Goal: Information Seeking & Learning: Understand process/instructions

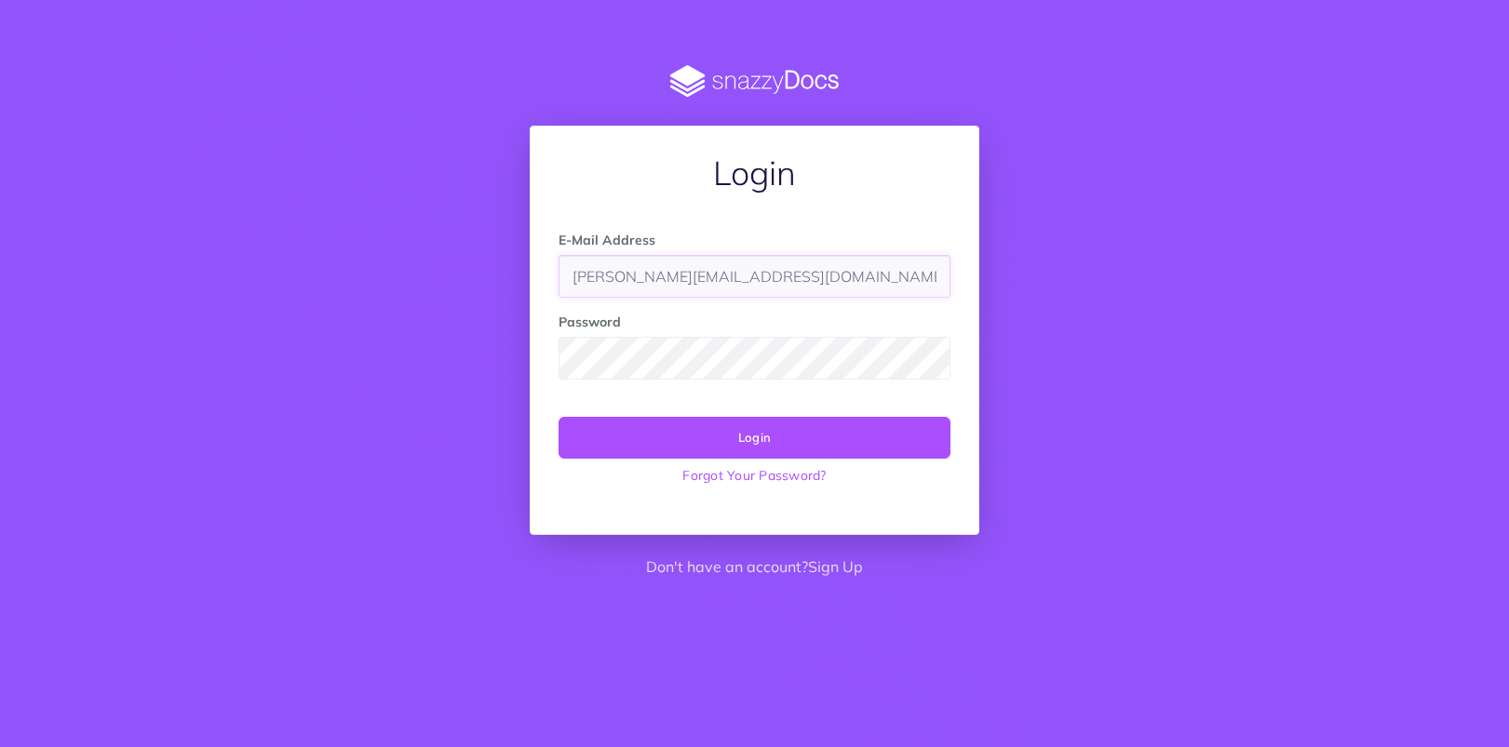
type input "bieesti@columbusglobal.ee"
click at [795, 432] on button "Login" at bounding box center [754, 437] width 392 height 41
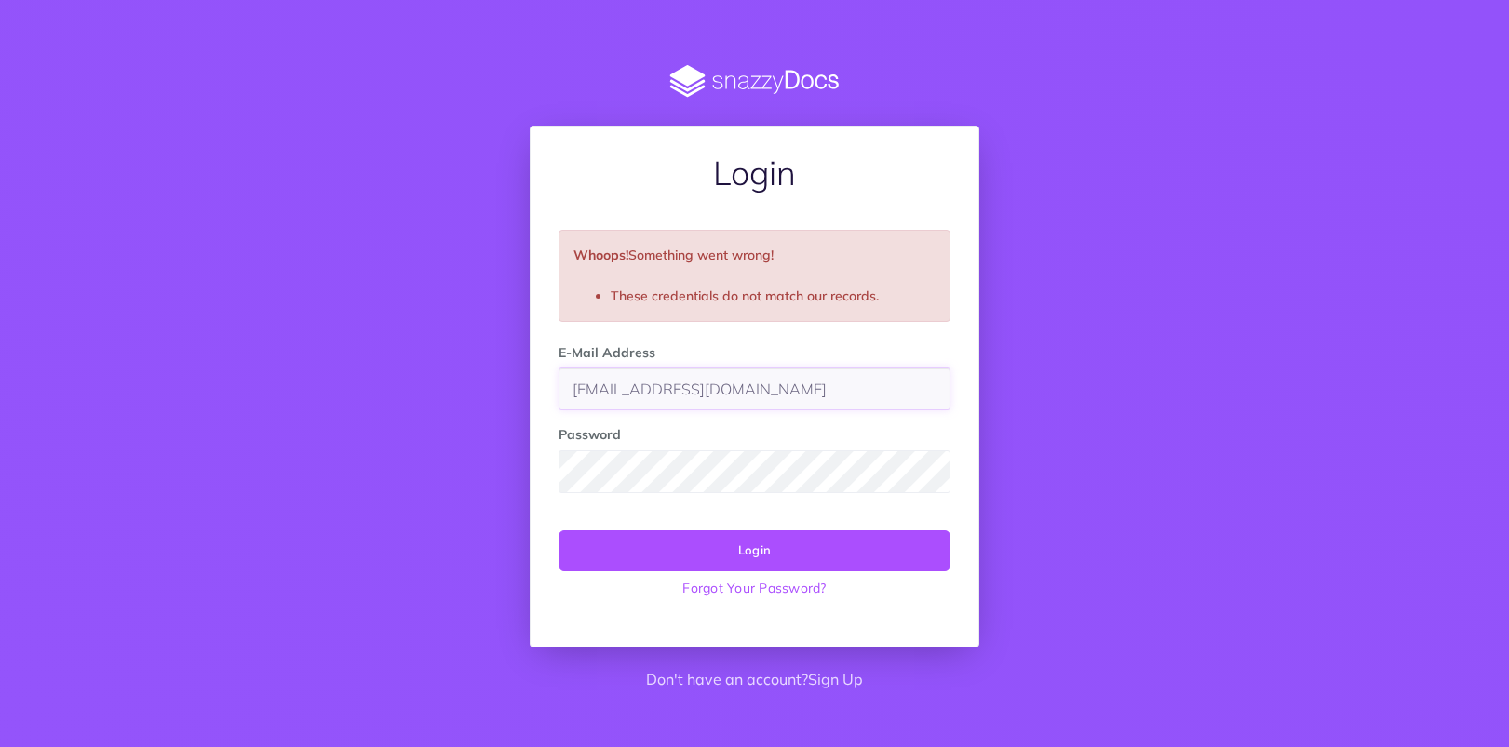
click at [672, 386] on input "[EMAIL_ADDRESS][DOMAIN_NAME]" at bounding box center [754, 389] width 392 height 43
drag, startPoint x: 830, startPoint y: 389, endPoint x: 407, endPoint y: 378, distance: 423.6
click at [407, 378] on div "Login Whoops! Something went wrong! These credentials do not match our records.…" at bounding box center [754, 384] width 1433 height 638
paste input "EE-DIGI-BI_eesti@oixio.eu"
type input "EE-DIGI-BI_eesti@oixio.eu"
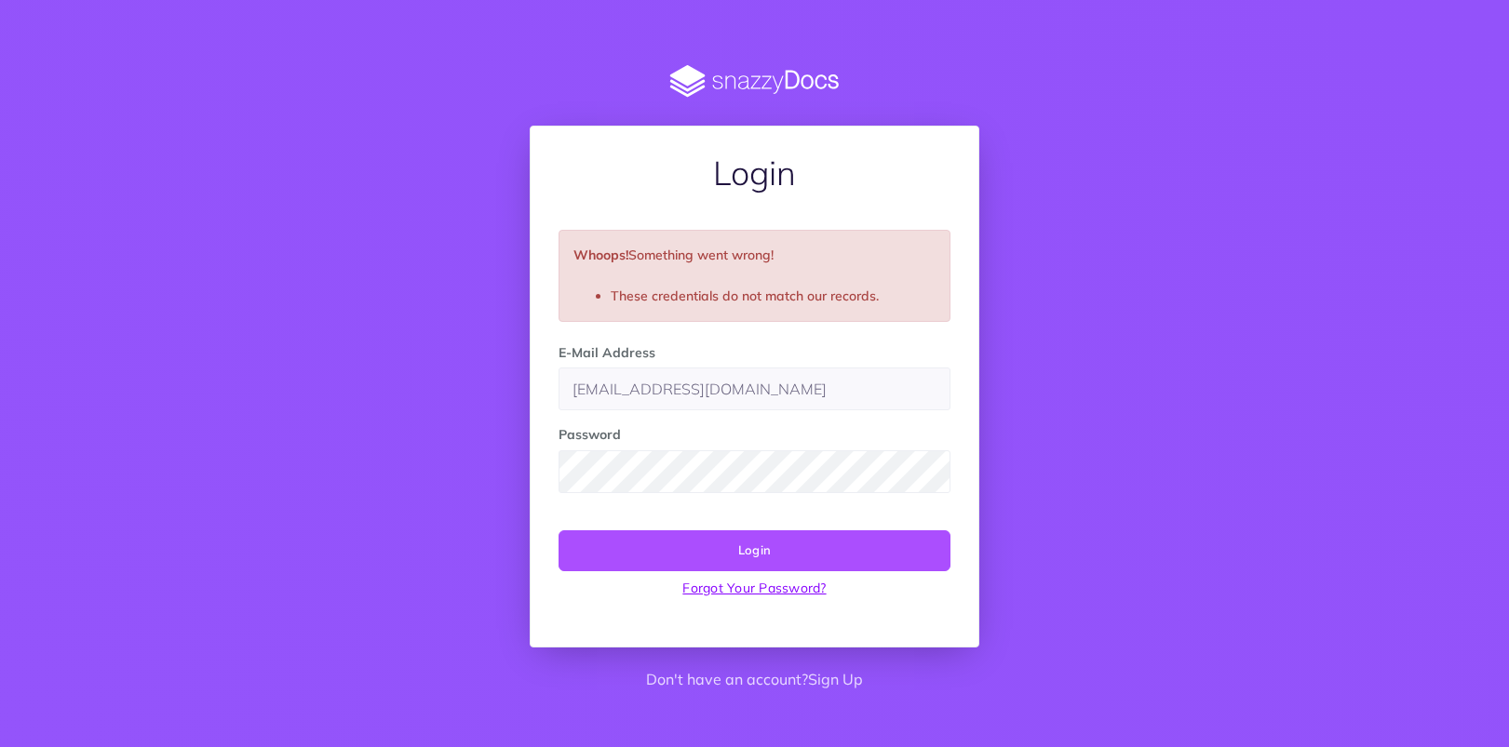
click at [850, 573] on link "Forgot Your Password?" at bounding box center [754, 588] width 392 height 34
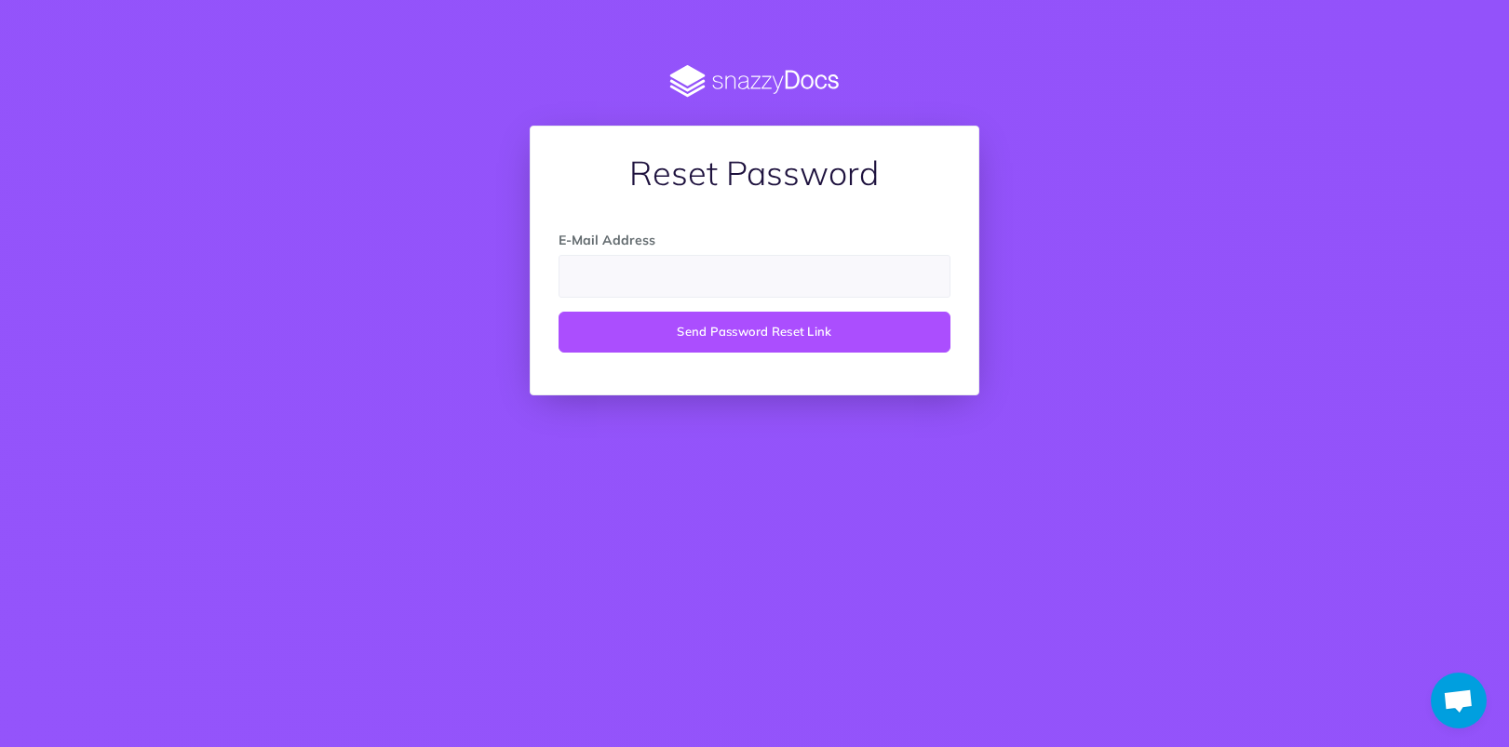
type input "[EMAIL_ADDRESS][DOMAIN_NAME]"
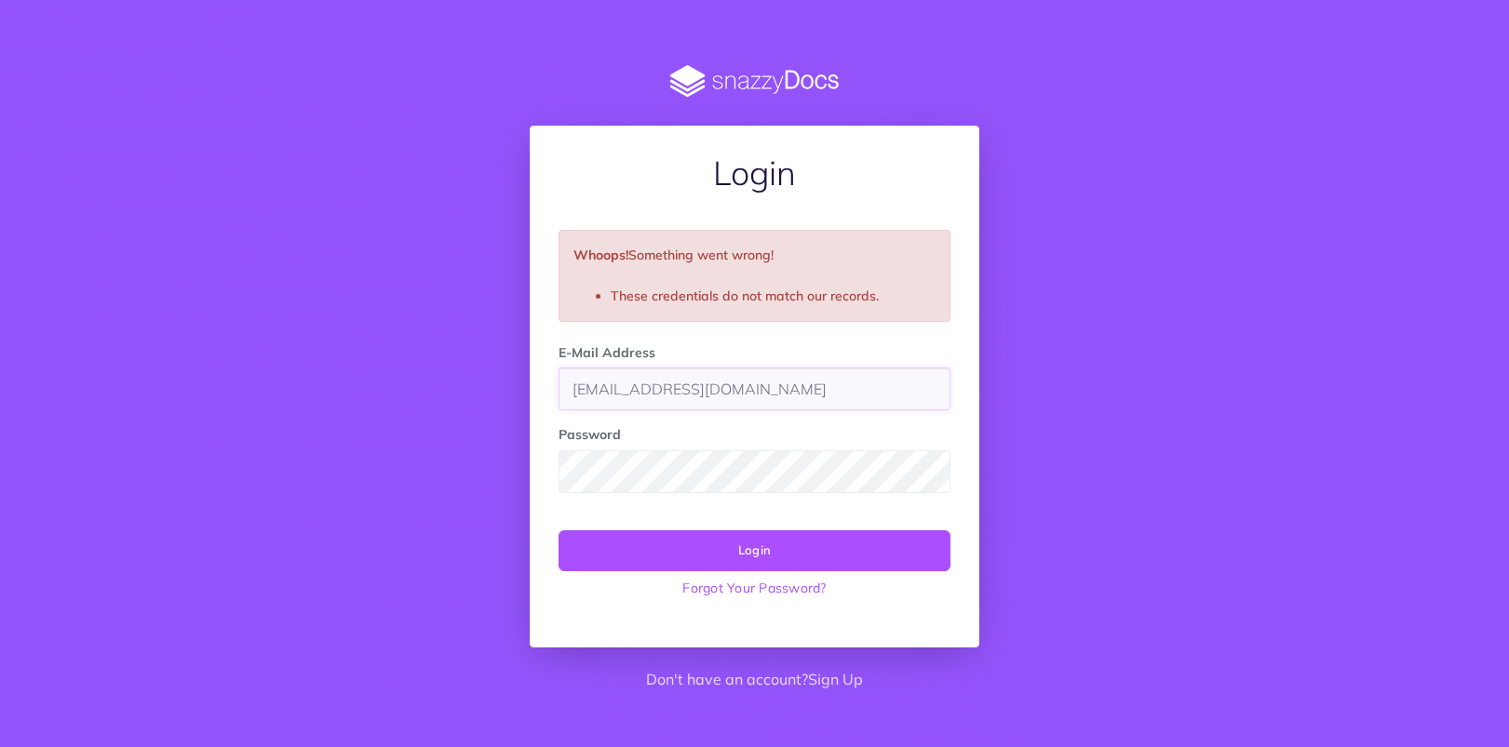
drag, startPoint x: 761, startPoint y: 396, endPoint x: 457, endPoint y: 379, distance: 304.9
click at [457, 379] on div "Login Whoops! Something went wrong! These credentials do not match our records.…" at bounding box center [754, 384] width 1433 height 638
paste input "[EMAIL_ADDRESS][DOMAIN_NAME]"
type input "[EMAIL_ADDRESS][DOMAIN_NAME]"
click at [483, 453] on div "Login Whoops! Something went wrong! These credentials do not match our records.…" at bounding box center [754, 384] width 1433 height 638
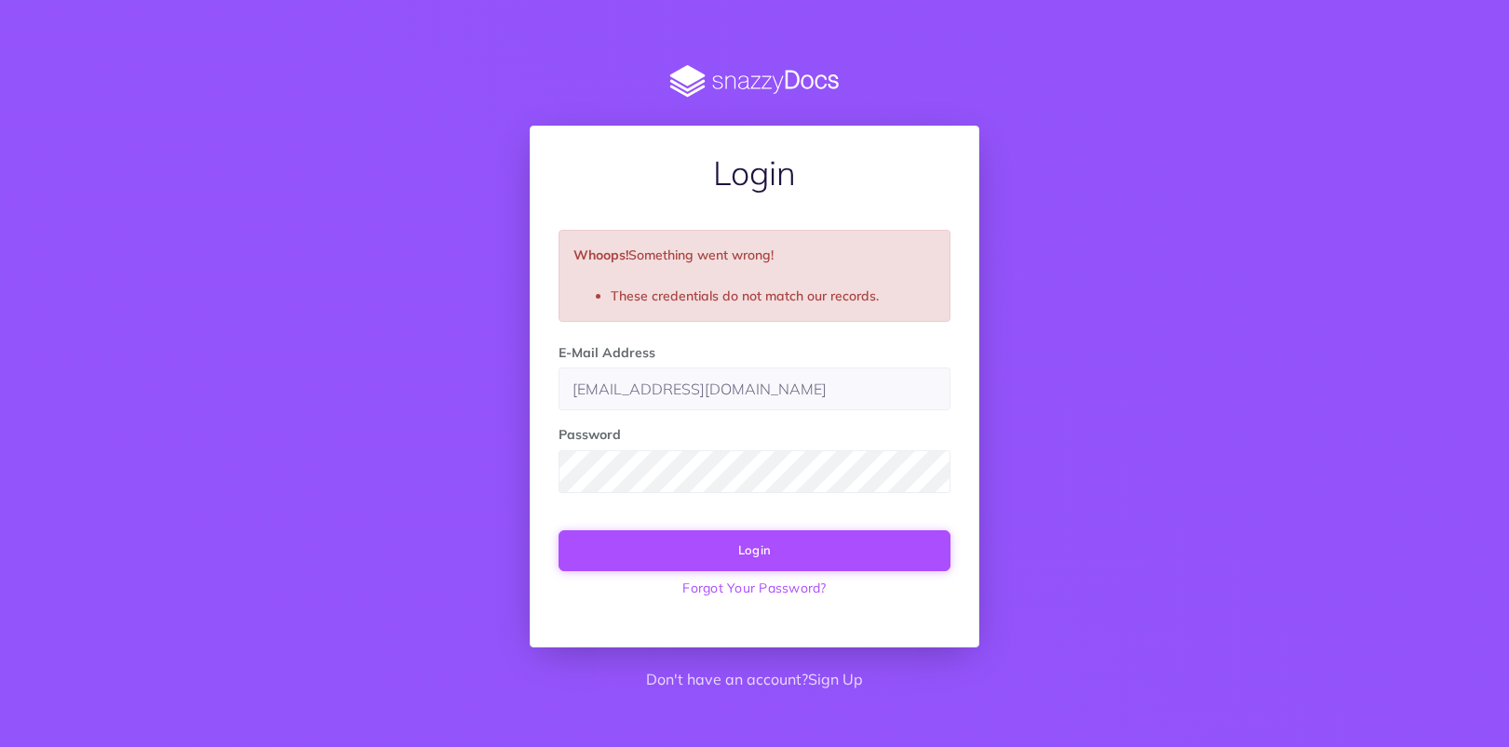
click at [675, 555] on button "Login" at bounding box center [754, 551] width 392 height 41
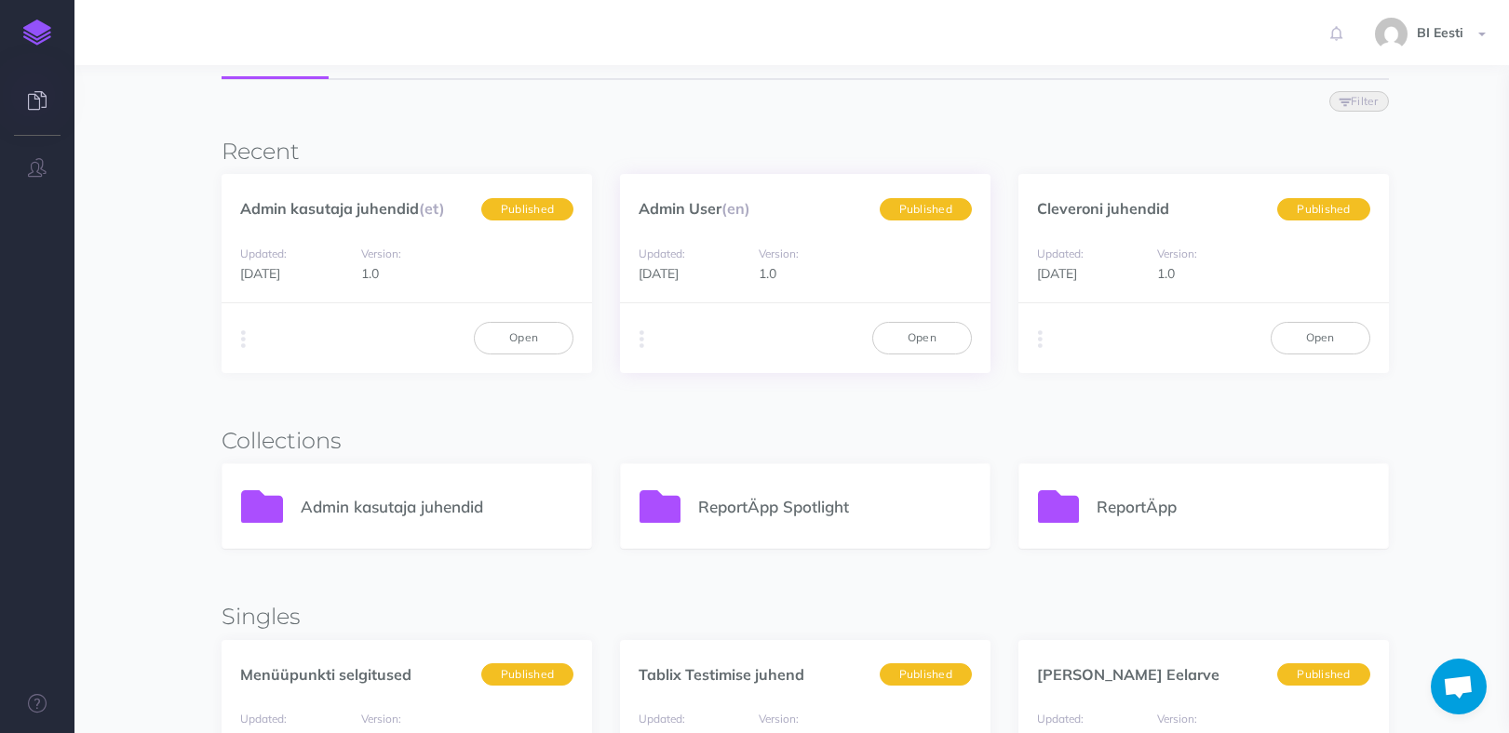
scroll to position [186, 0]
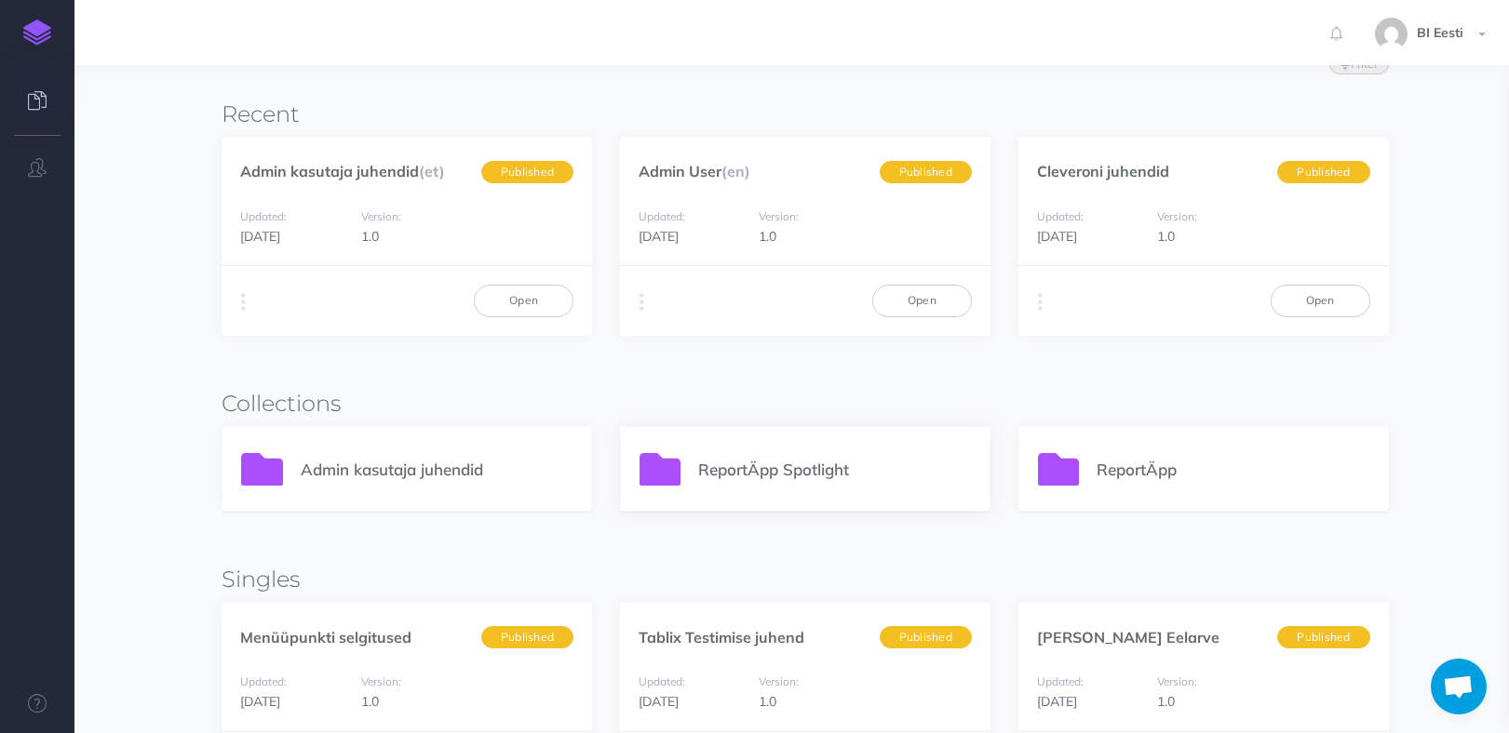
click at [799, 477] on p "ReportÄpp Spotlight" at bounding box center [834, 469] width 273 height 25
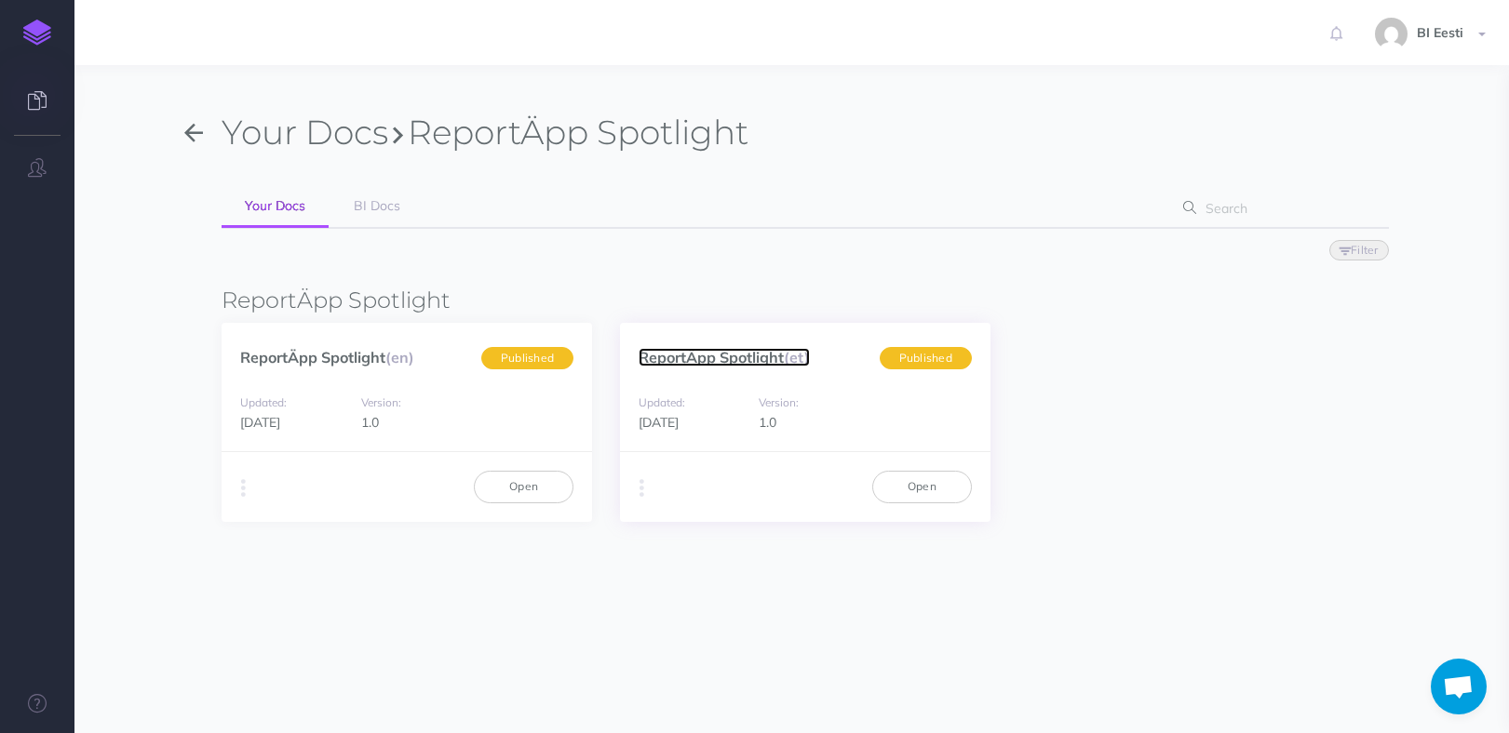
click at [742, 352] on link "ReportÄpp Spotlight (et)" at bounding box center [723, 357] width 171 height 19
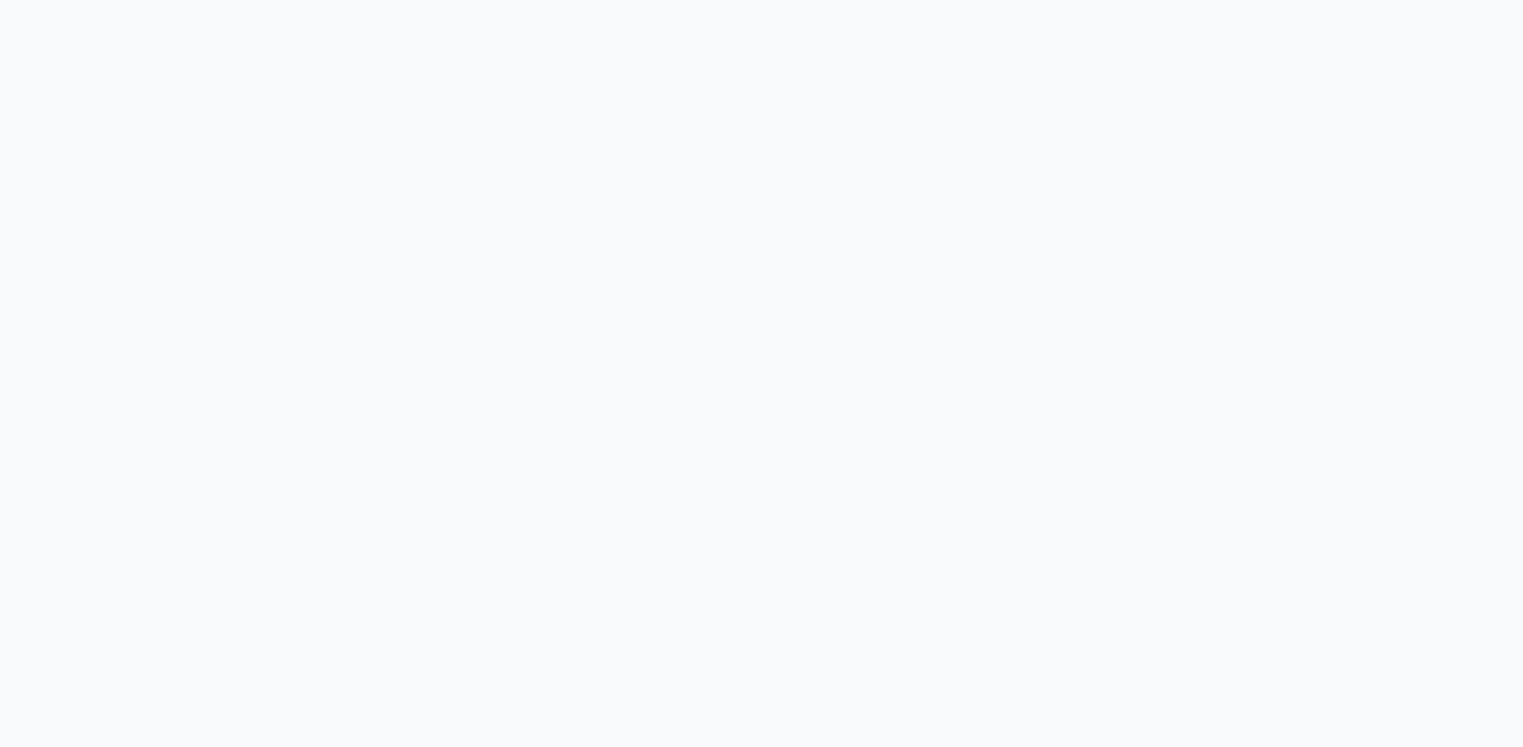
select select "et"
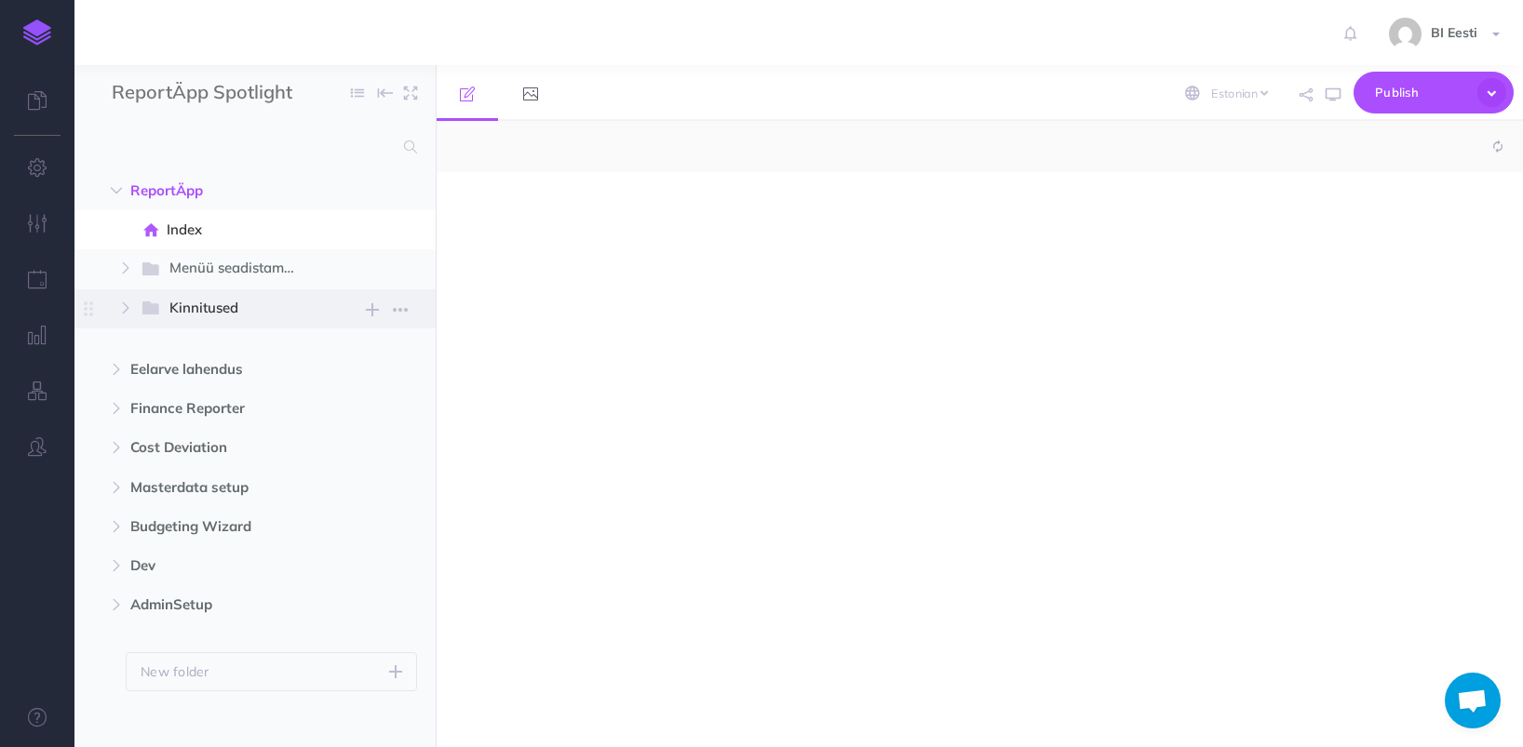
select select "null"
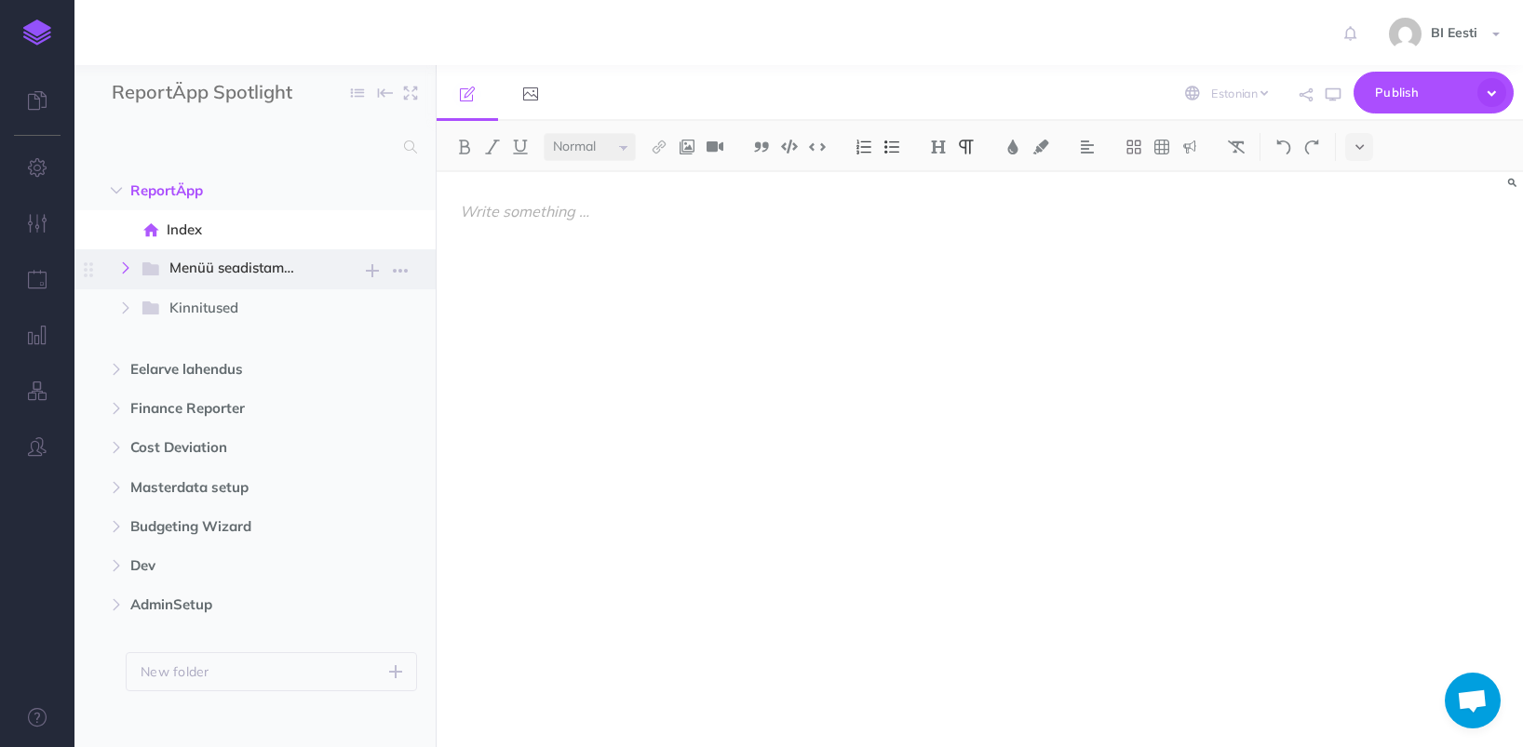
click at [125, 271] on icon "button" at bounding box center [125, 267] width 11 height 11
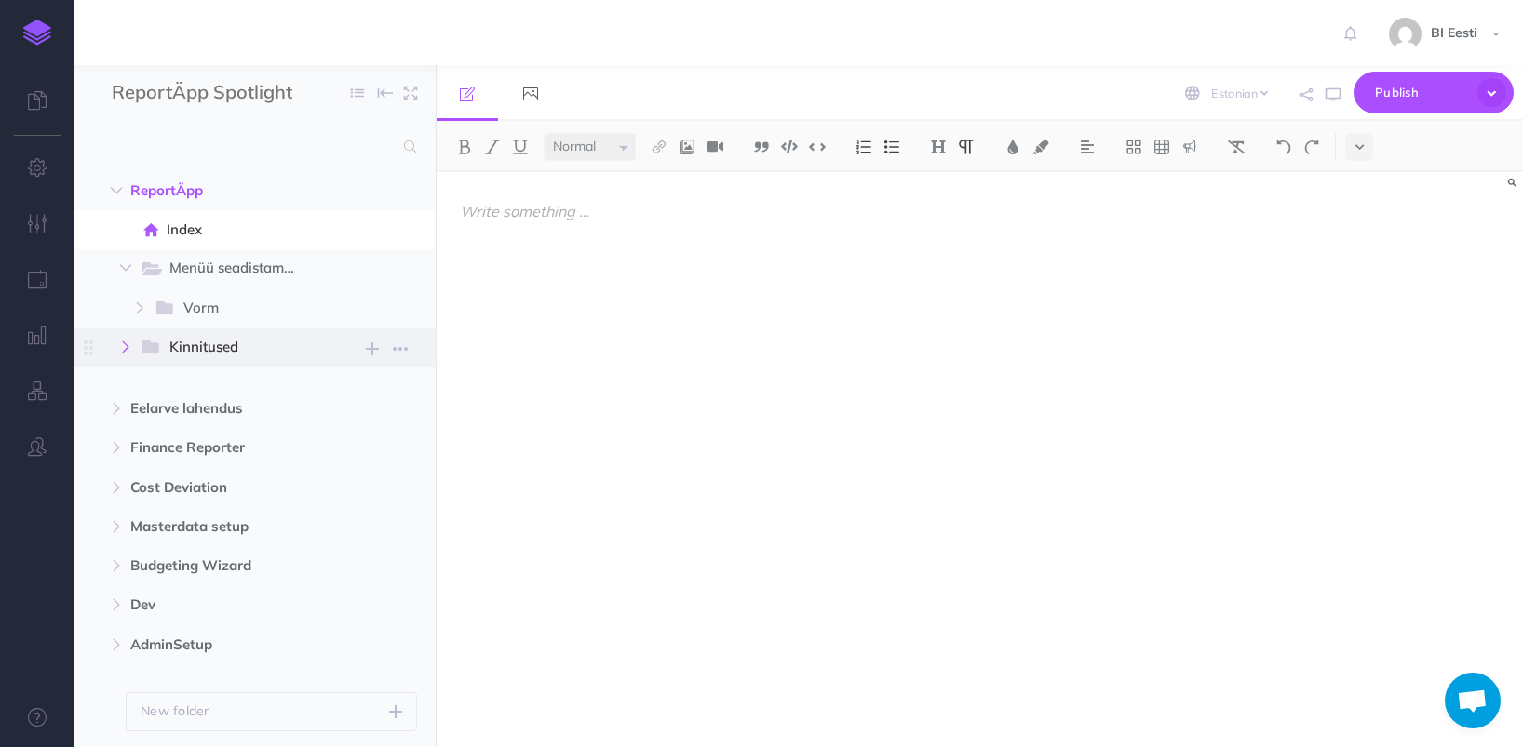
click at [124, 343] on icon "button" at bounding box center [125, 347] width 11 height 11
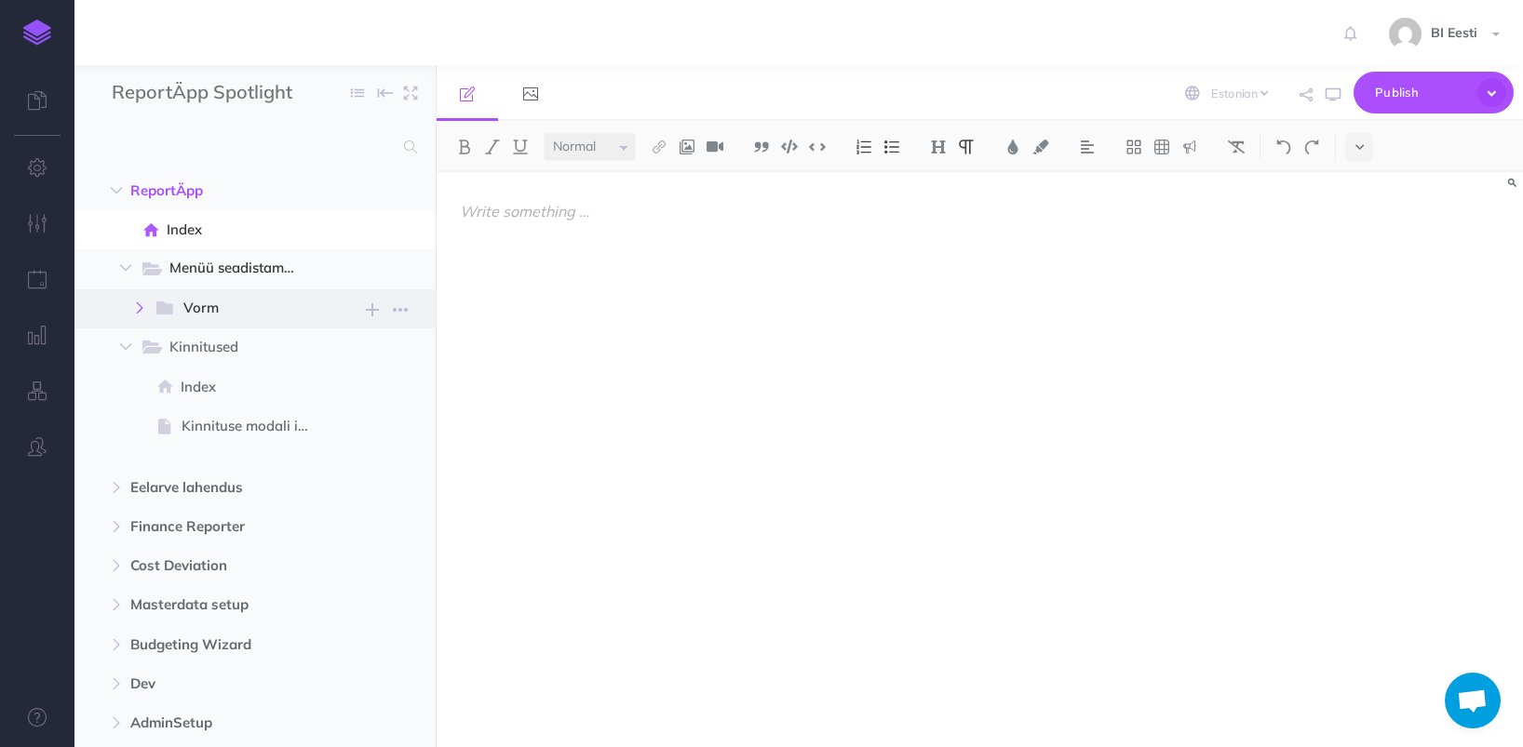
click at [139, 304] on icon "button" at bounding box center [139, 307] width 11 height 11
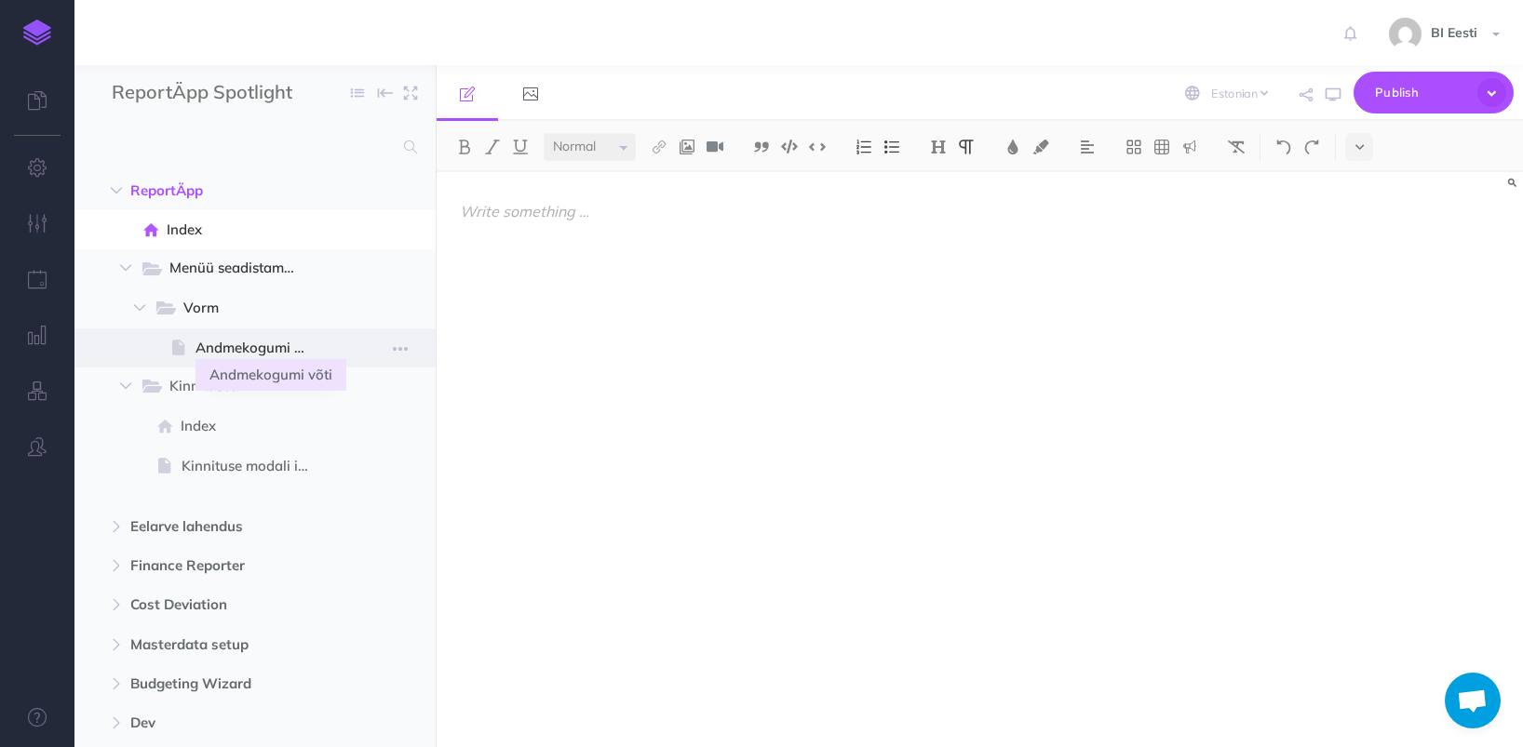
click at [252, 346] on span "Andmekogumi võti" at bounding box center [259, 348] width 128 height 22
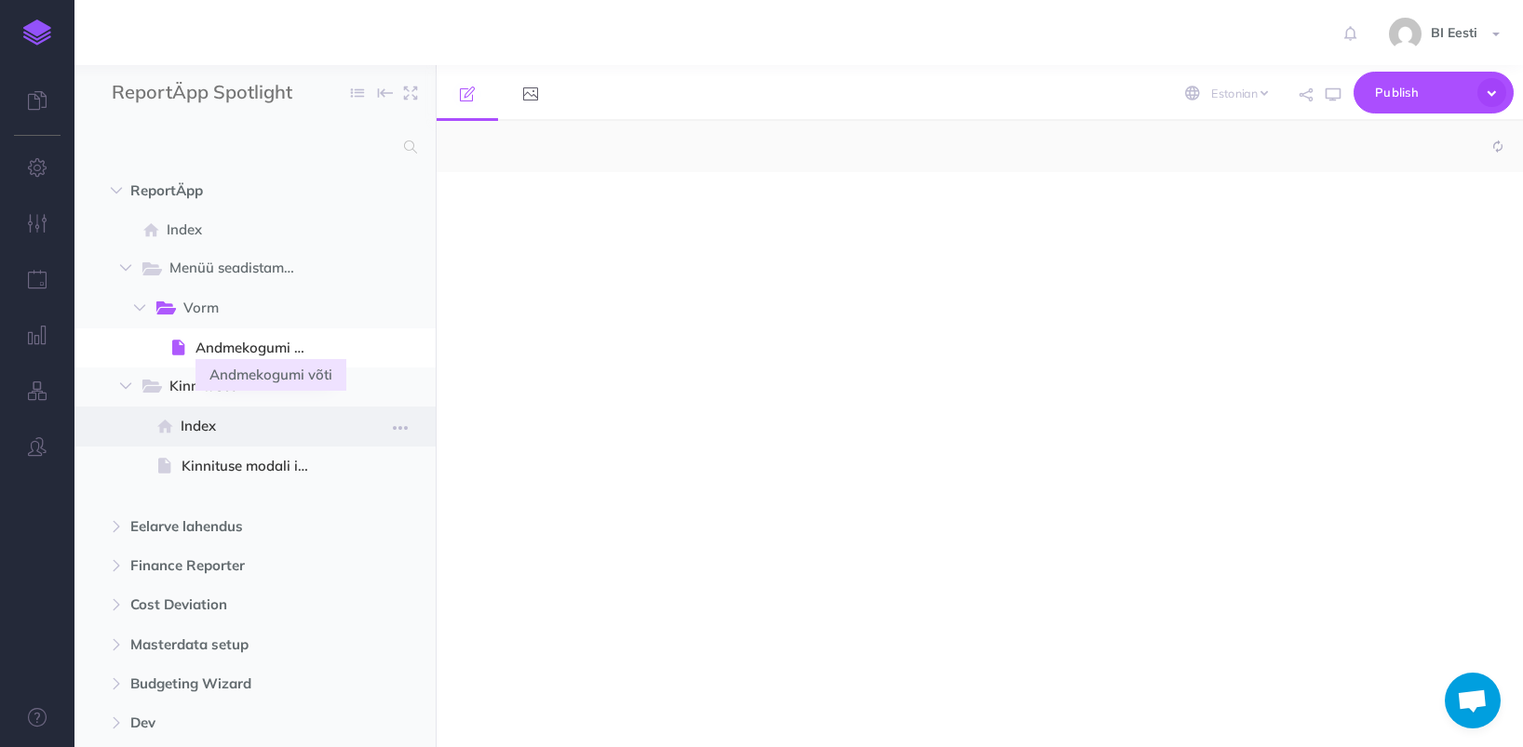
select select "null"
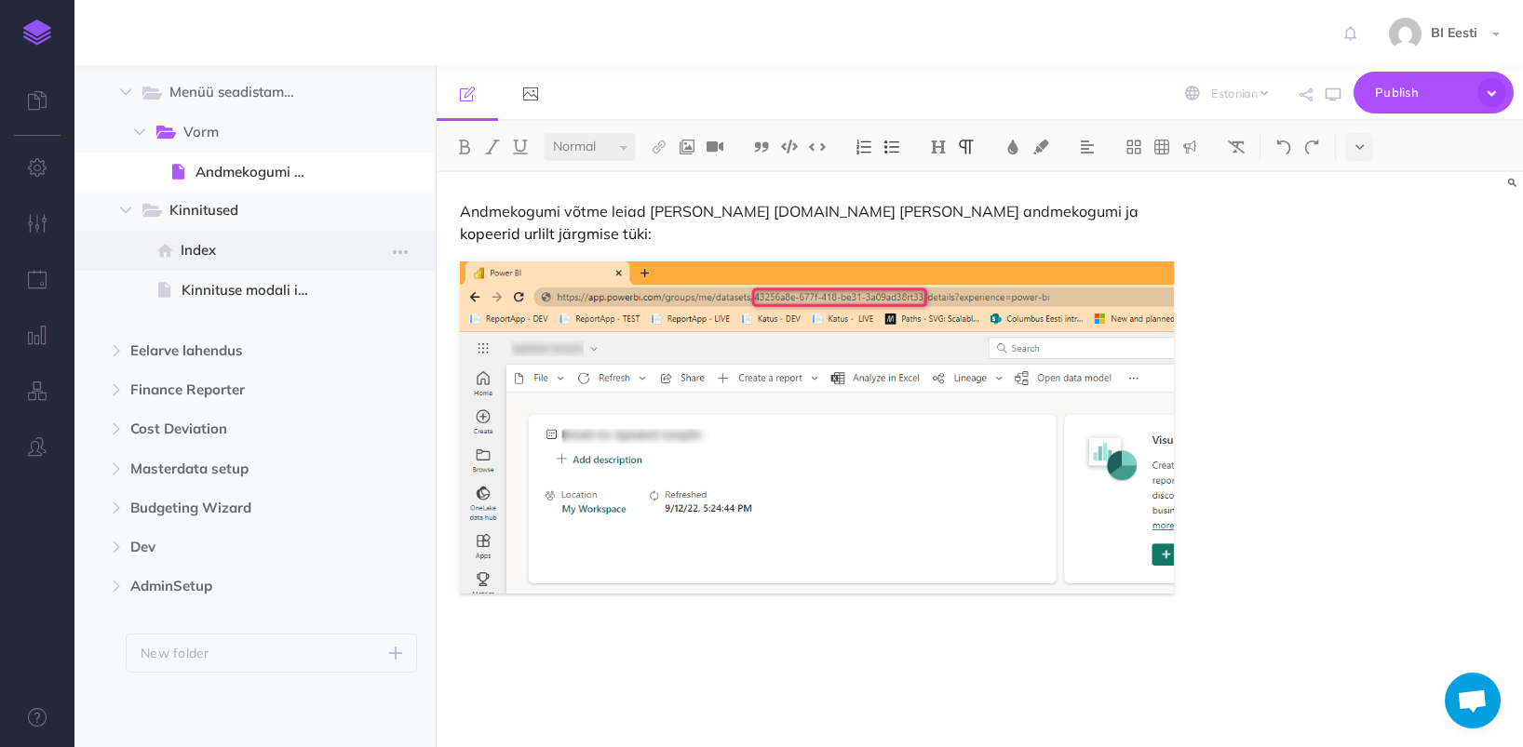
scroll to position [83, 0]
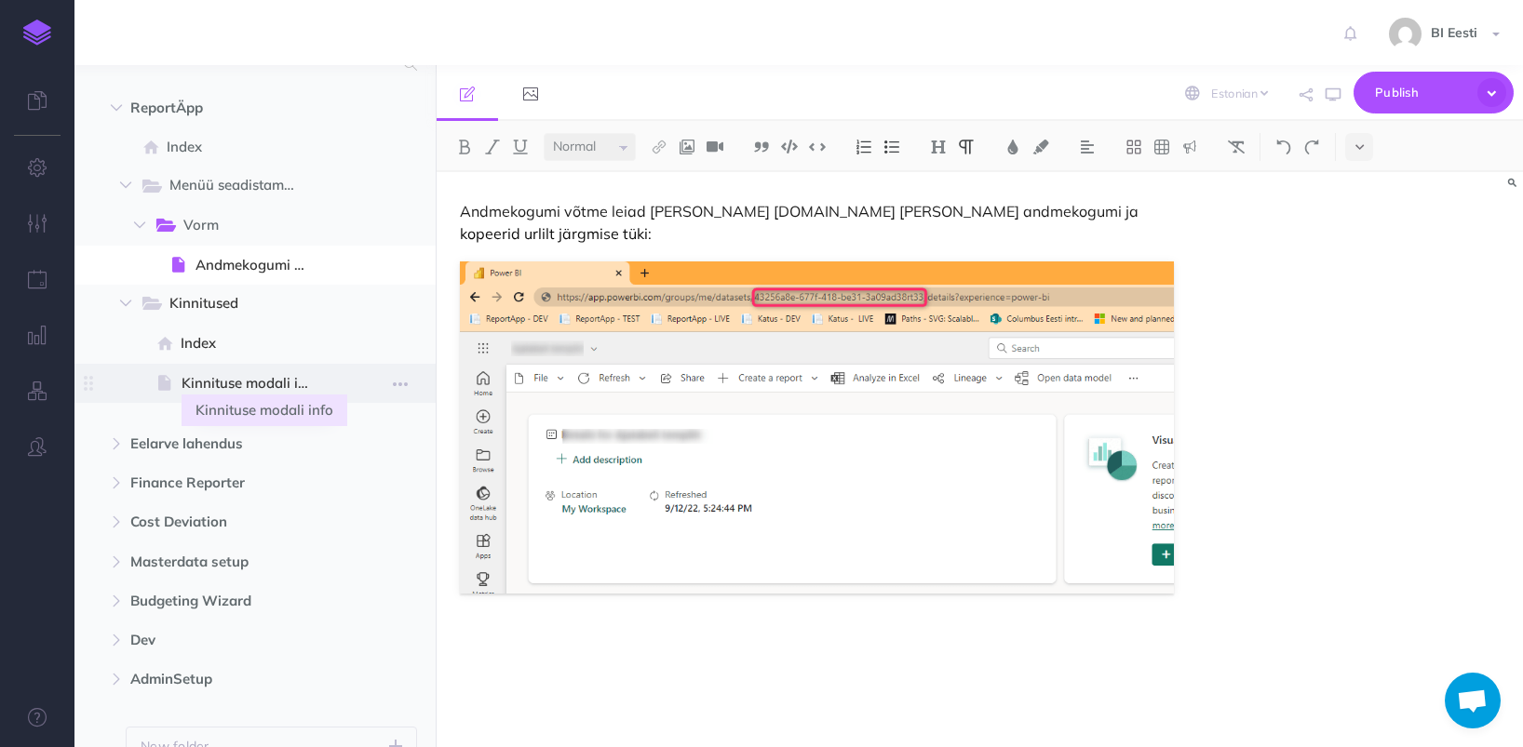
click at [256, 391] on span "Kinnituse modali info" at bounding box center [252, 383] width 142 height 22
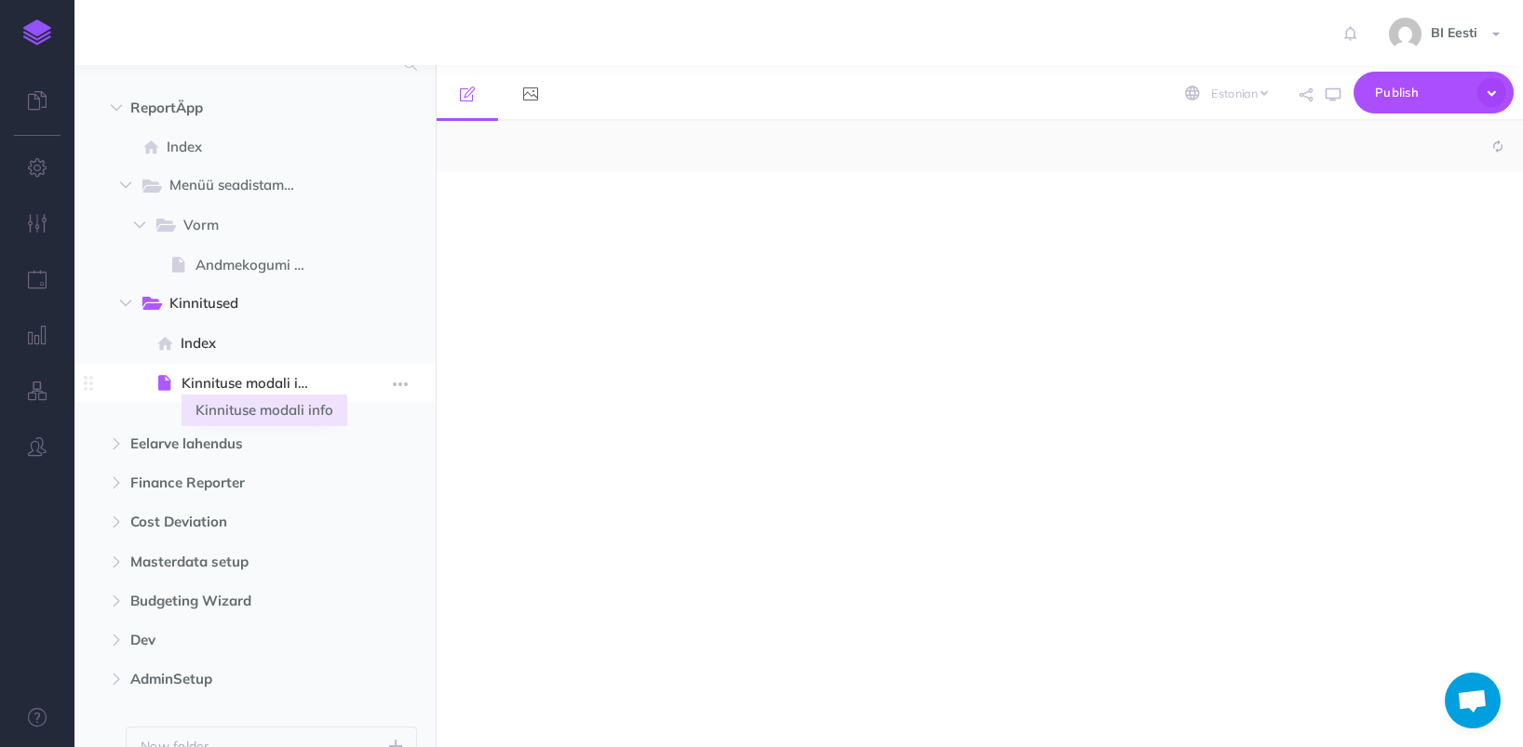
select select "null"
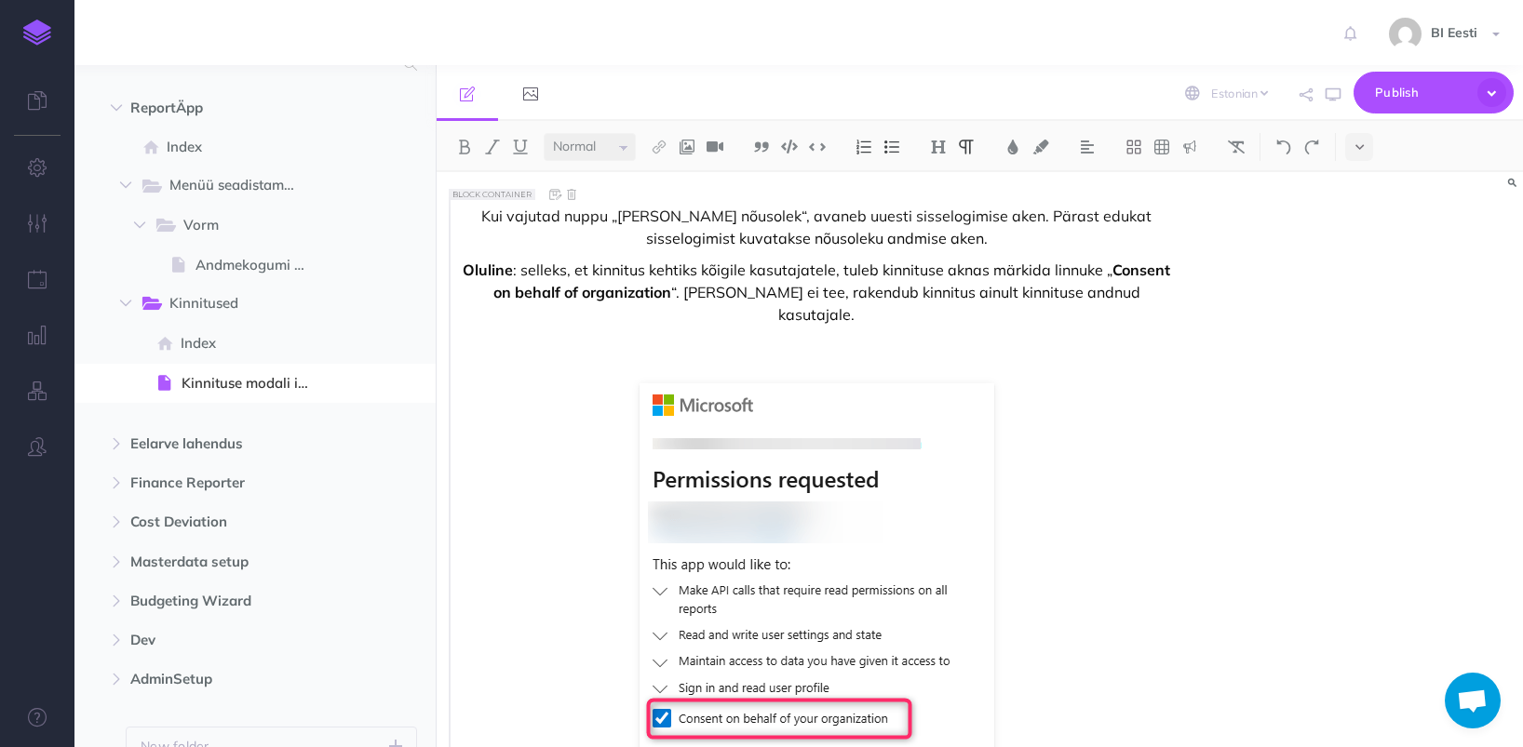
click at [36, 45] on img at bounding box center [37, 33] width 28 height 26
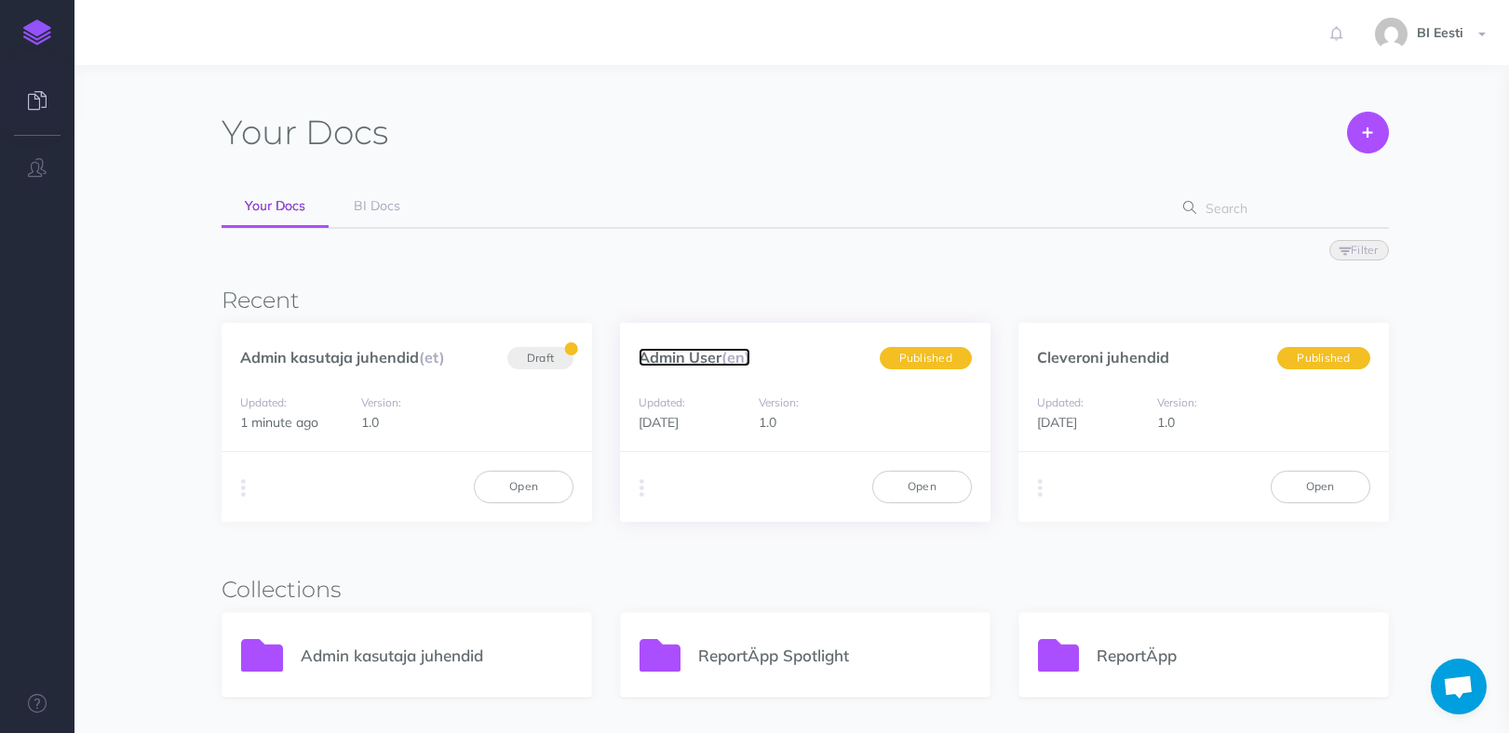
click at [692, 354] on link "Admin User (en)" at bounding box center [694, 357] width 112 height 19
click at [352, 357] on link "Admin kasutaja juhendid (et)" at bounding box center [342, 357] width 205 height 19
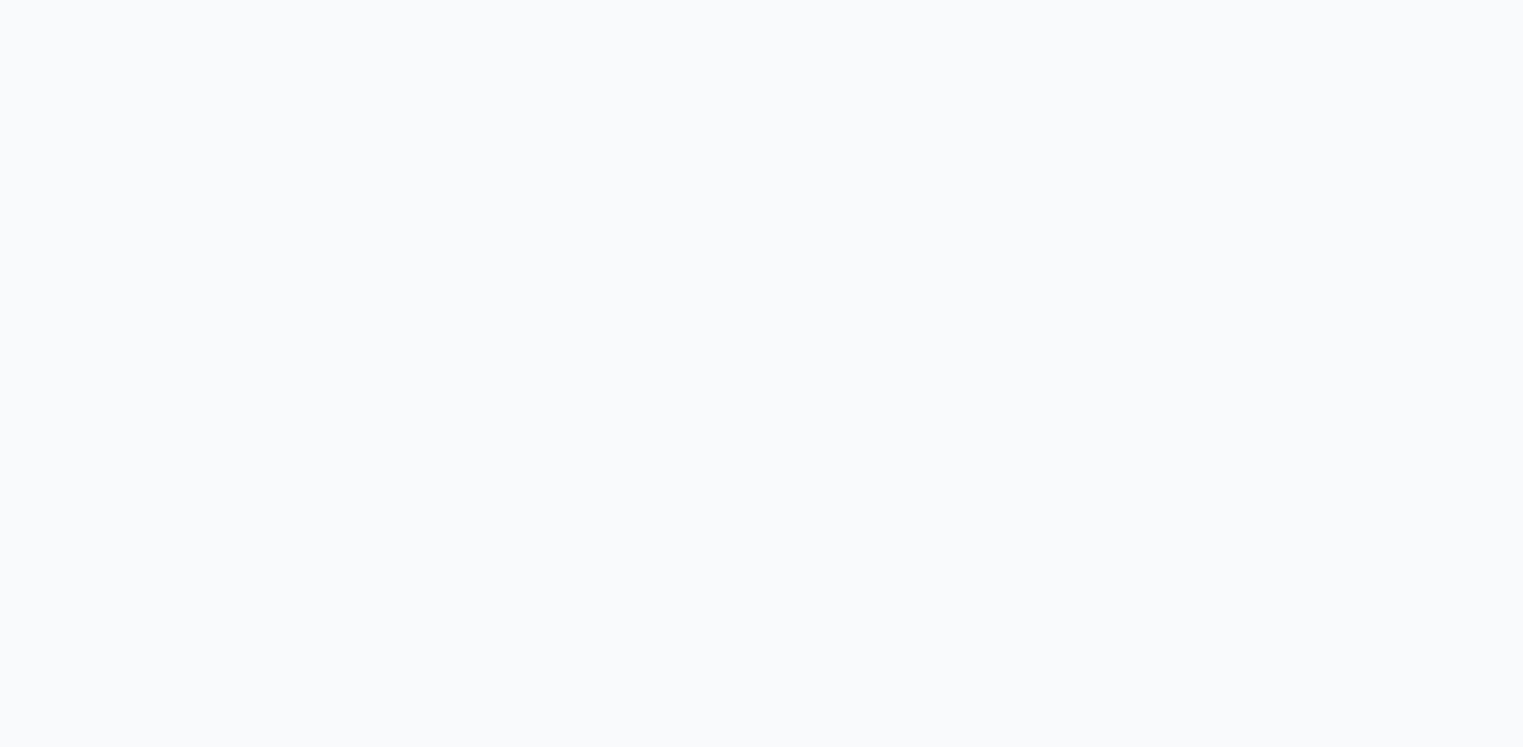
select select "et"
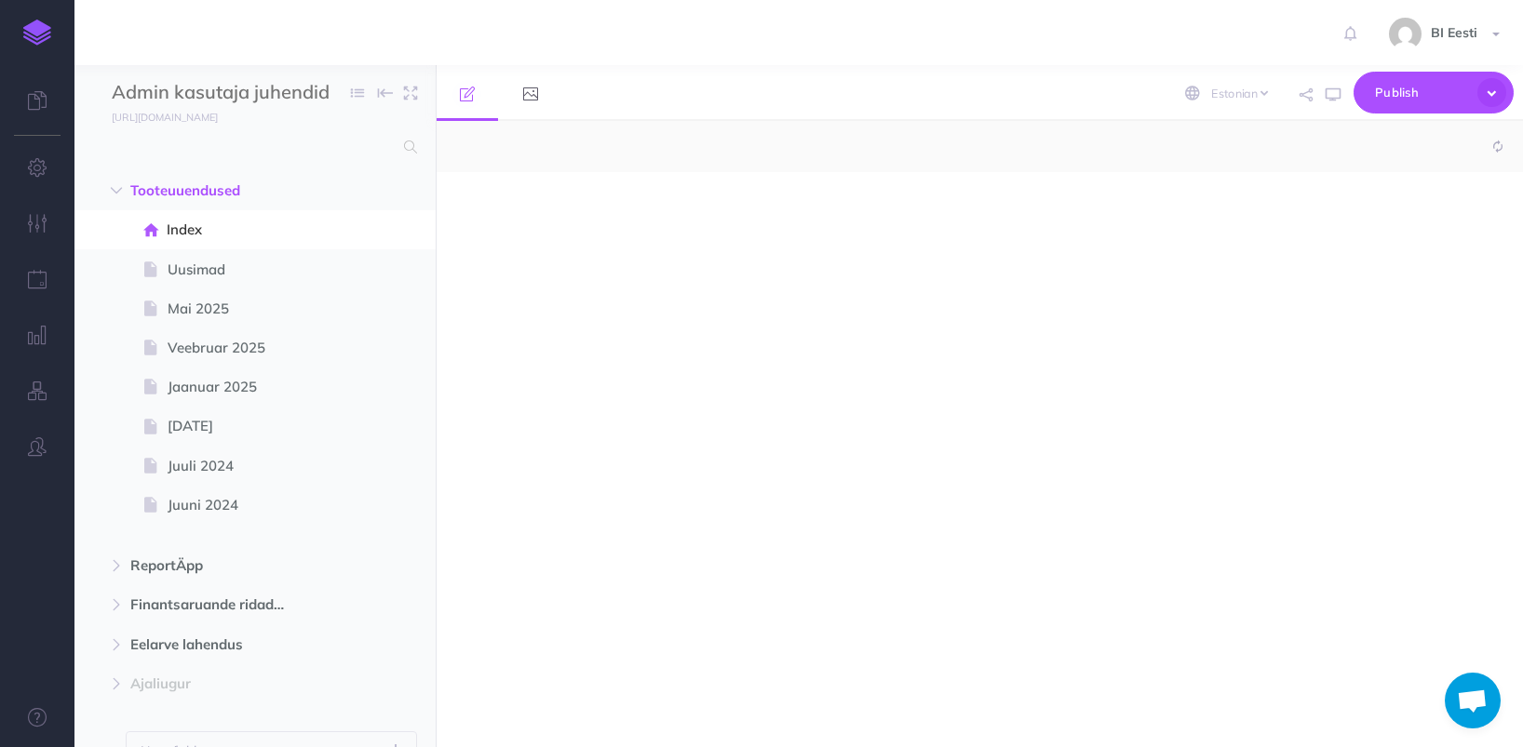
select select "null"
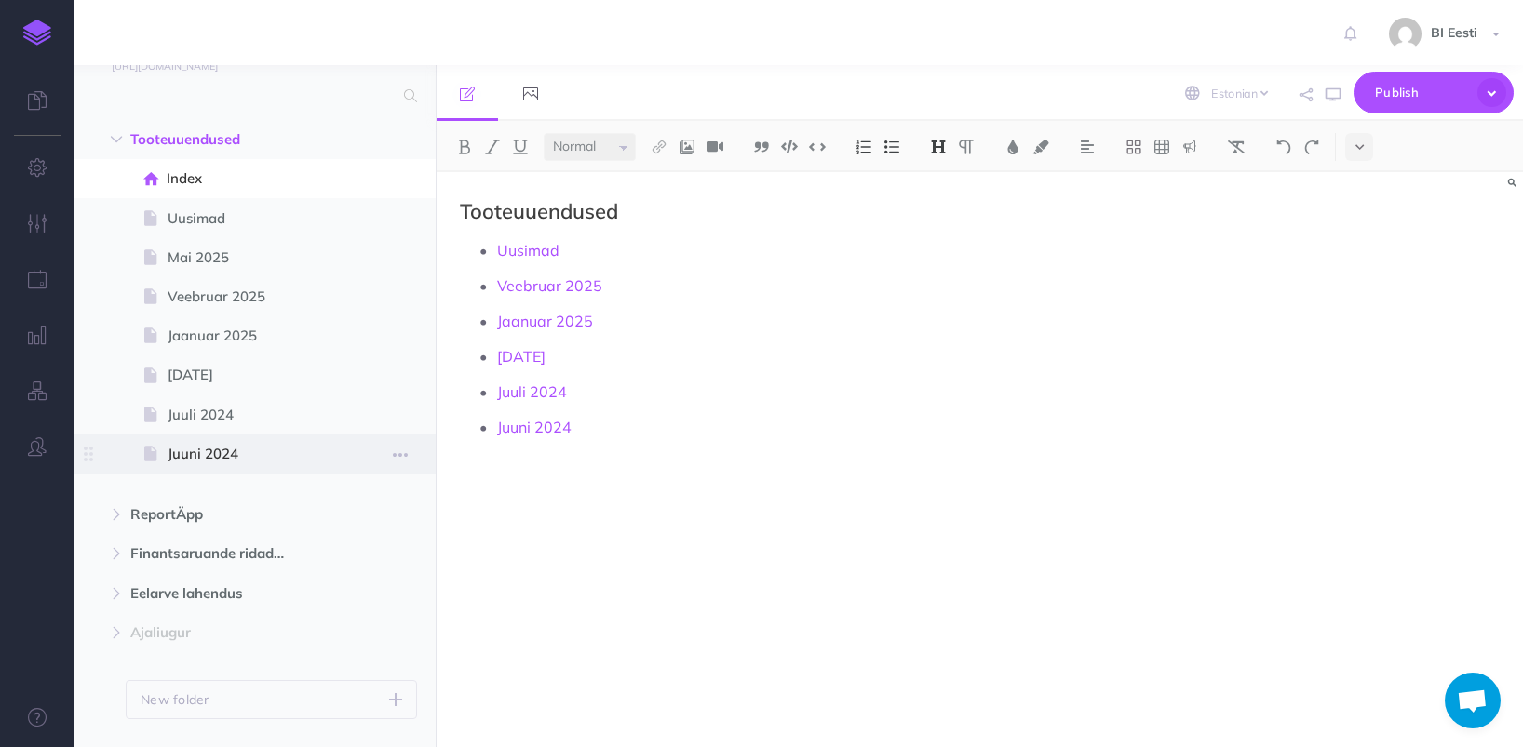
scroll to position [98, 0]
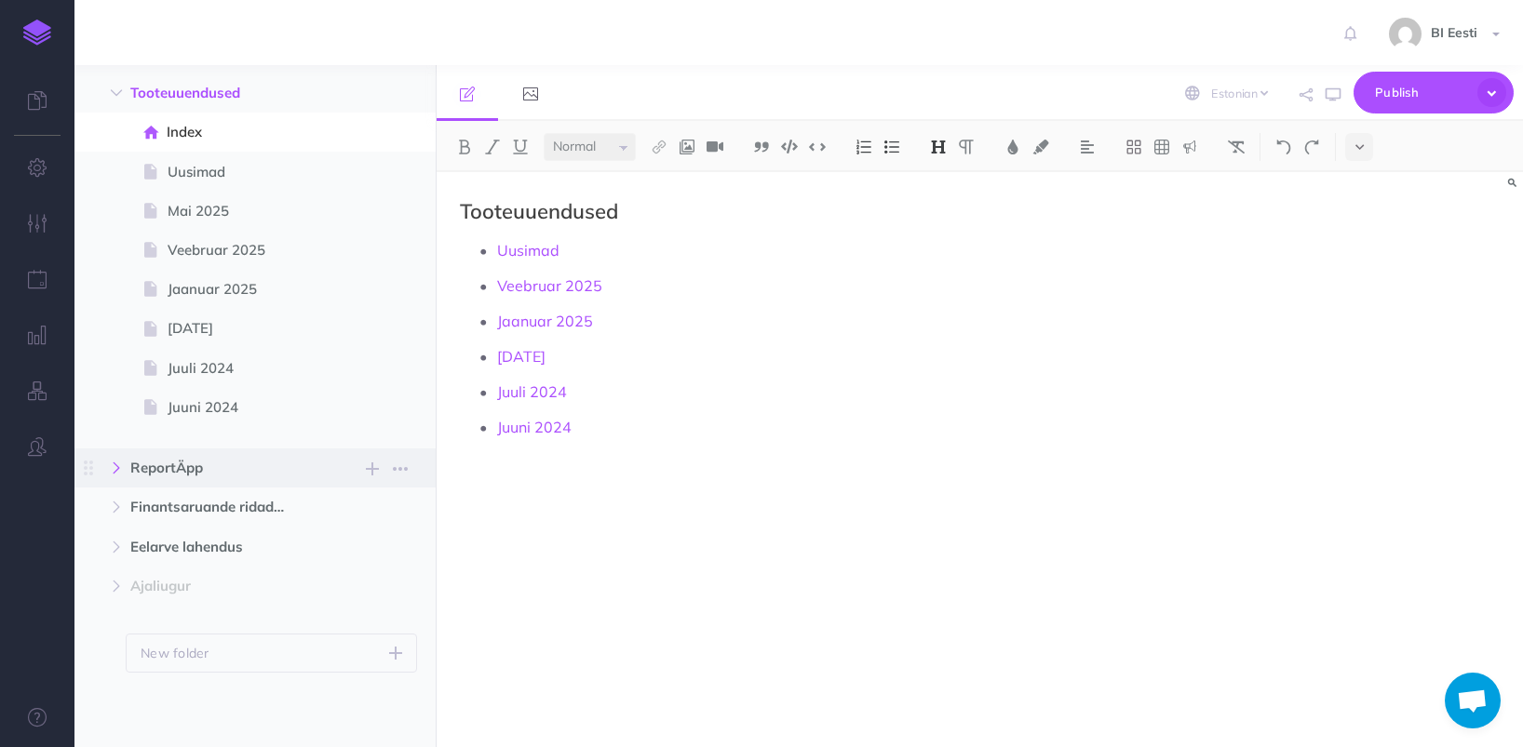
click at [108, 475] on button "button" at bounding box center [117, 468] width 34 height 22
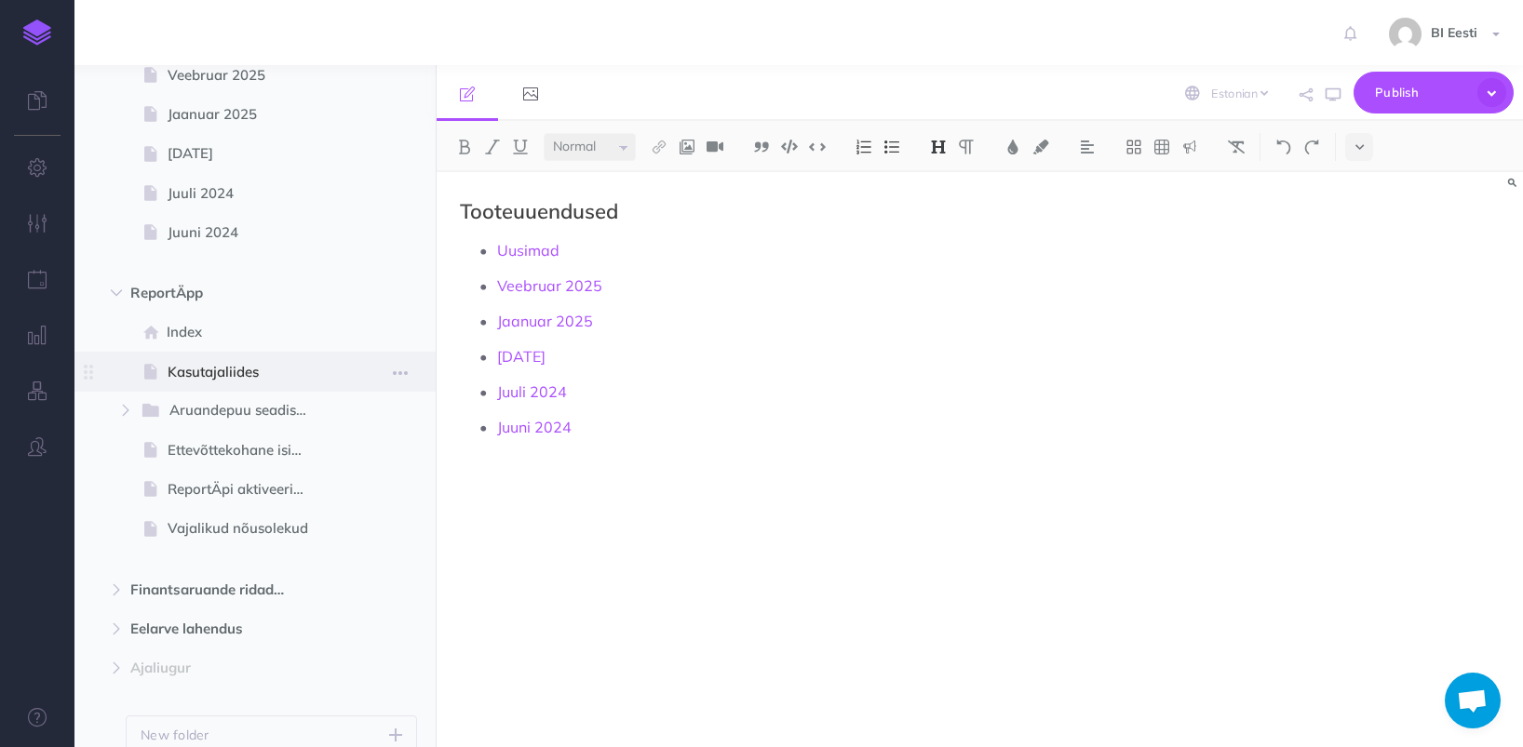
scroll to position [284, 0]
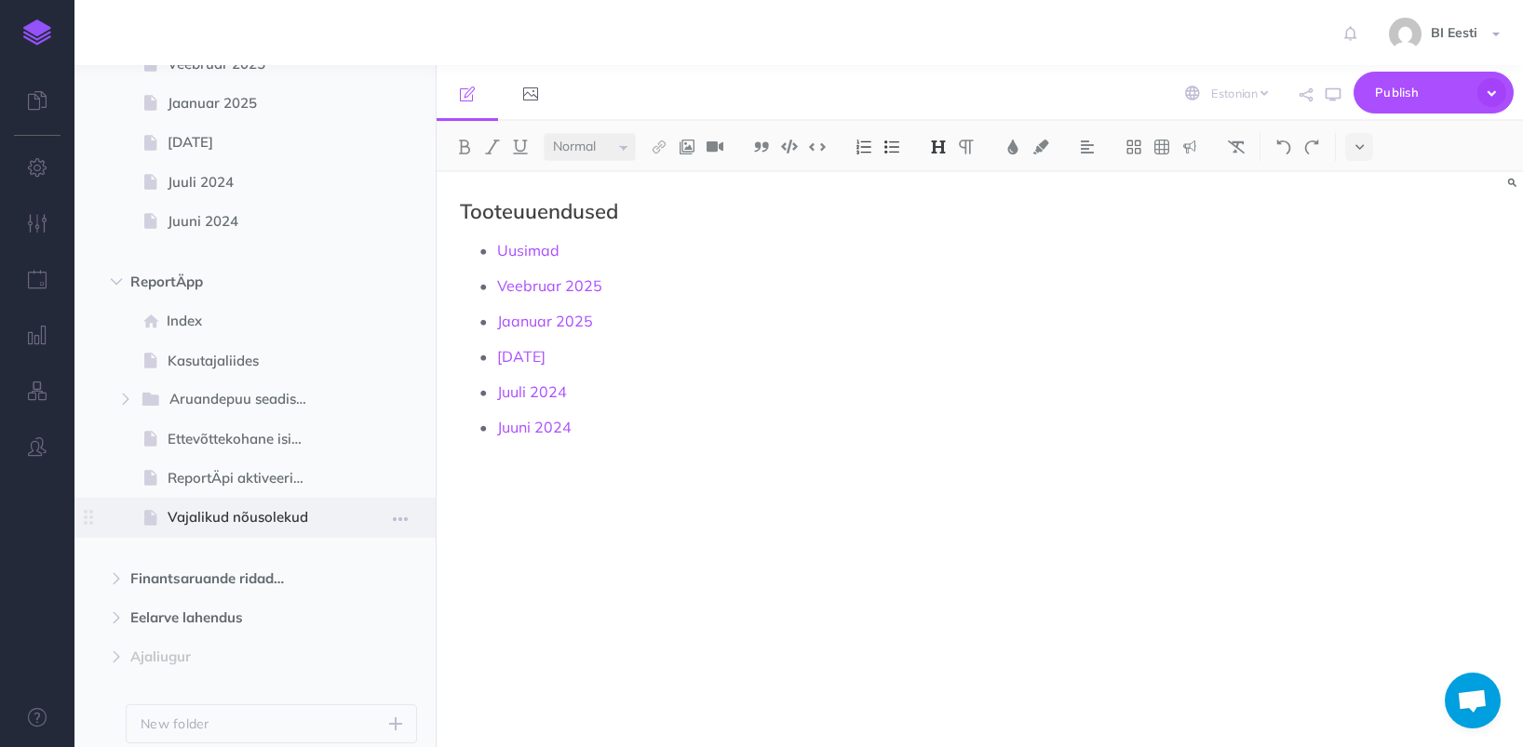
click at [284, 522] on span "Vajalikud nõusolekud" at bounding box center [246, 517] width 156 height 22
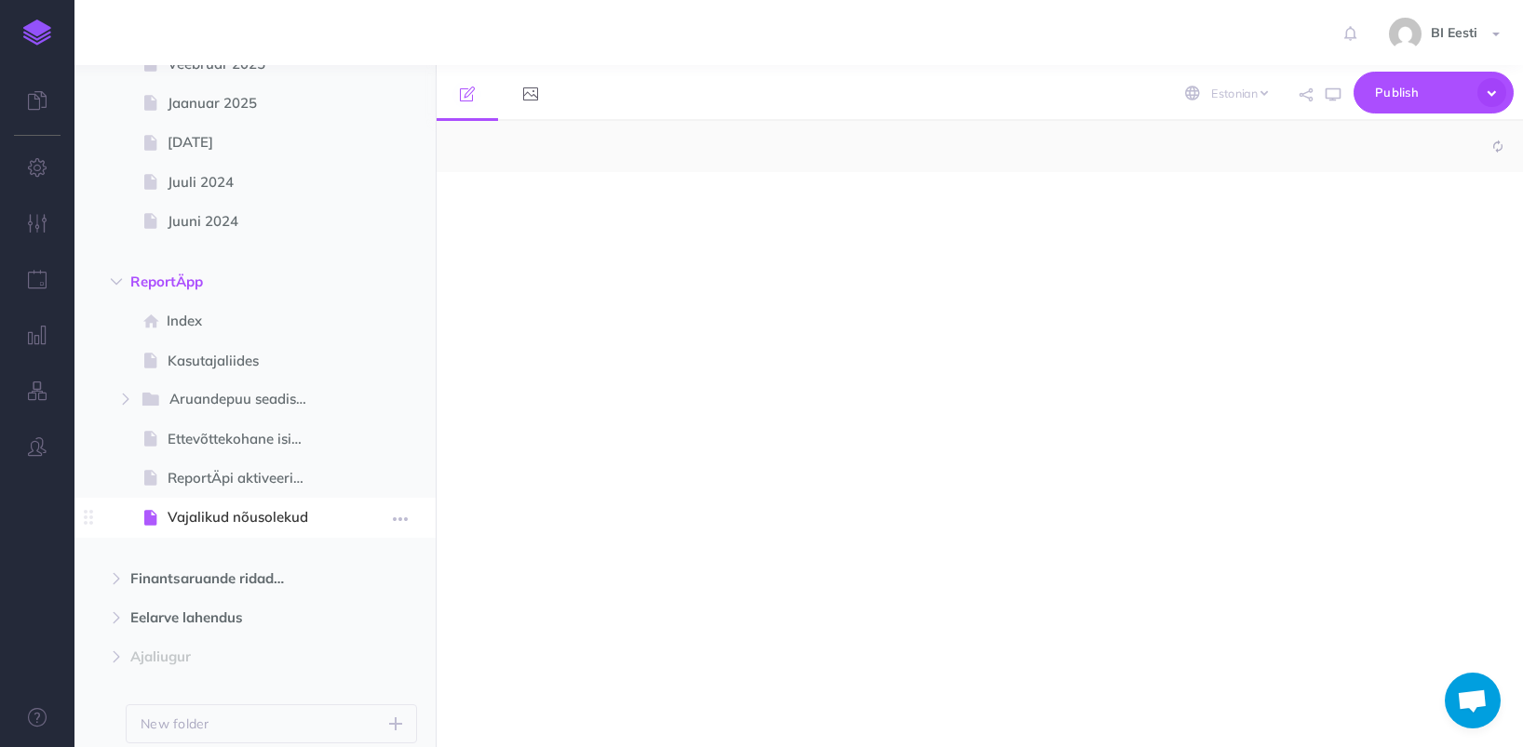
select select "null"
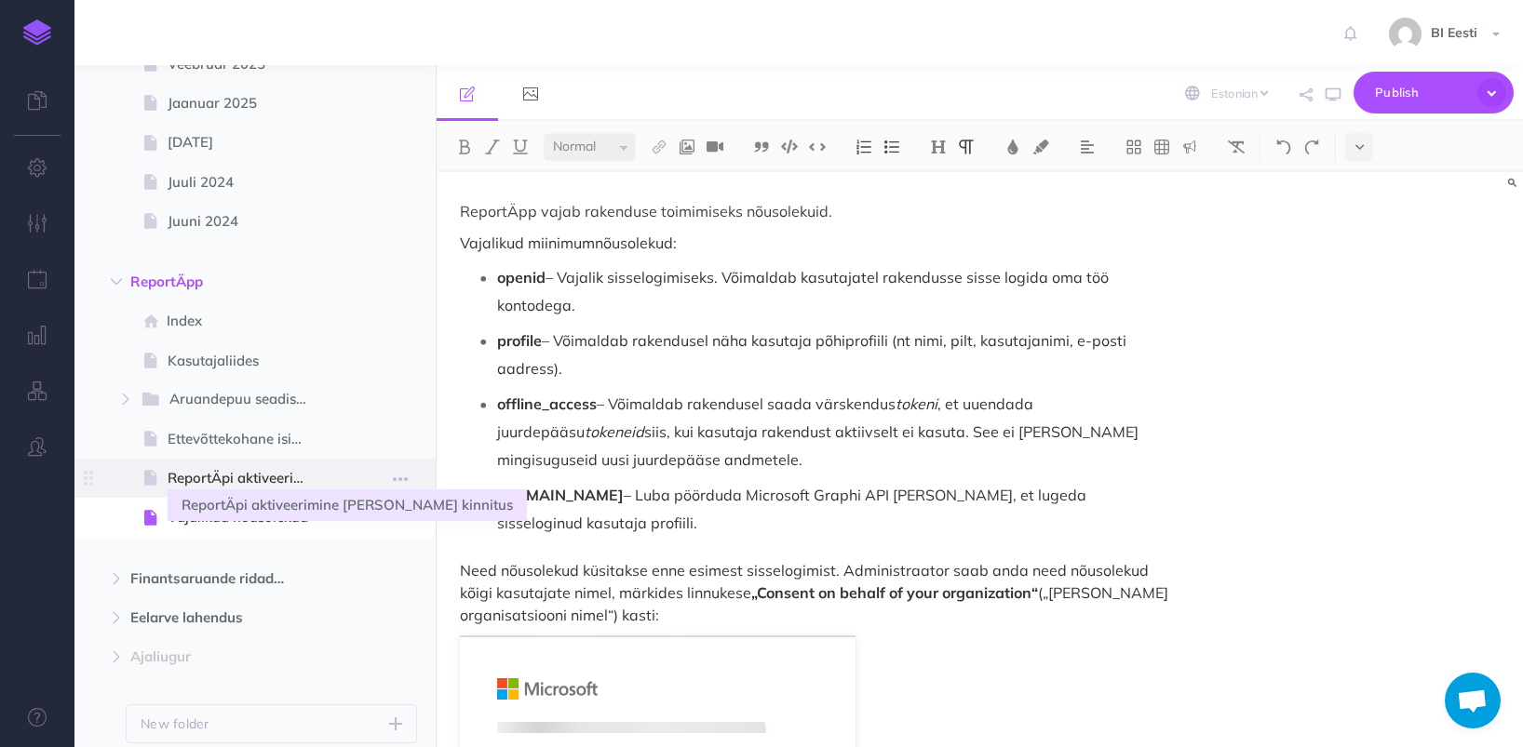
click at [289, 476] on span "ReportÄpi aktiveerimine ja Azure kinnitus" at bounding box center [246, 478] width 156 height 22
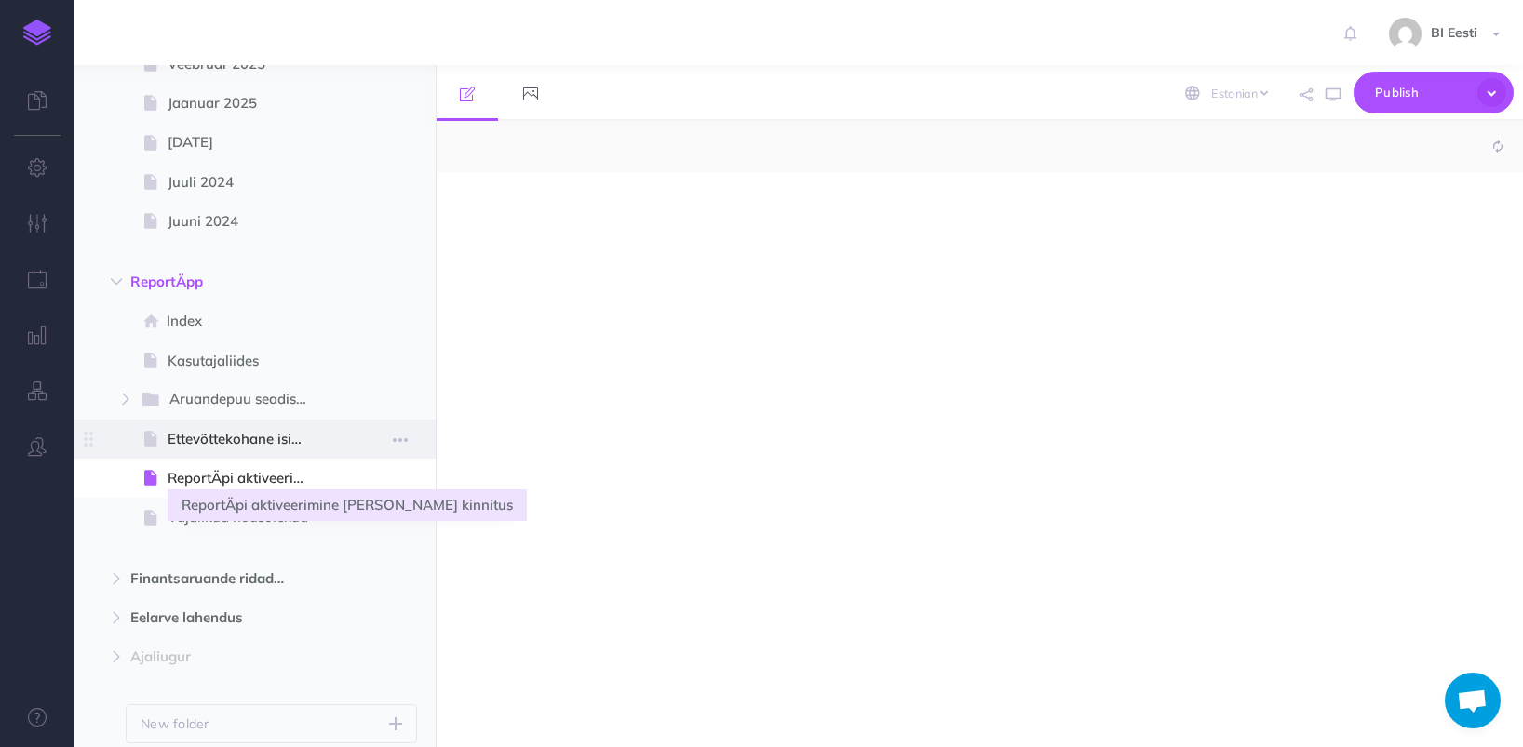
select select "null"
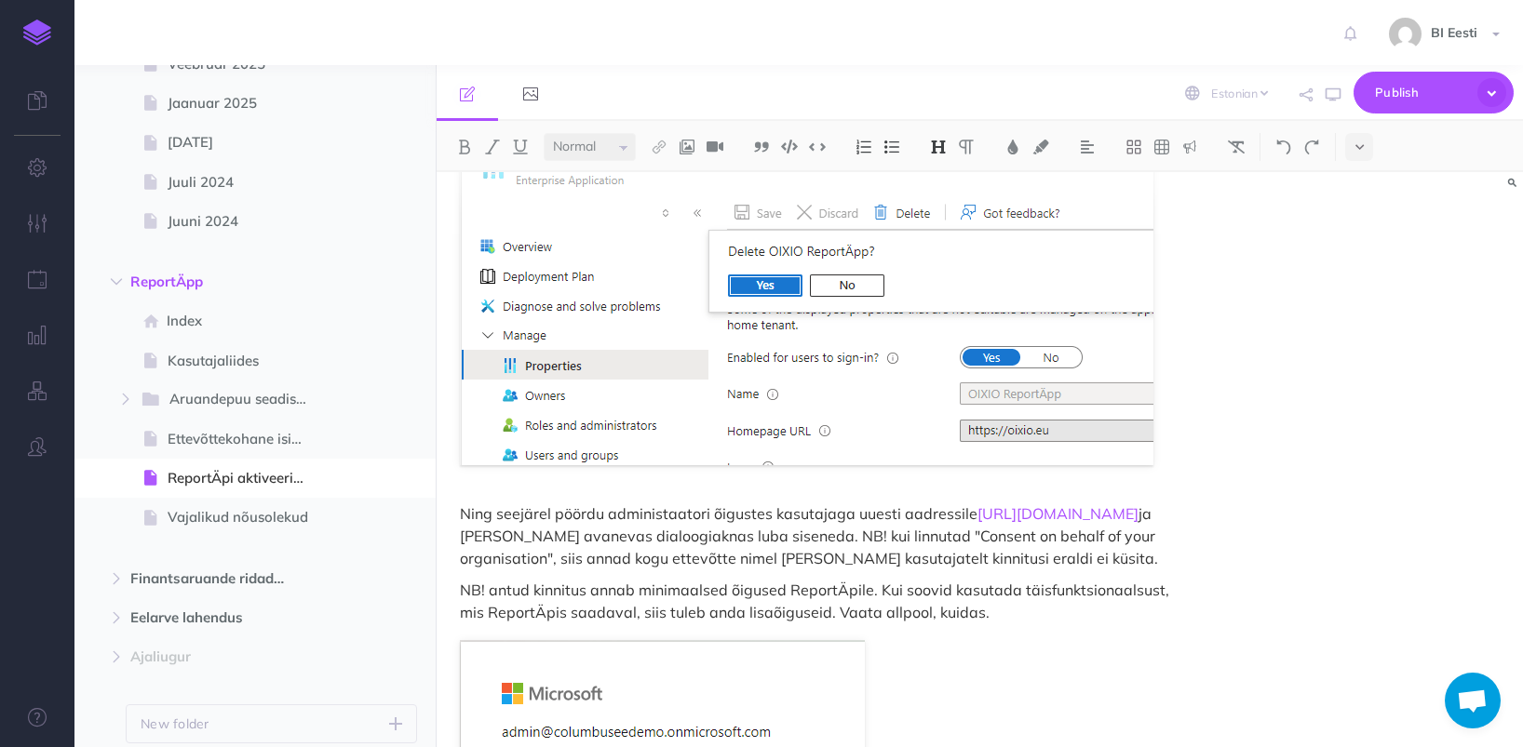
scroll to position [3351, 0]
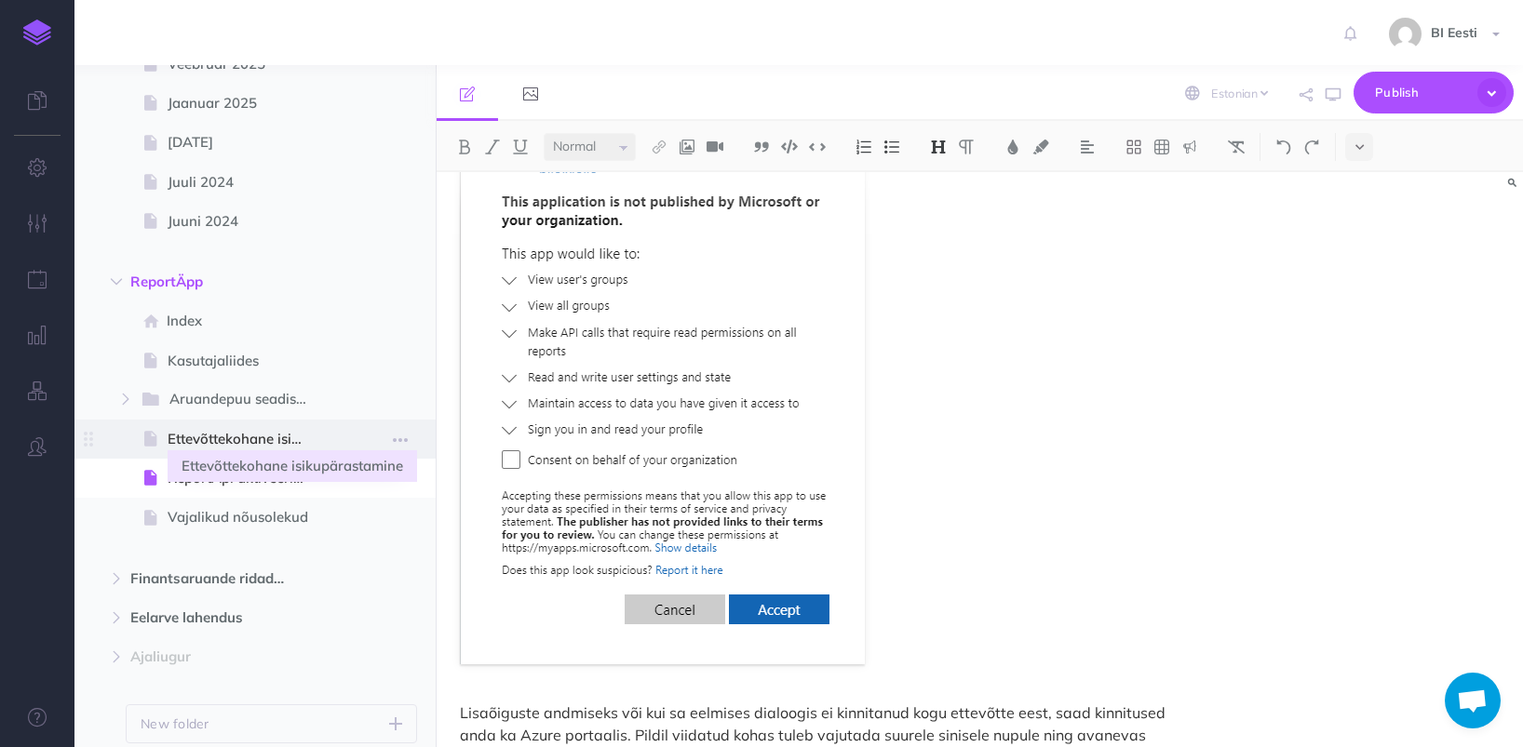
click at [269, 438] on span "Ettevõttekohane isikupärastamine" at bounding box center [246, 439] width 156 height 22
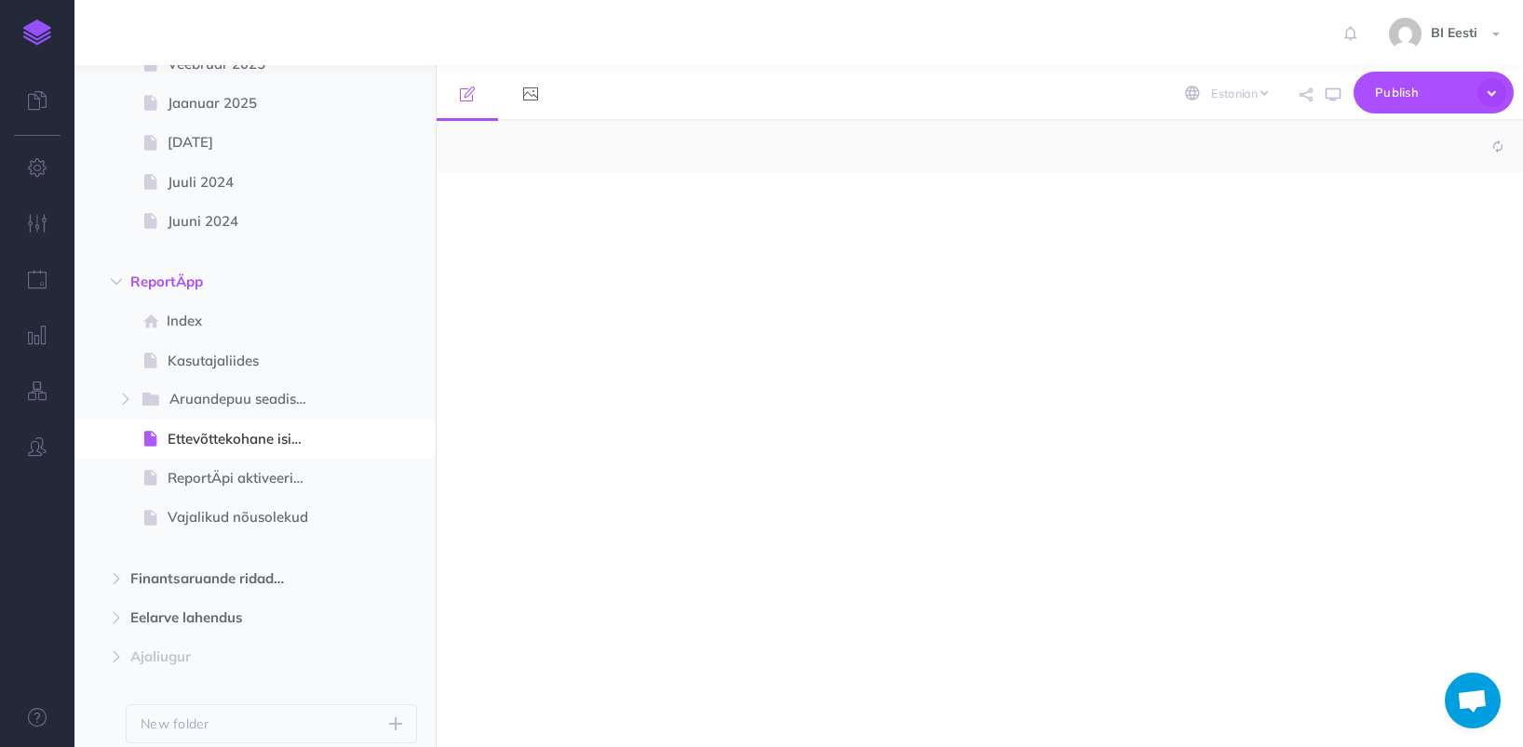
select select "null"
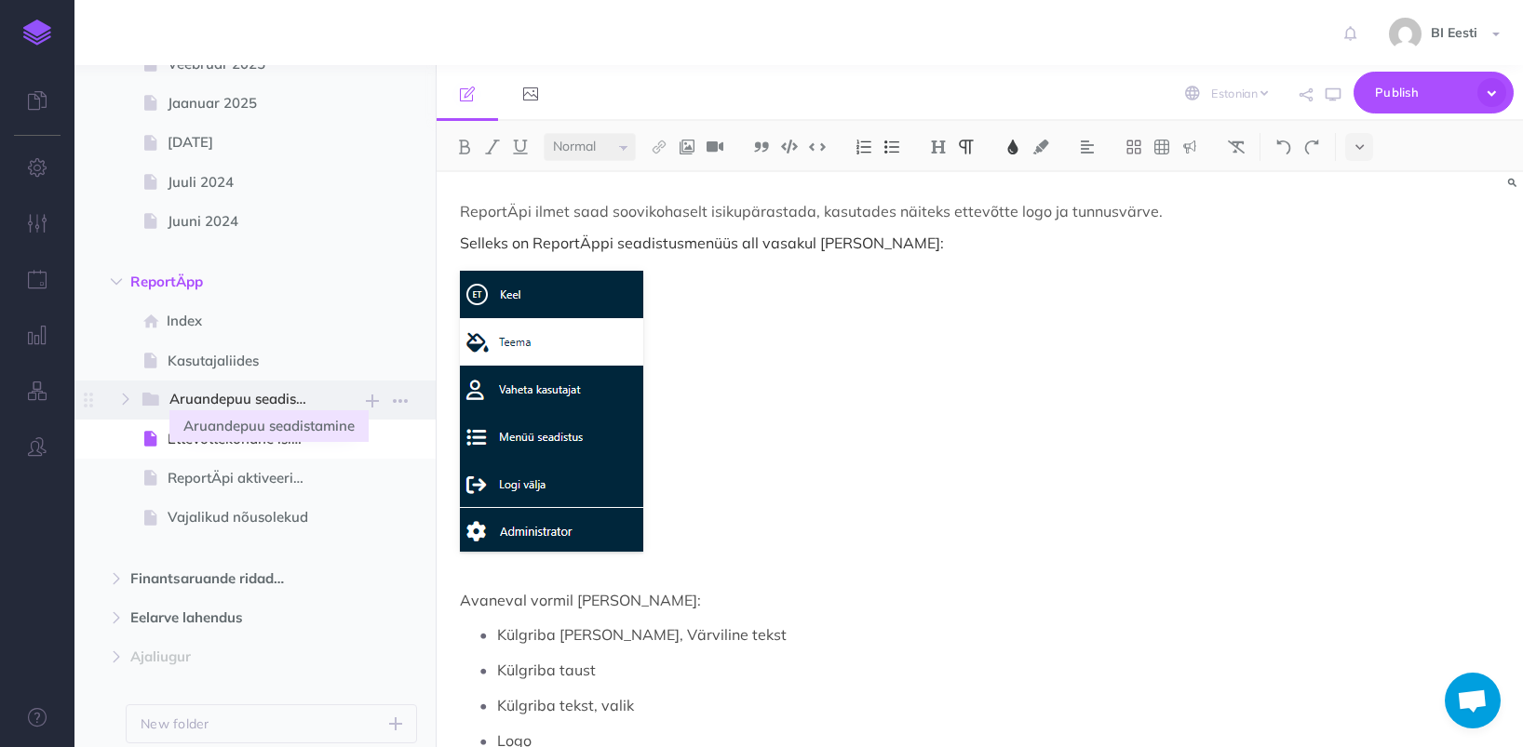
click at [240, 399] on span "Aruandepuu seadistamine" at bounding box center [247, 400] width 156 height 24
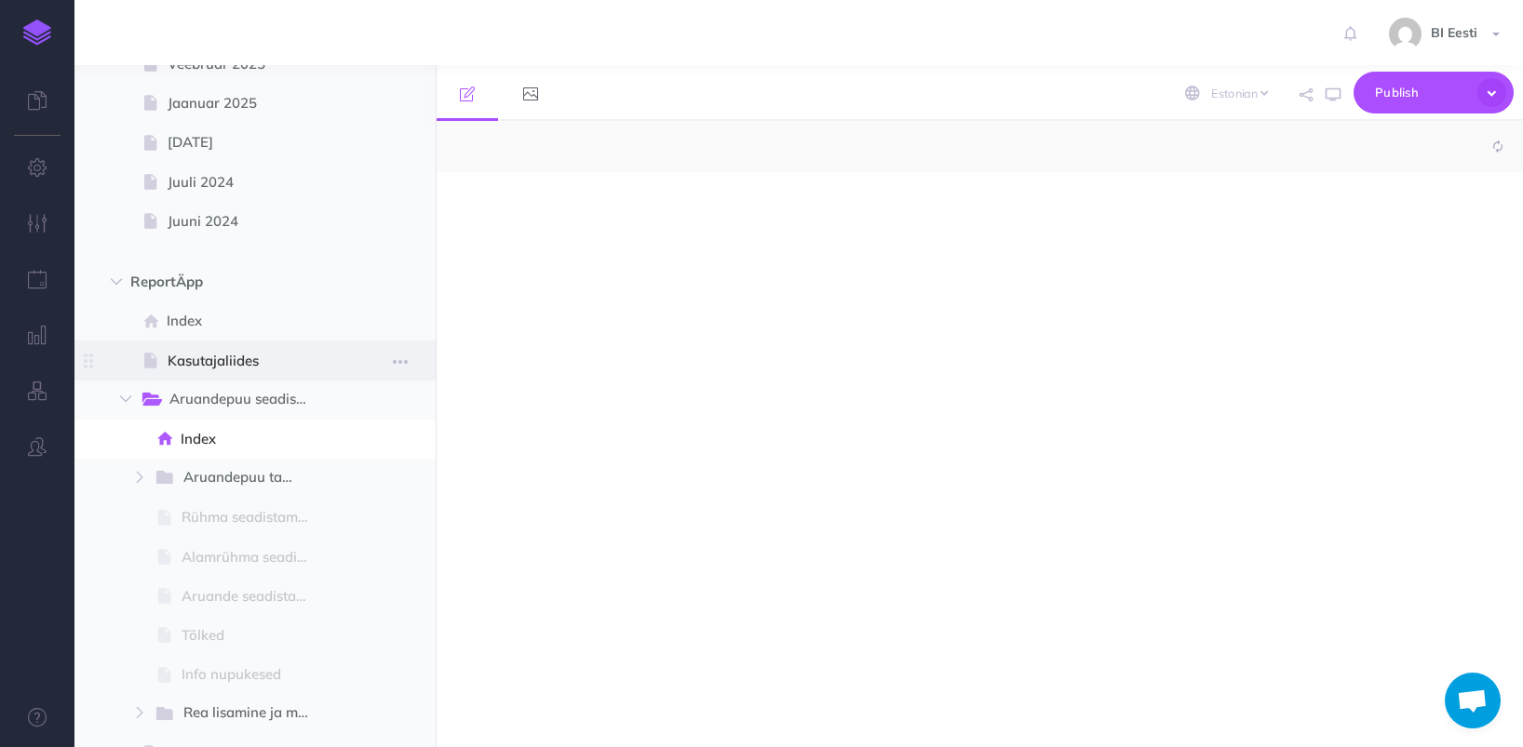
select select "null"
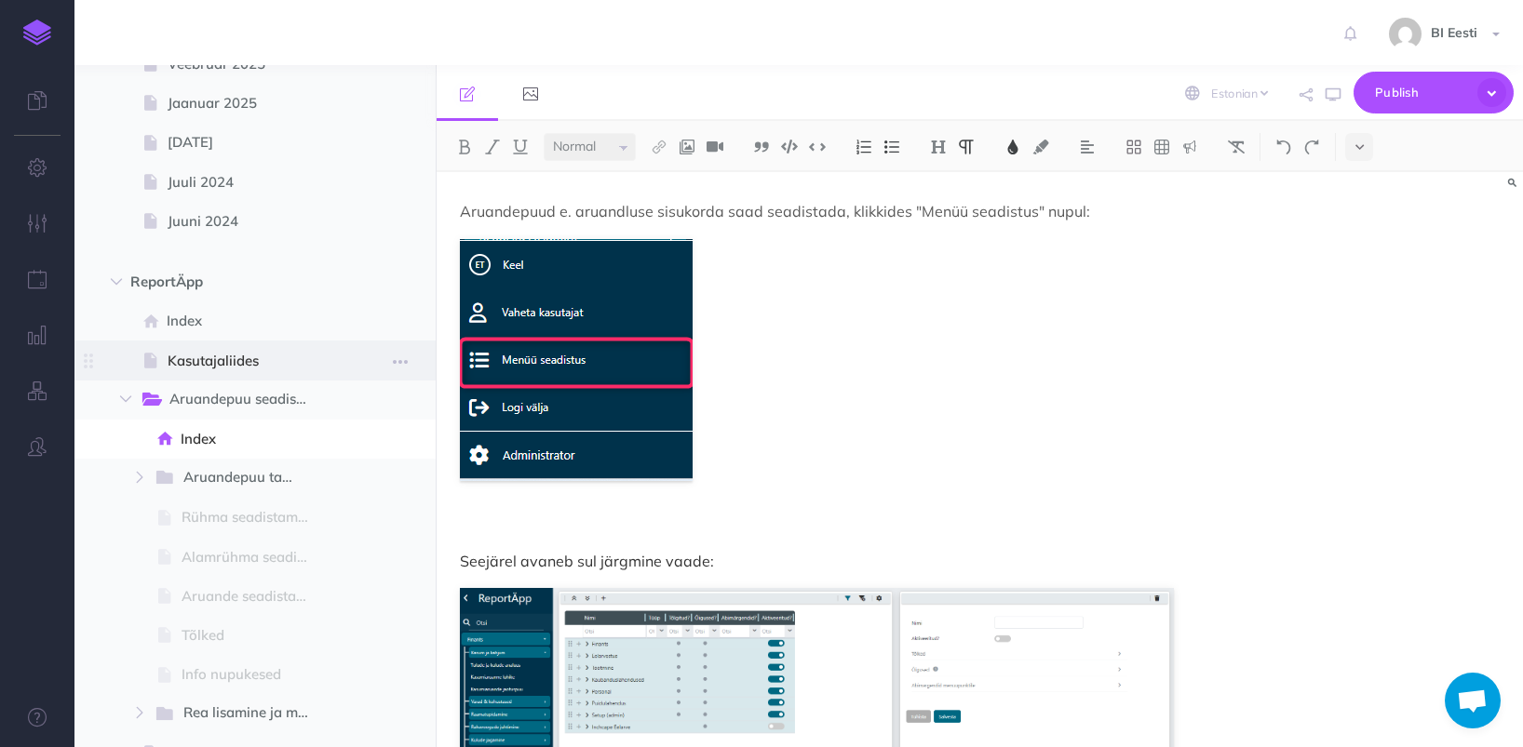
click at [259, 355] on span "Kasutajaliides" at bounding box center [246, 361] width 156 height 22
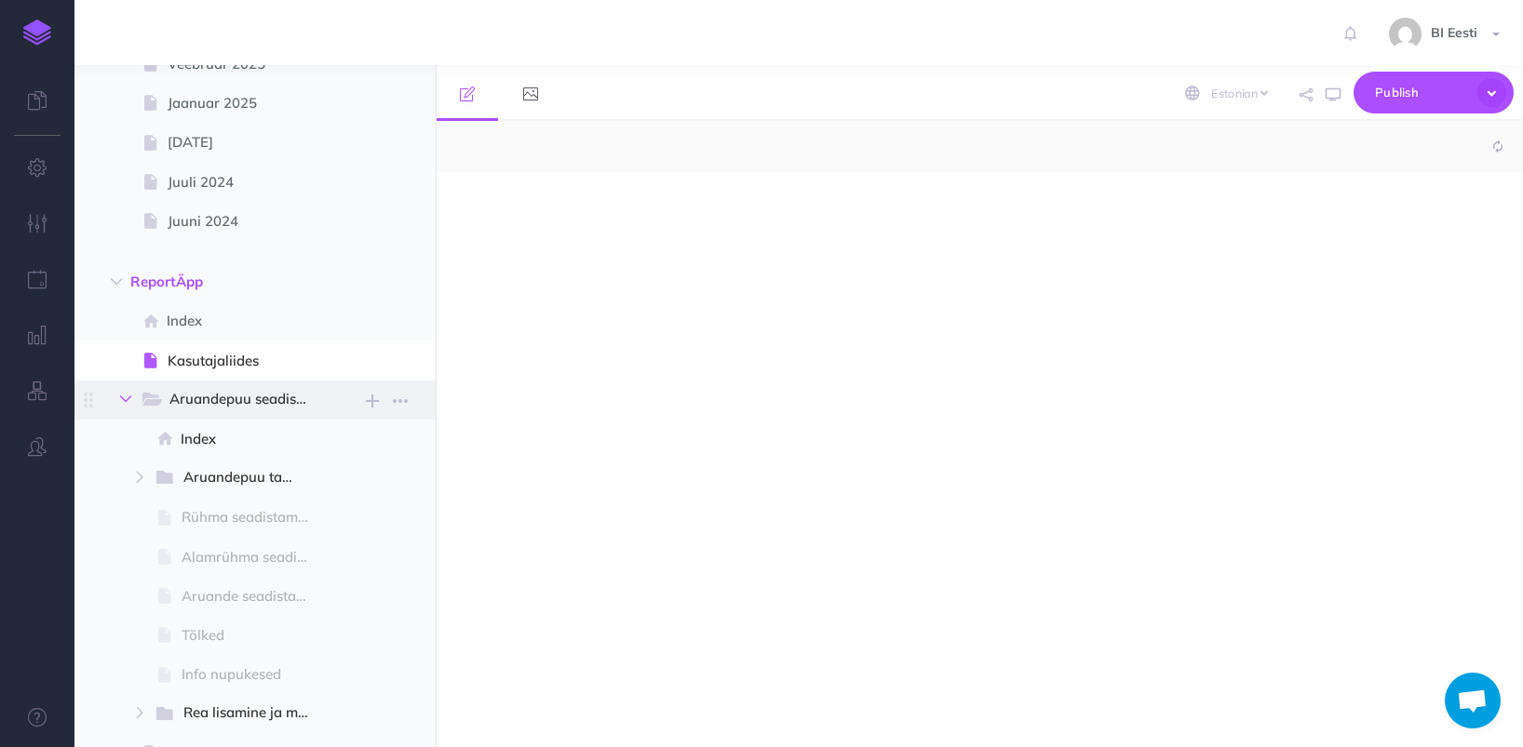
select select "null"
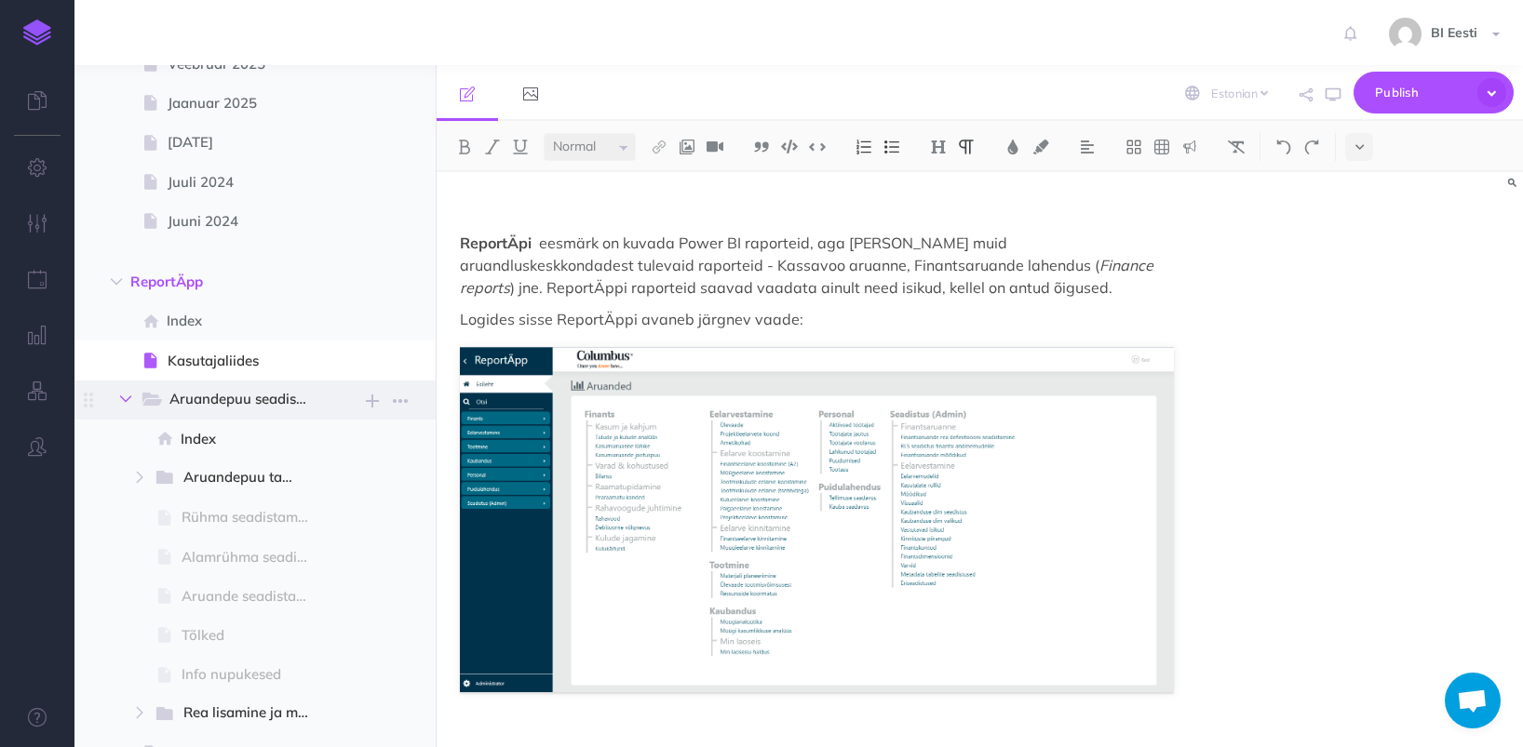
click at [124, 397] on icon "button" at bounding box center [125, 399] width 11 height 11
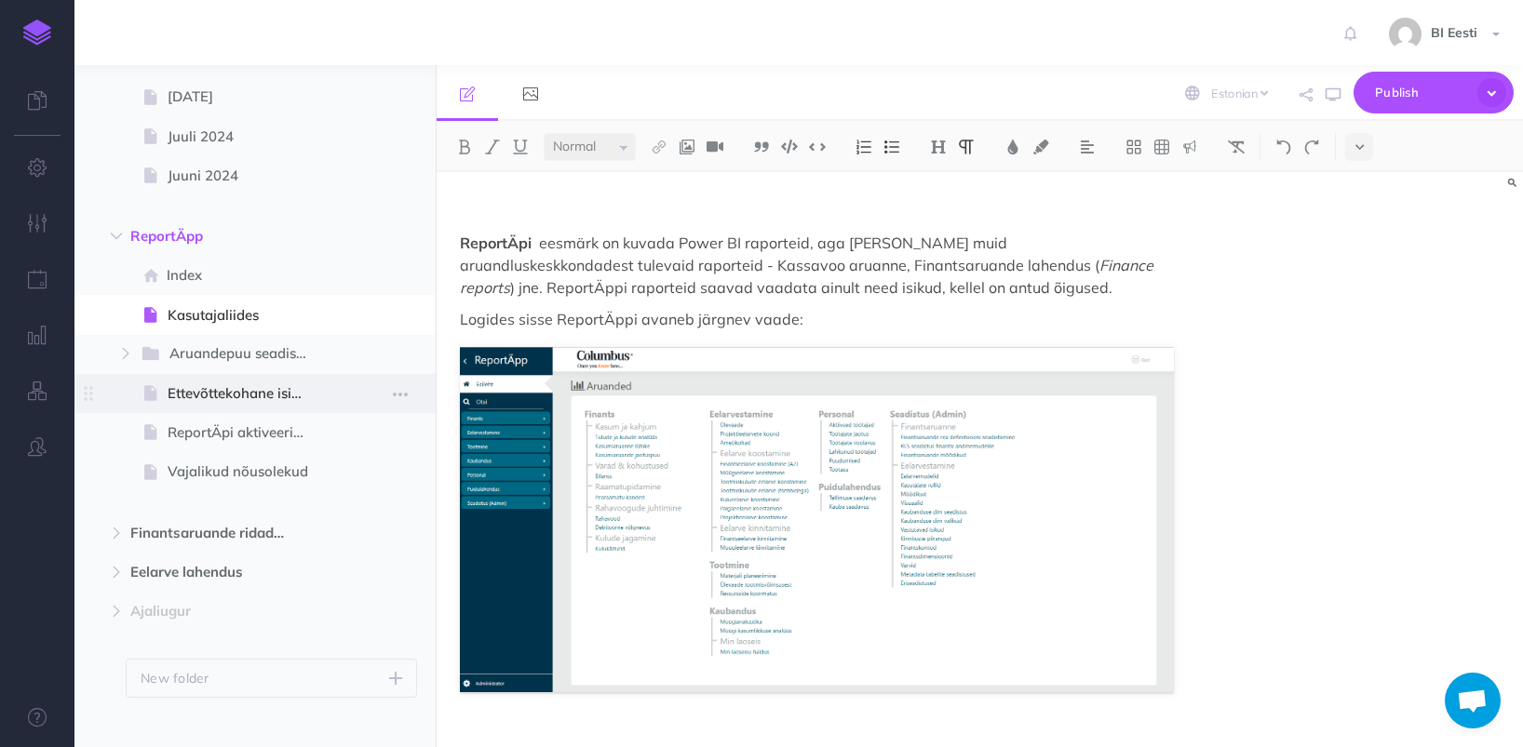
scroll to position [355, 0]
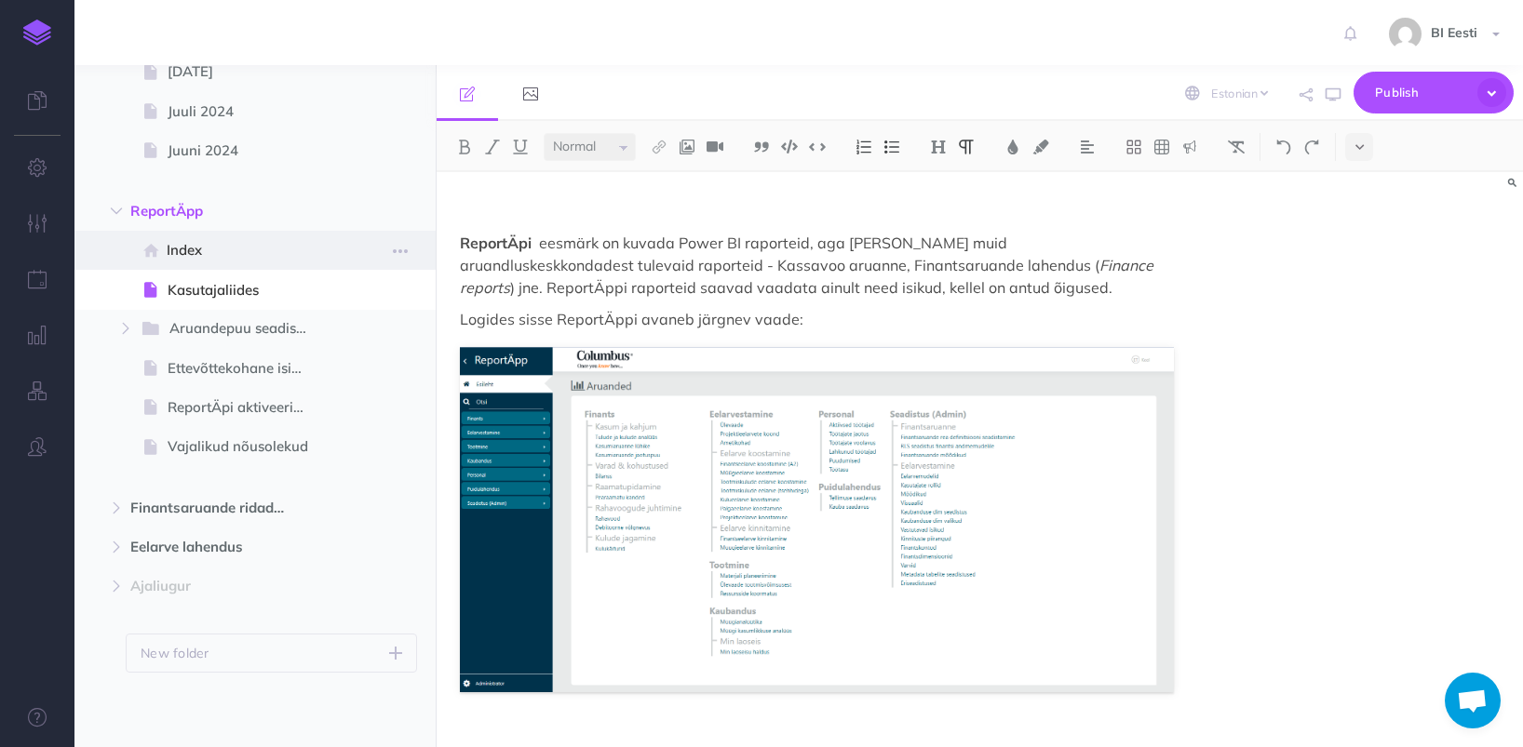
click at [303, 253] on span "Index" at bounding box center [245, 250] width 157 height 22
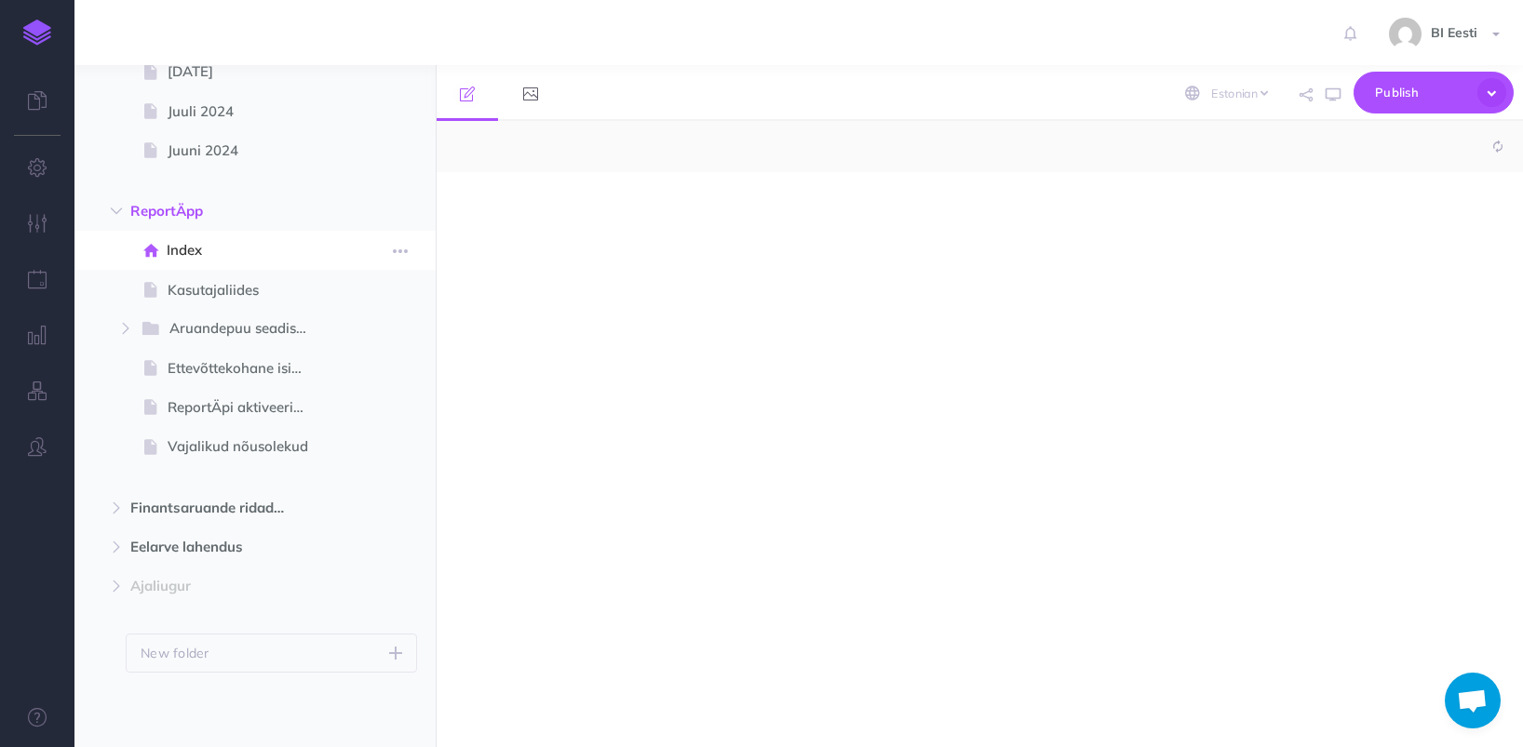
select select "null"
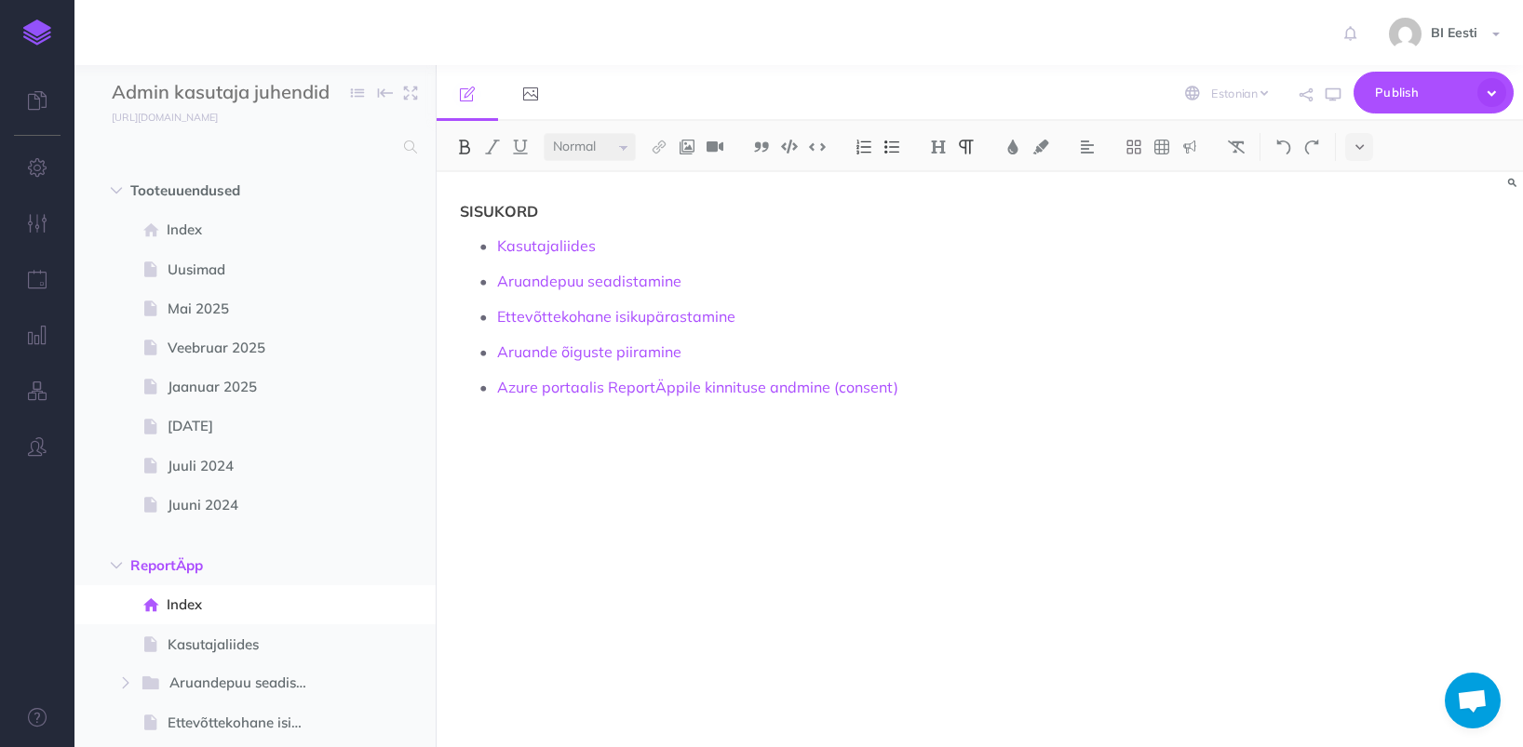
click at [41, 35] on img at bounding box center [37, 33] width 28 height 26
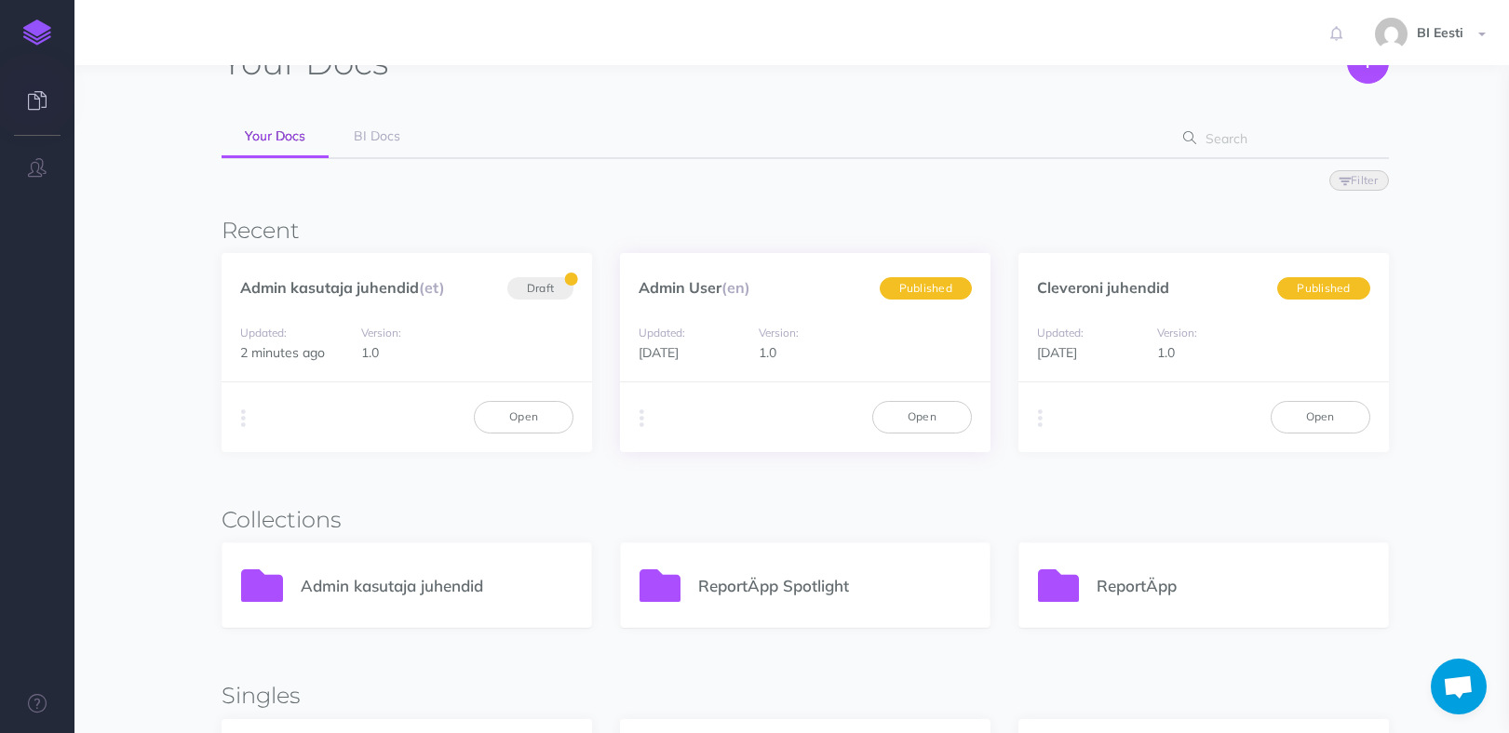
scroll to position [186, 0]
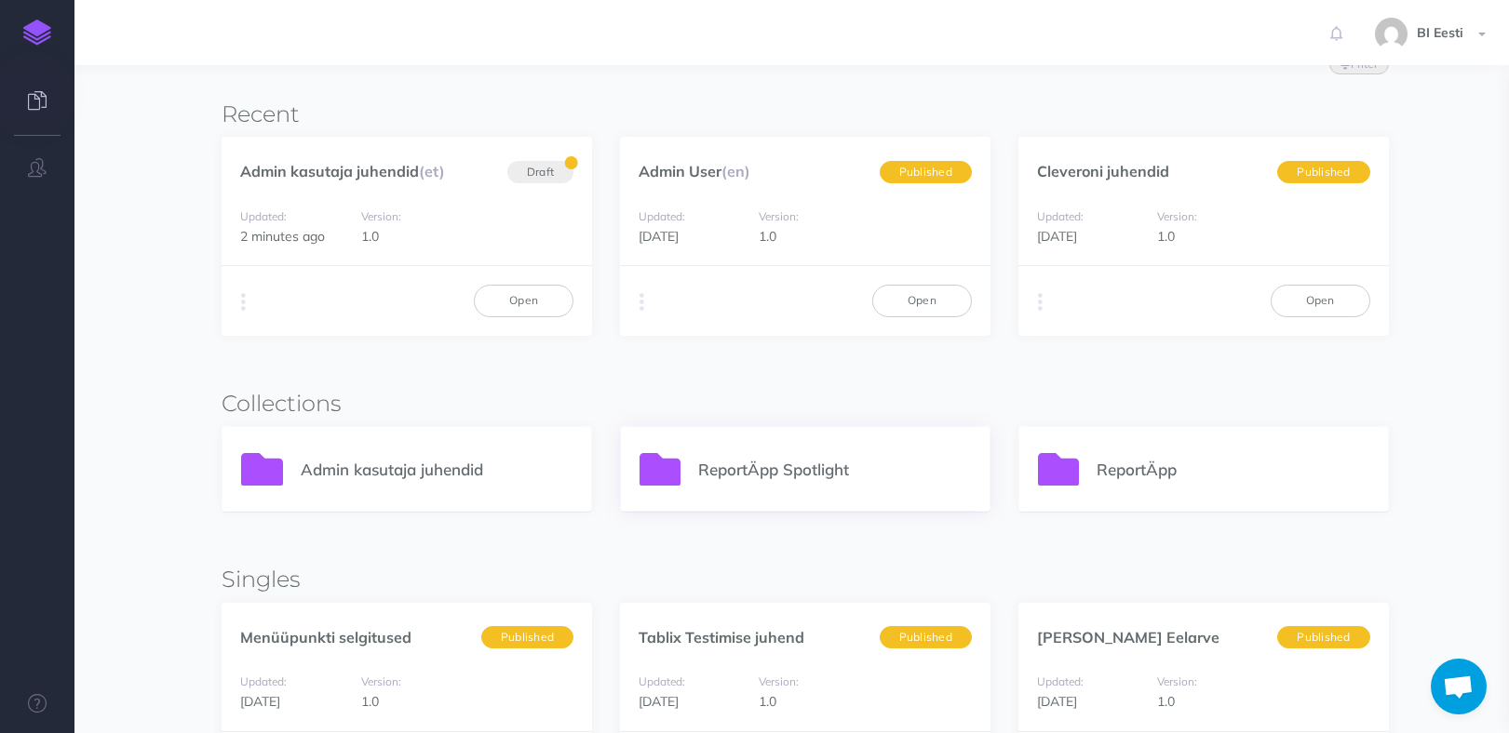
click at [765, 470] on p "ReportÄpp Spotlight" at bounding box center [834, 469] width 273 height 25
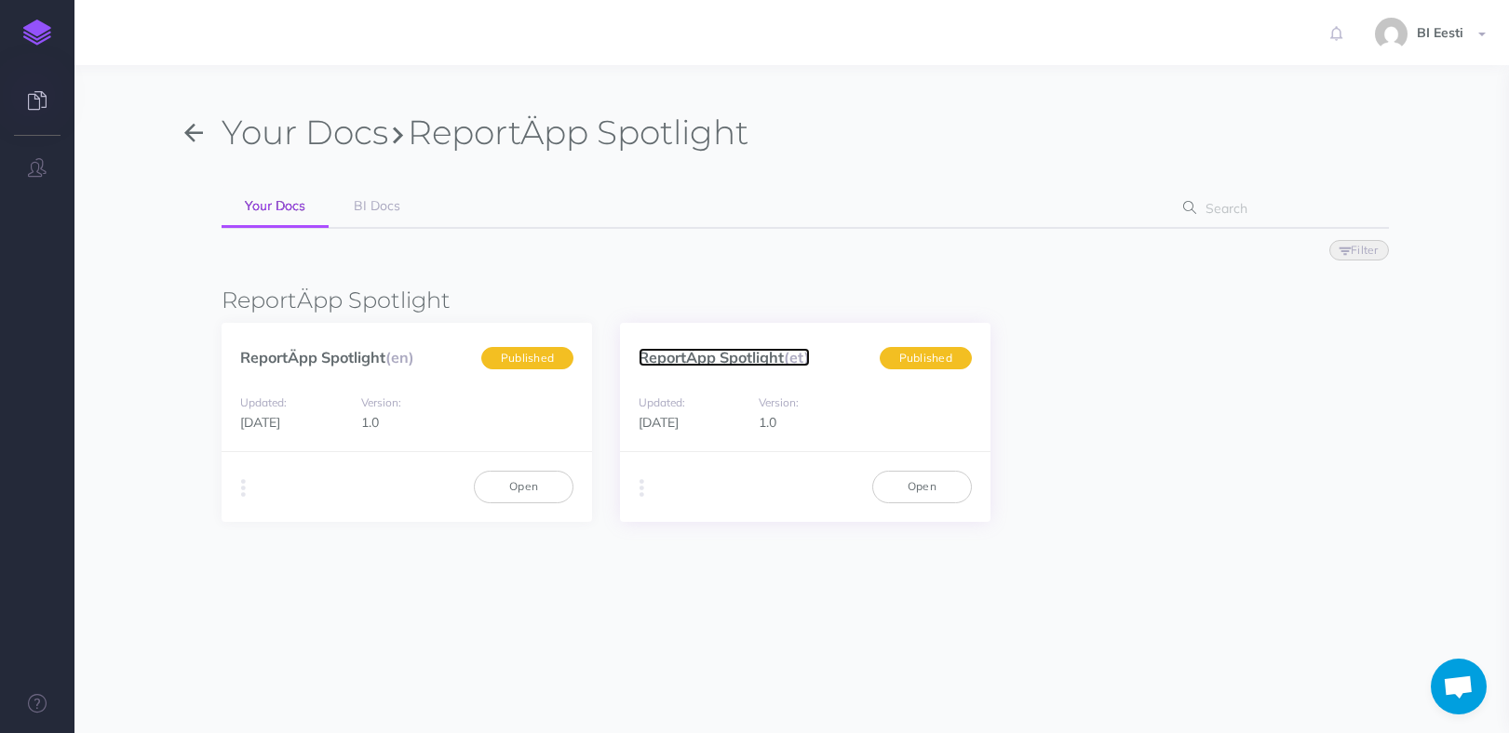
click at [780, 365] on link "ReportÄpp Spotlight (et)" at bounding box center [723, 357] width 171 height 19
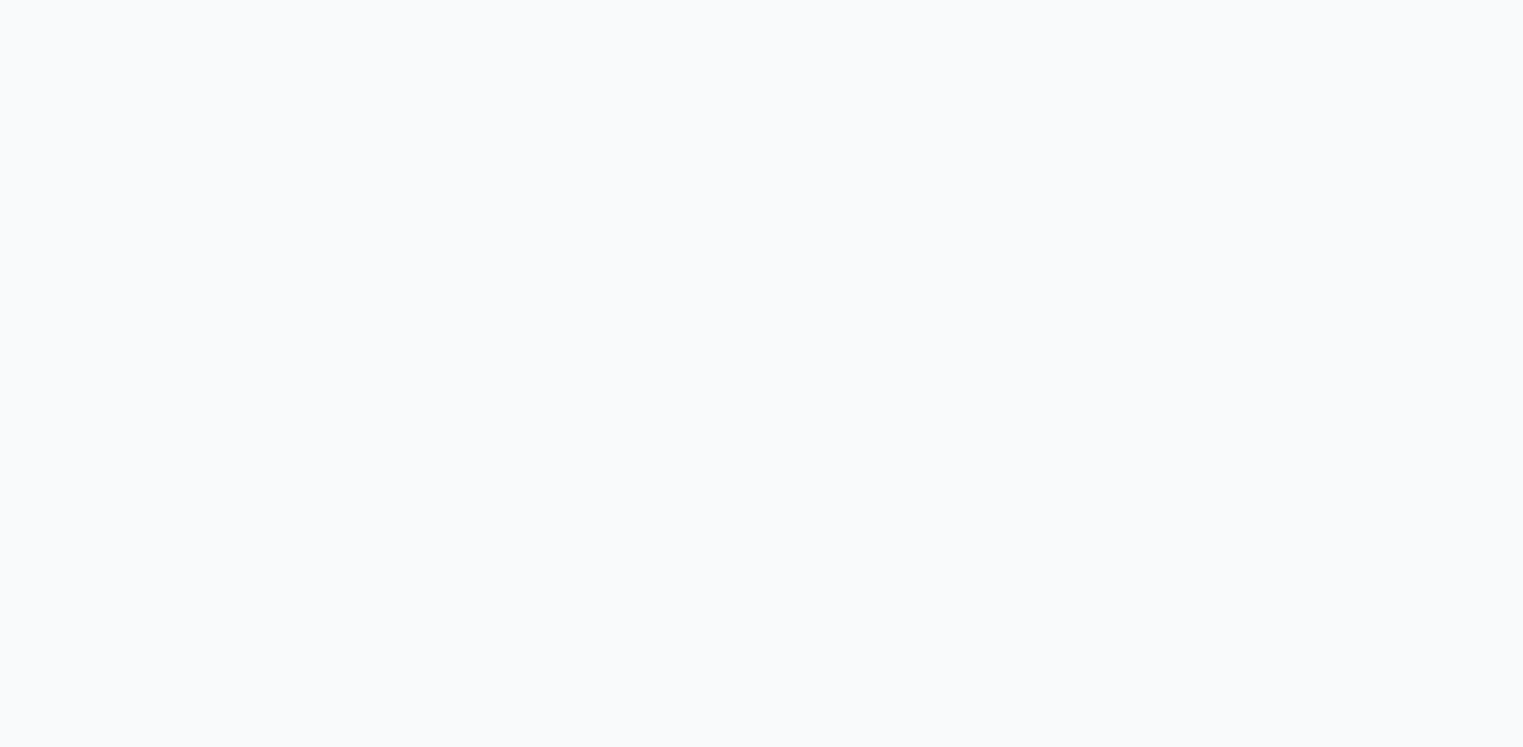
select select "et"
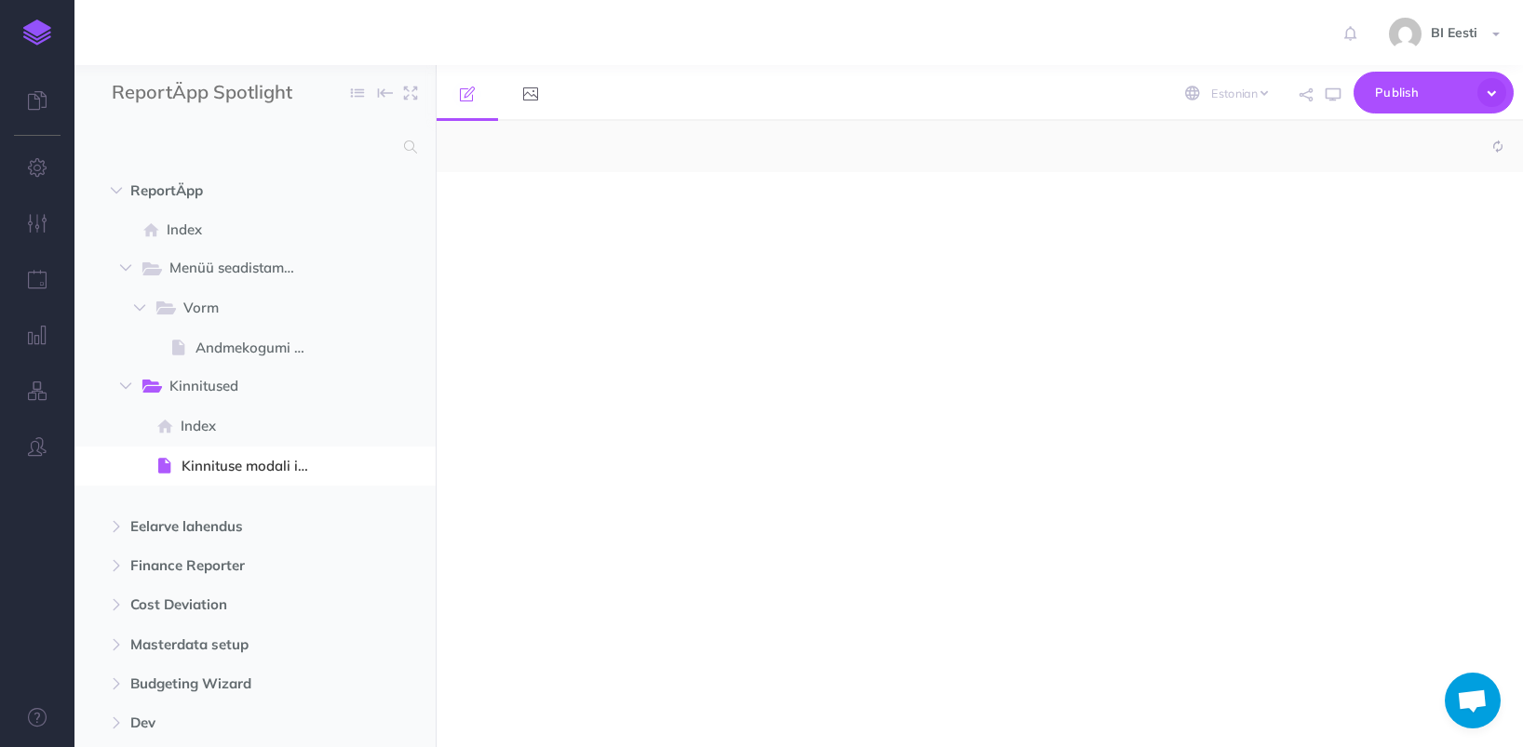
select select "null"
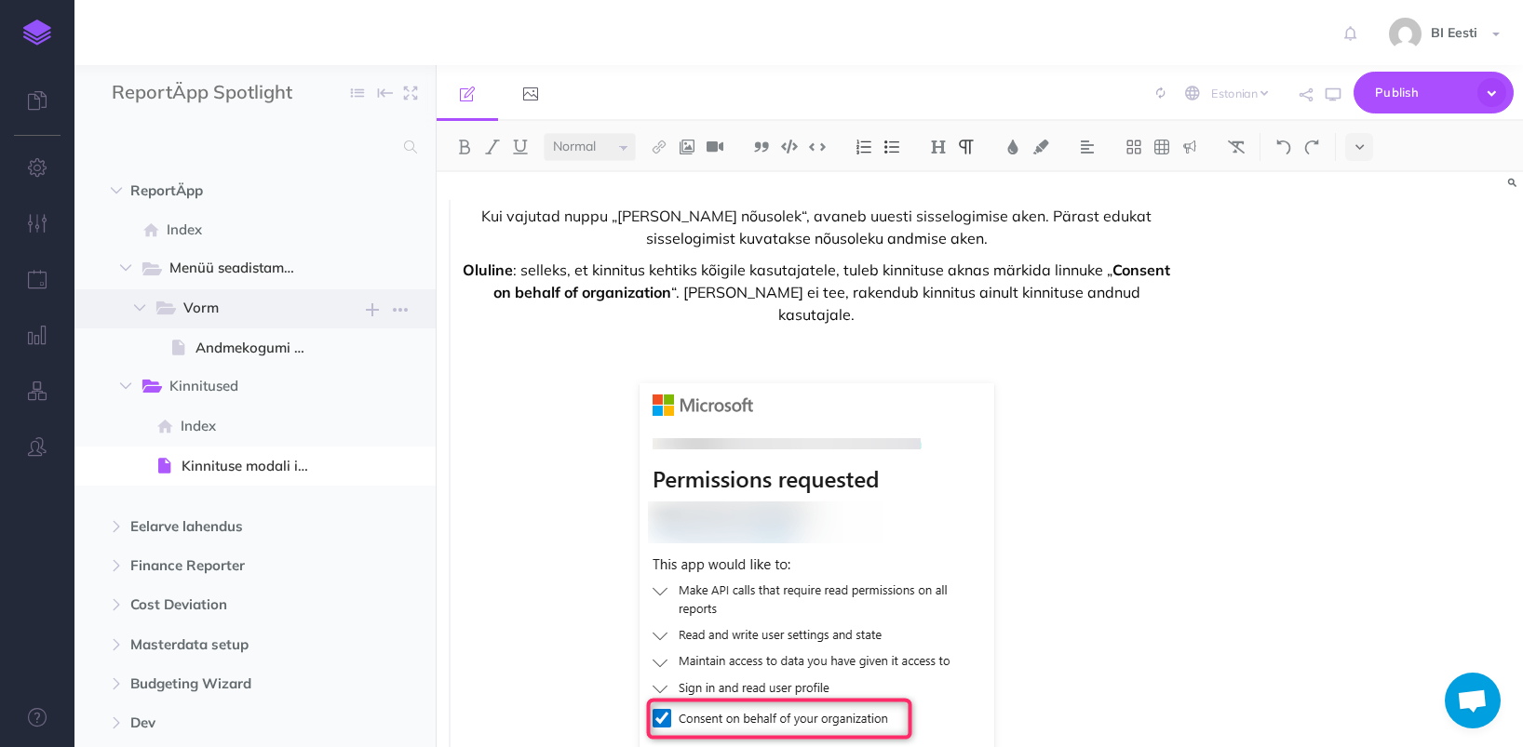
click at [243, 302] on span "Vorm" at bounding box center [239, 309] width 113 height 24
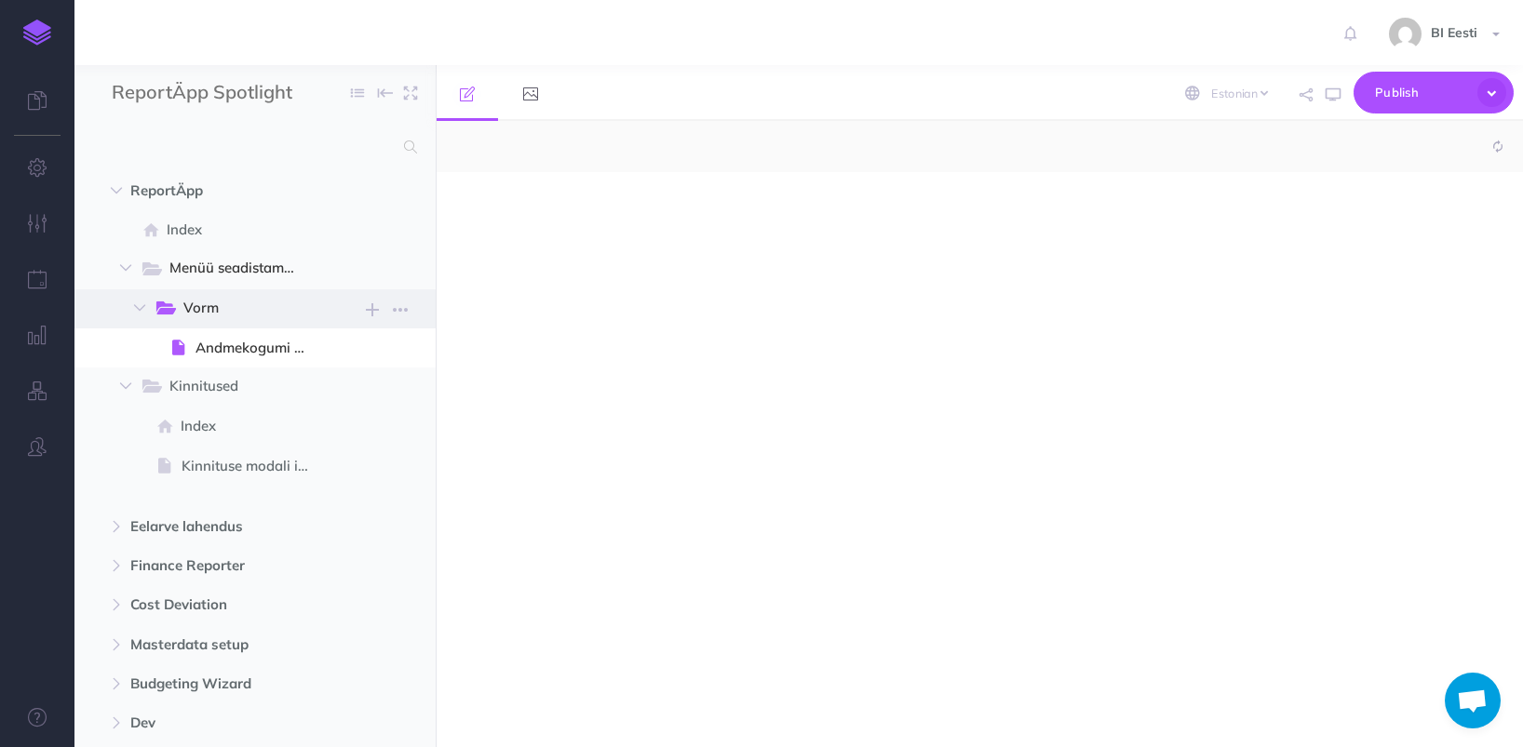
select select "null"
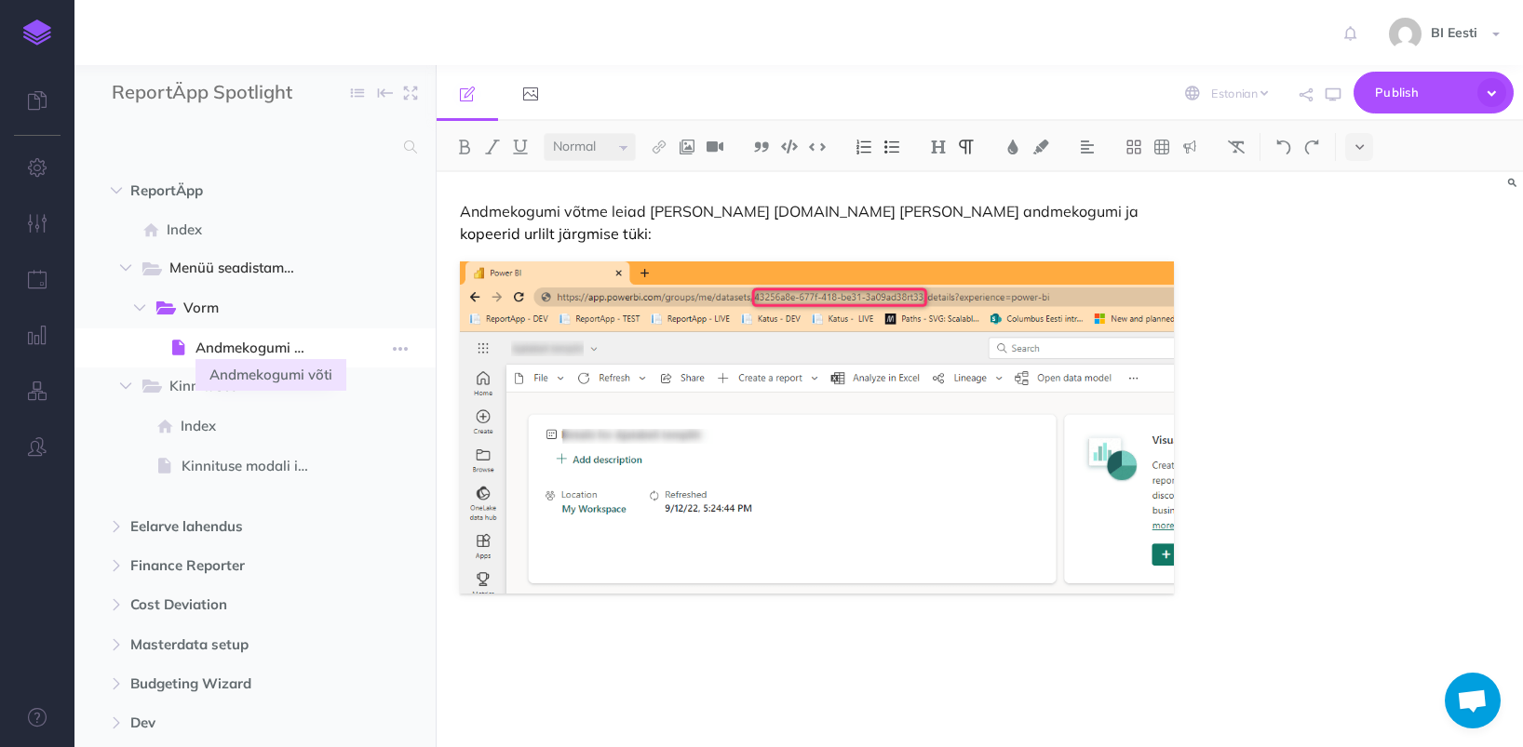
click at [240, 343] on span "Andmekogumi võti" at bounding box center [259, 348] width 128 height 22
click at [239, 376] on span "Kinnitused" at bounding box center [232, 387] width 127 height 24
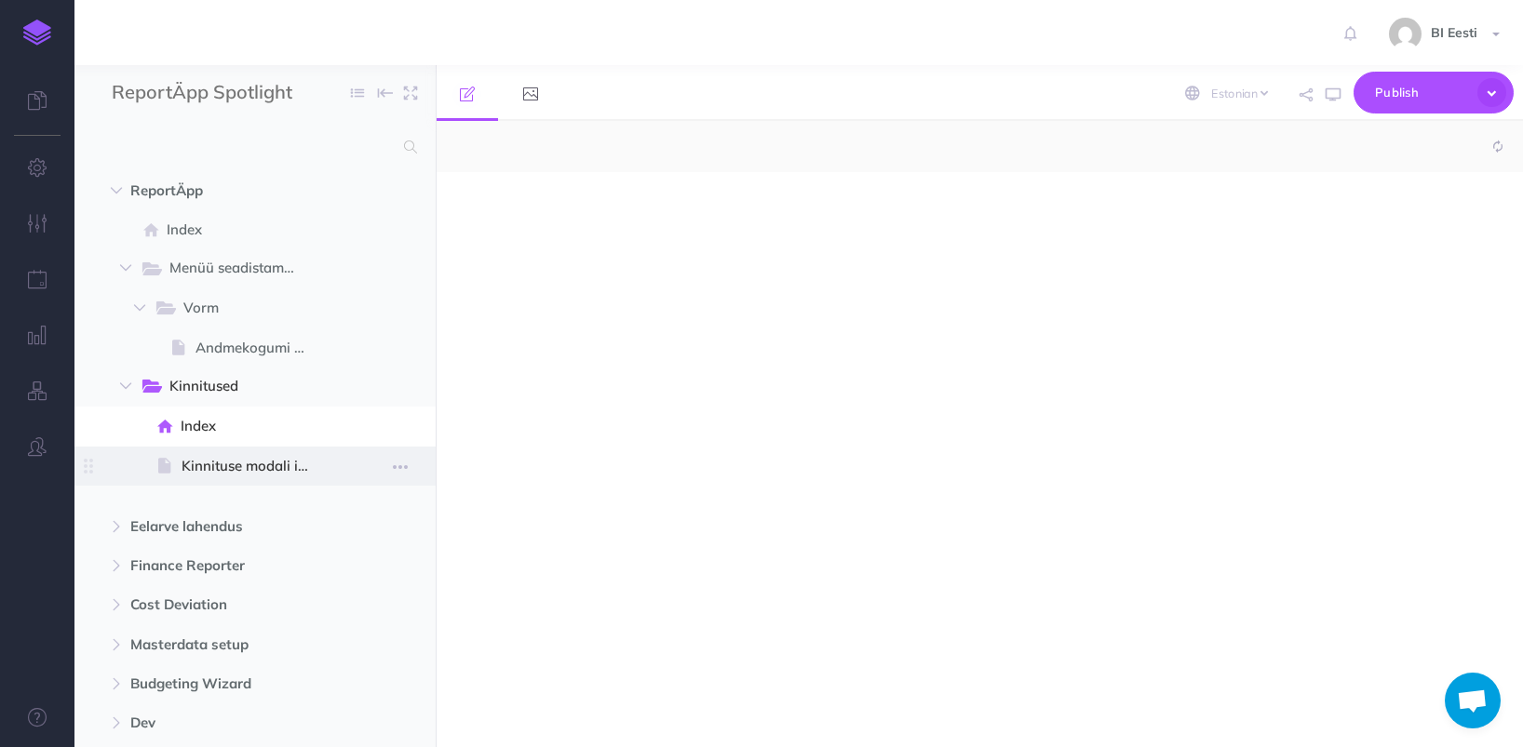
select select "null"
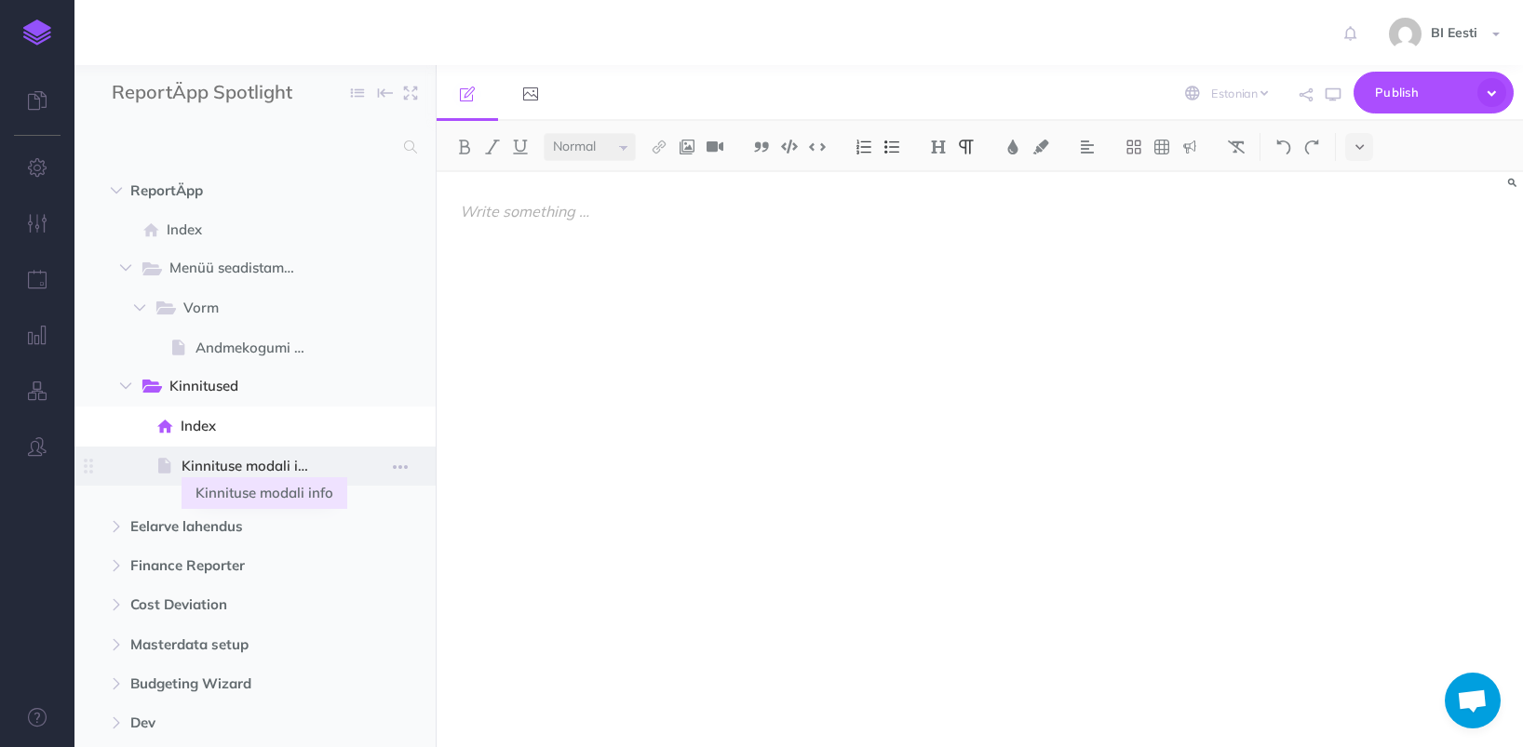
click at [216, 464] on span "Kinnituse modali info" at bounding box center [252, 466] width 142 height 22
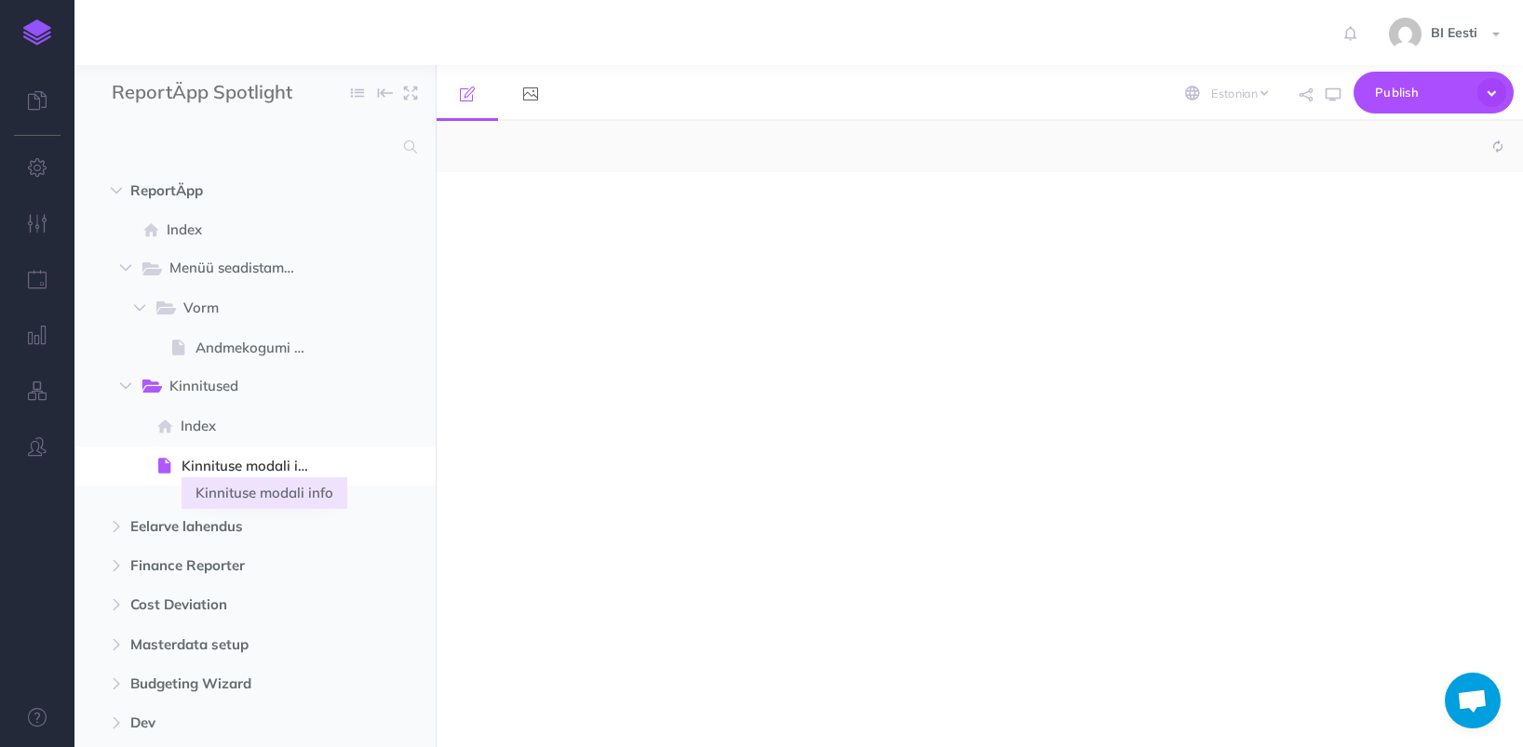
select select "null"
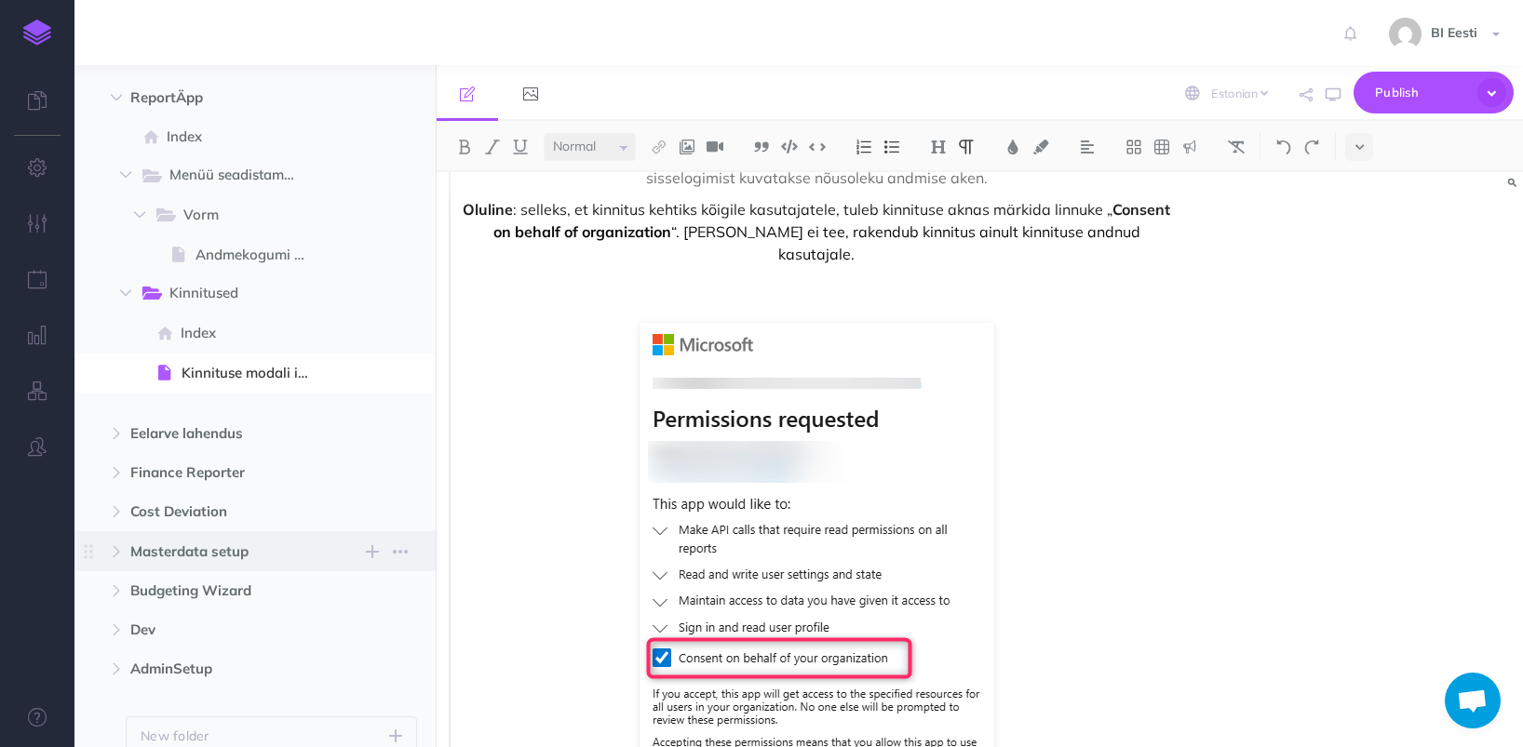
scroll to position [176, 0]
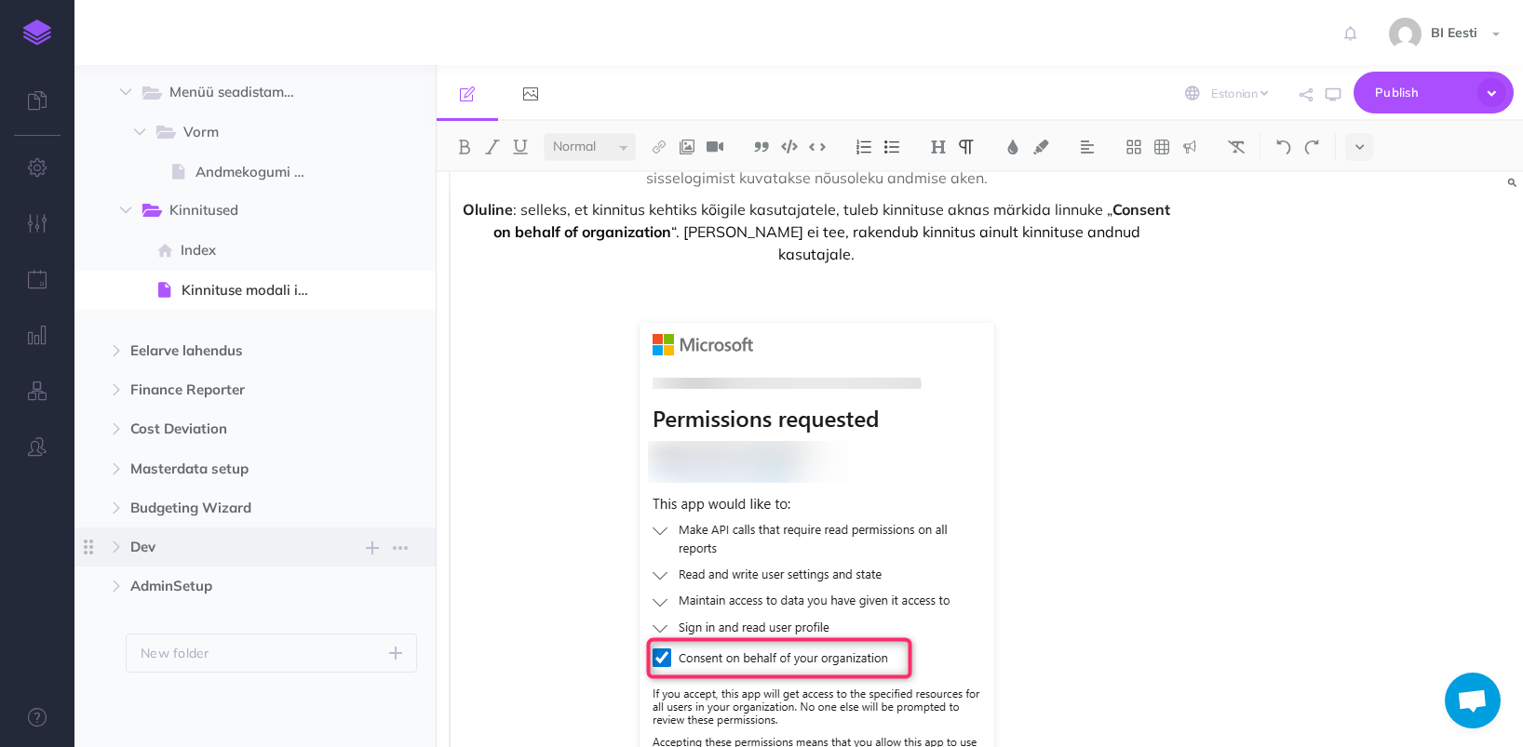
click at [101, 555] on ul "ReportÄpp New folder Add a new folder inside this folder New page Add a new bla…" at bounding box center [254, 334] width 361 height 678
click at [115, 549] on icon "button" at bounding box center [116, 547] width 11 height 11
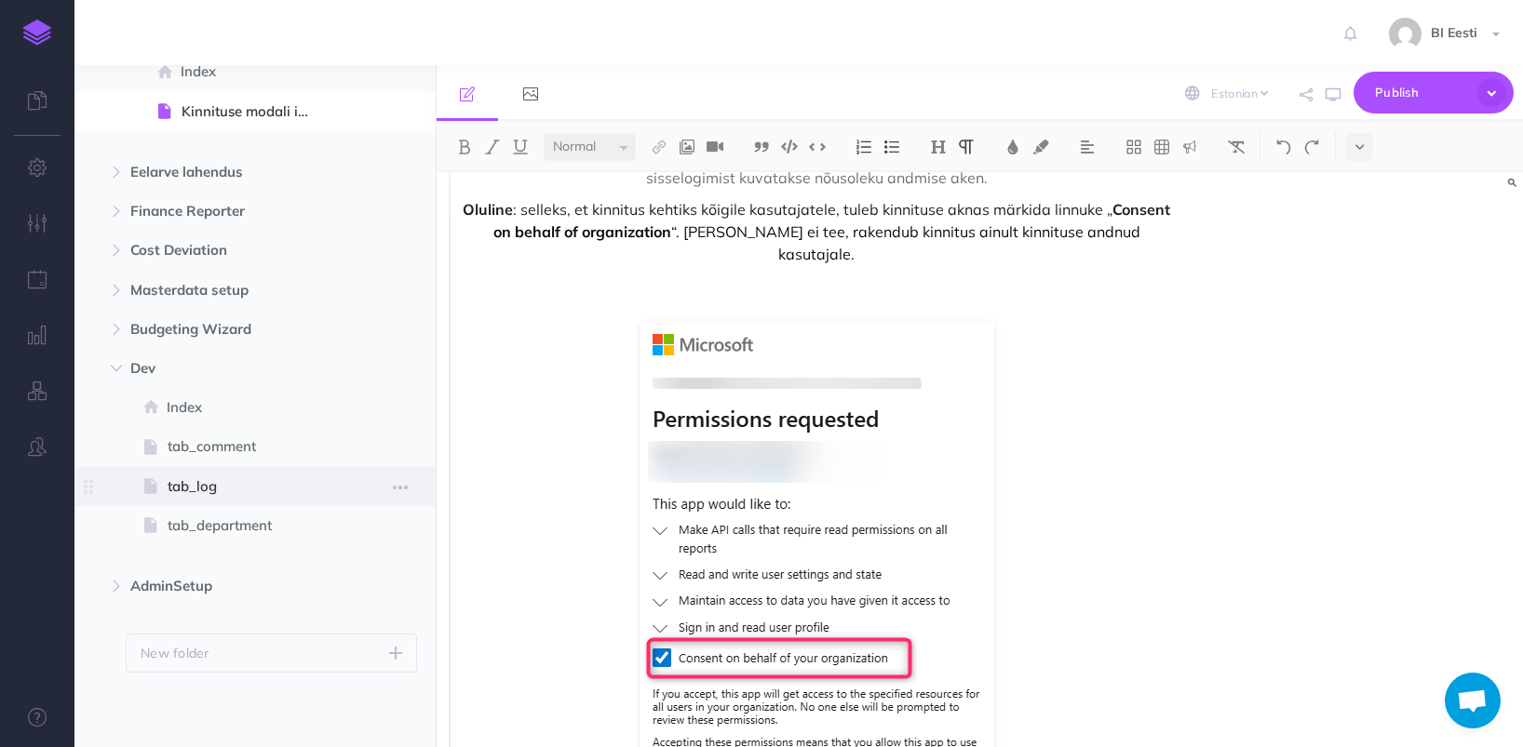
scroll to position [262, 0]
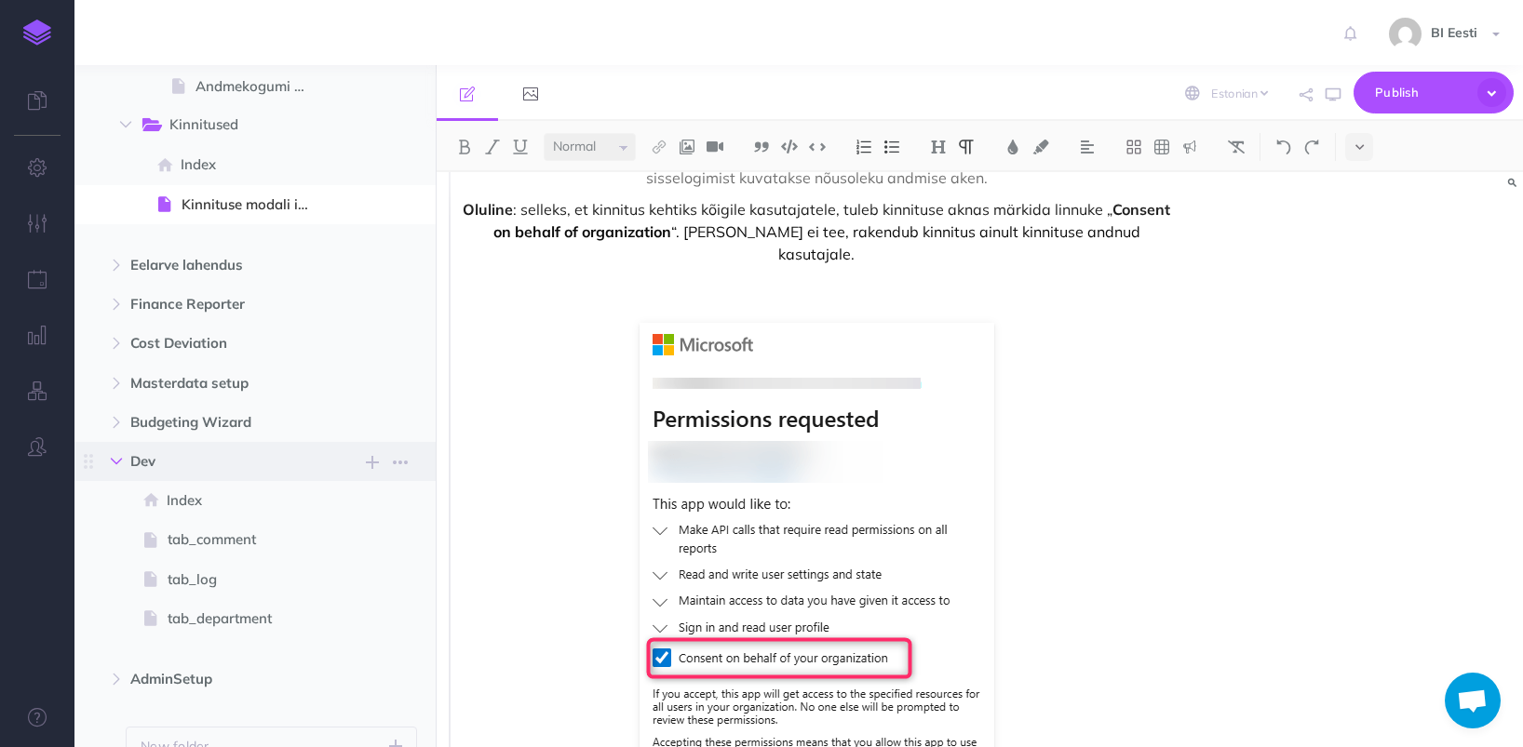
click at [121, 457] on icon "button" at bounding box center [116, 461] width 11 height 11
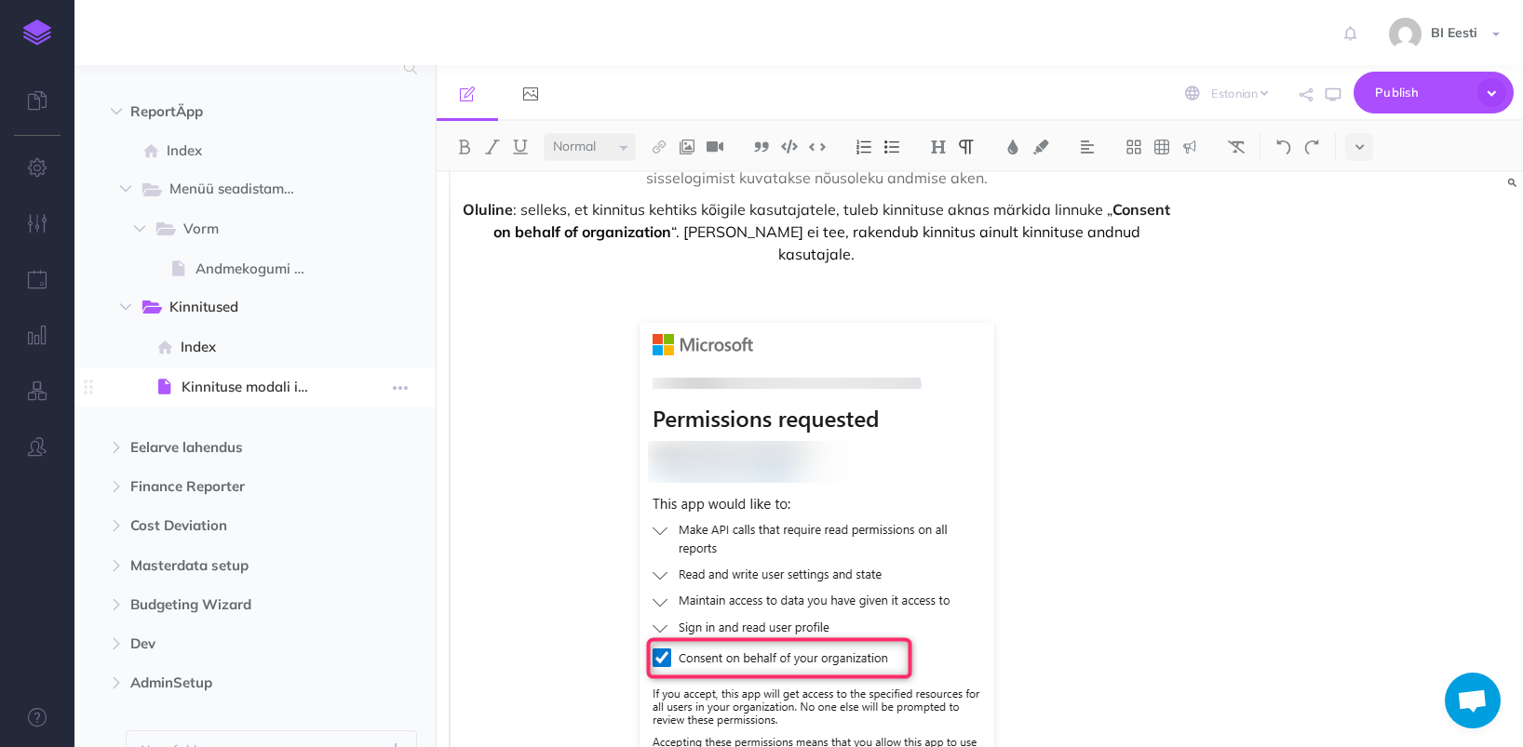
scroll to position [0, 0]
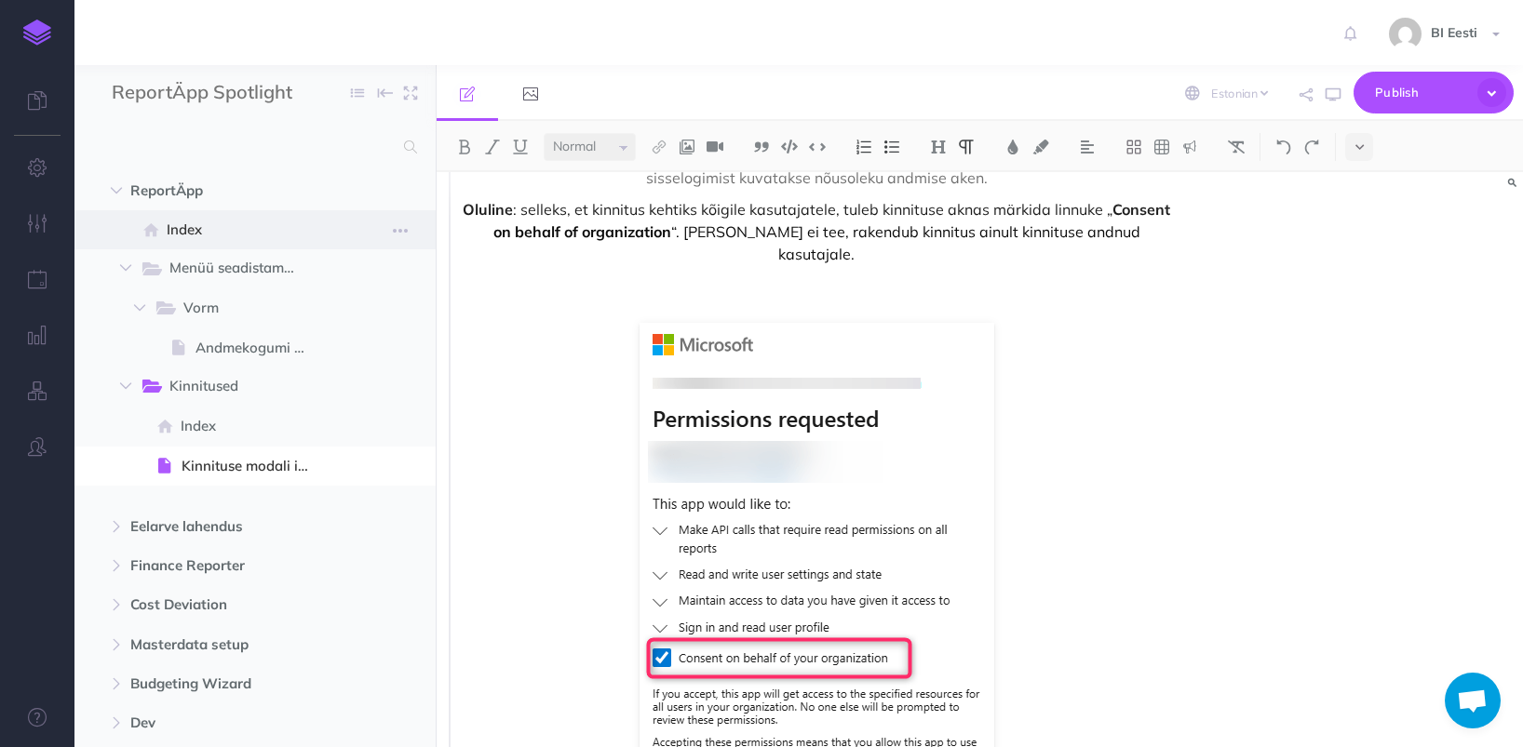
click at [250, 225] on span "Index" at bounding box center [245, 230] width 157 height 22
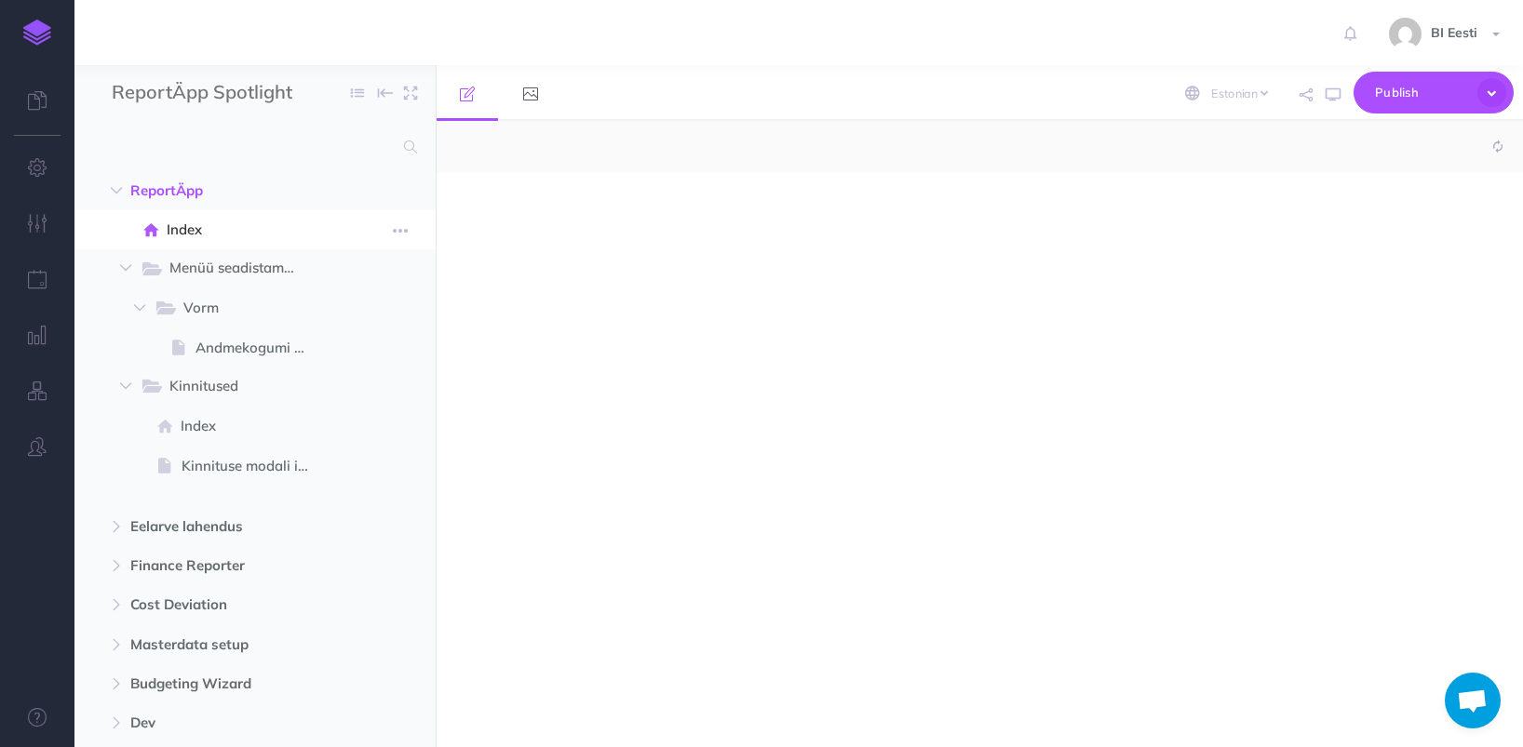
select select "null"
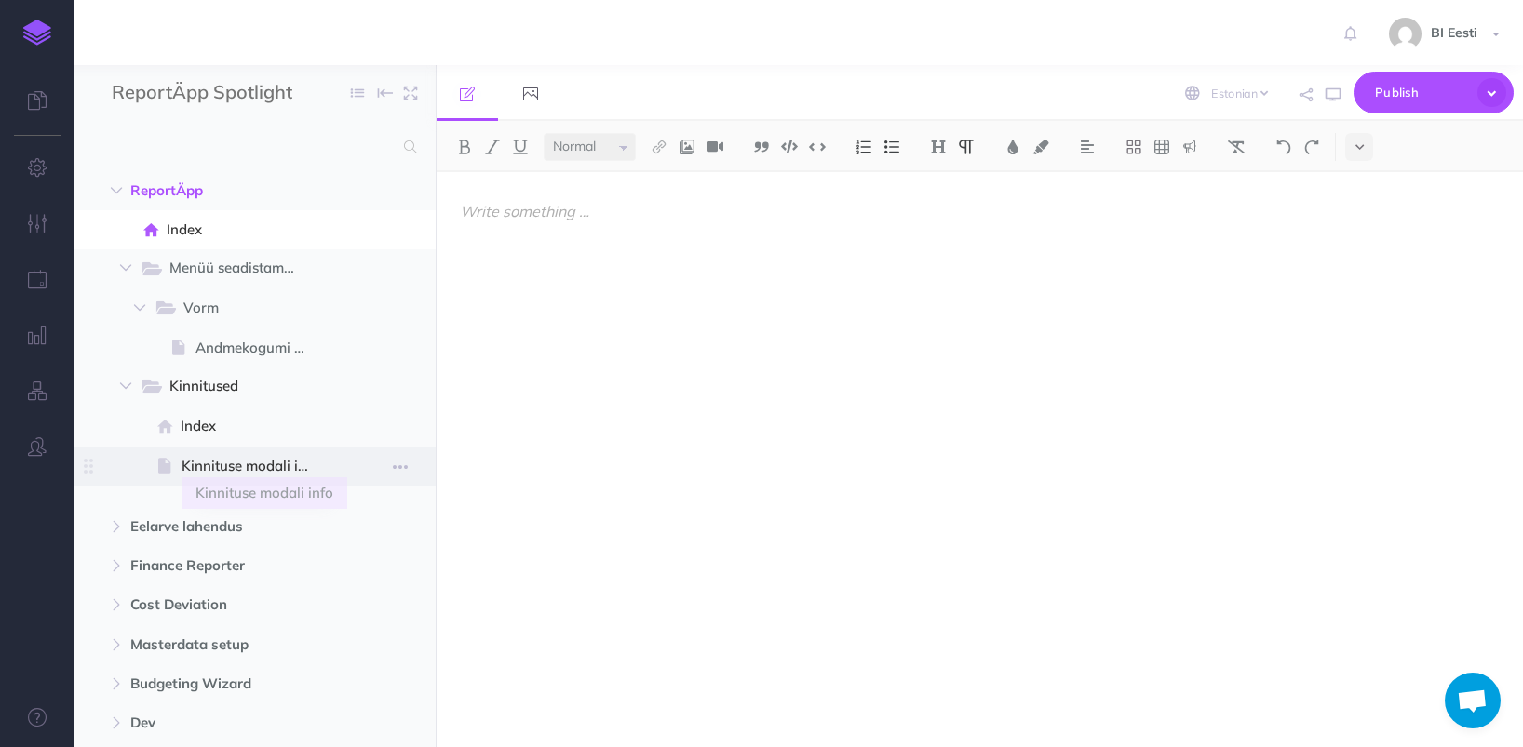
click at [257, 473] on span "Kinnituse modali info" at bounding box center [252, 466] width 142 height 22
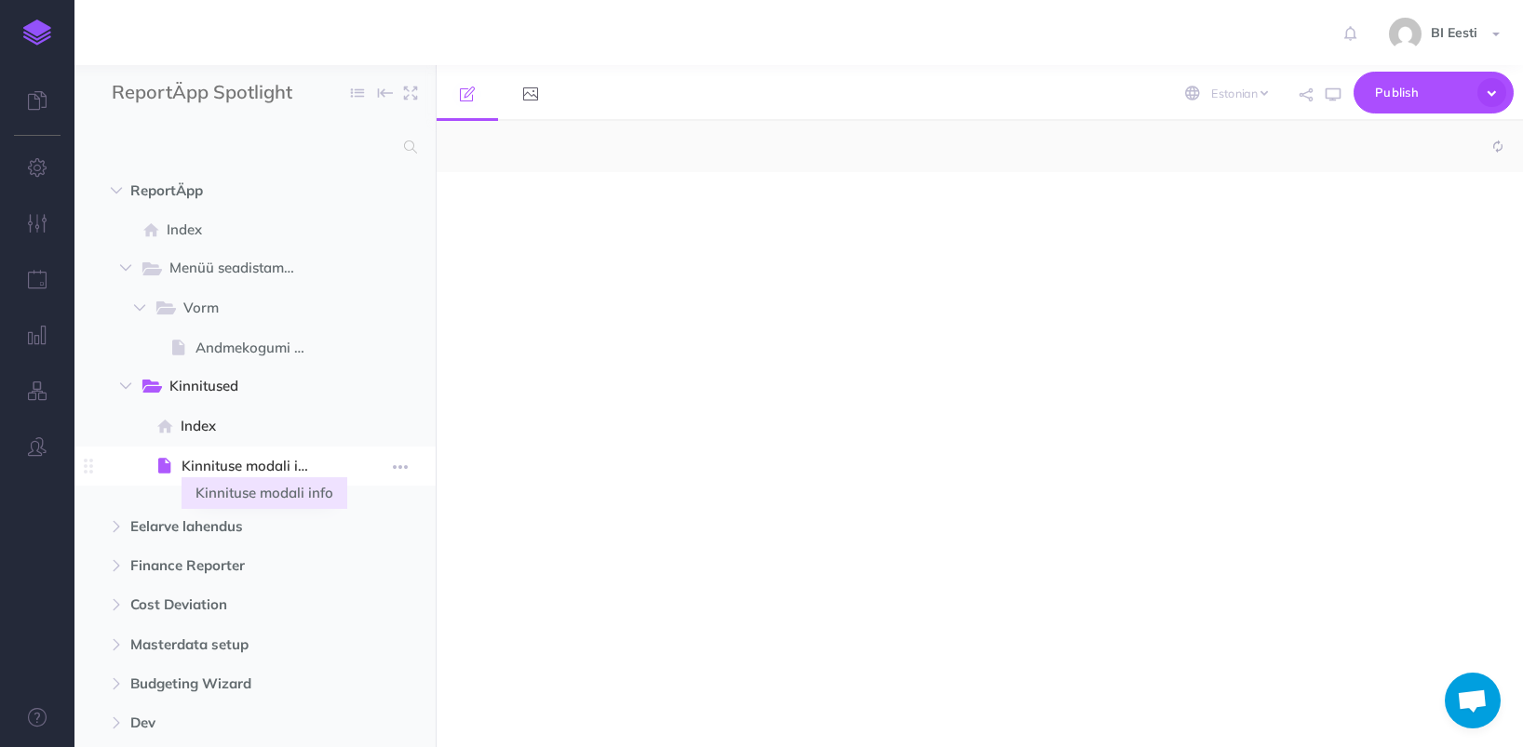
select select "null"
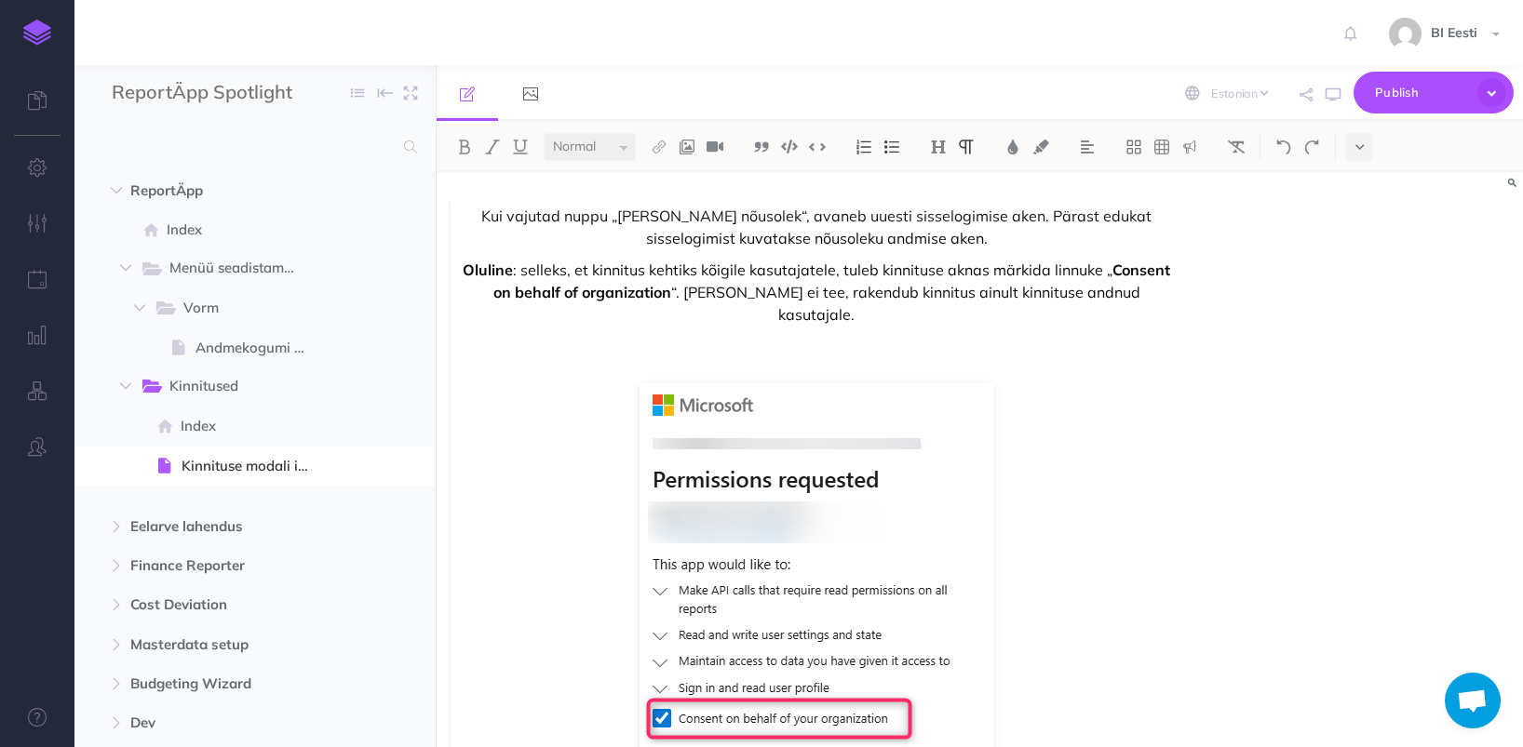
click at [58, 46] on link at bounding box center [37, 32] width 74 height 65
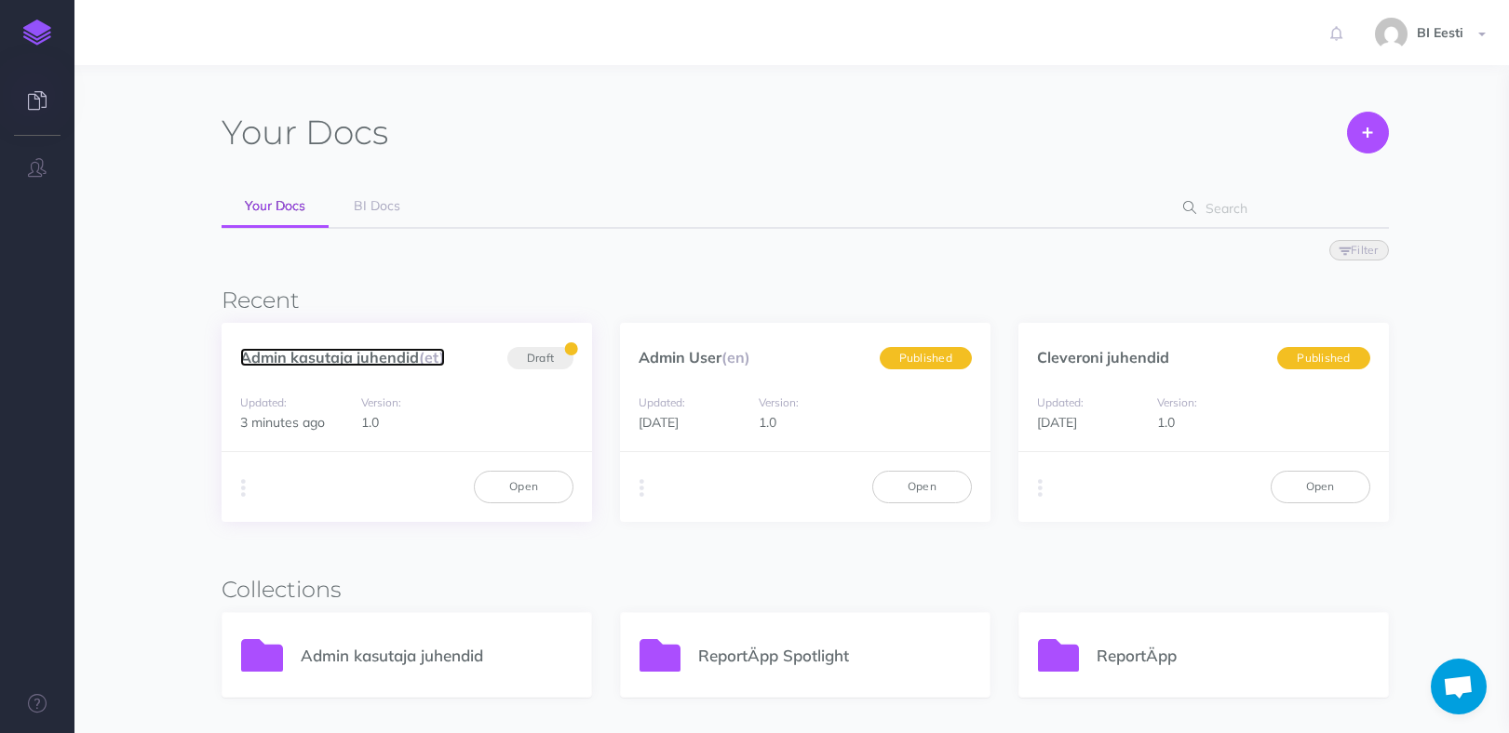
click at [410, 354] on link "Admin kasutaja juhendid (et)" at bounding box center [342, 357] width 205 height 19
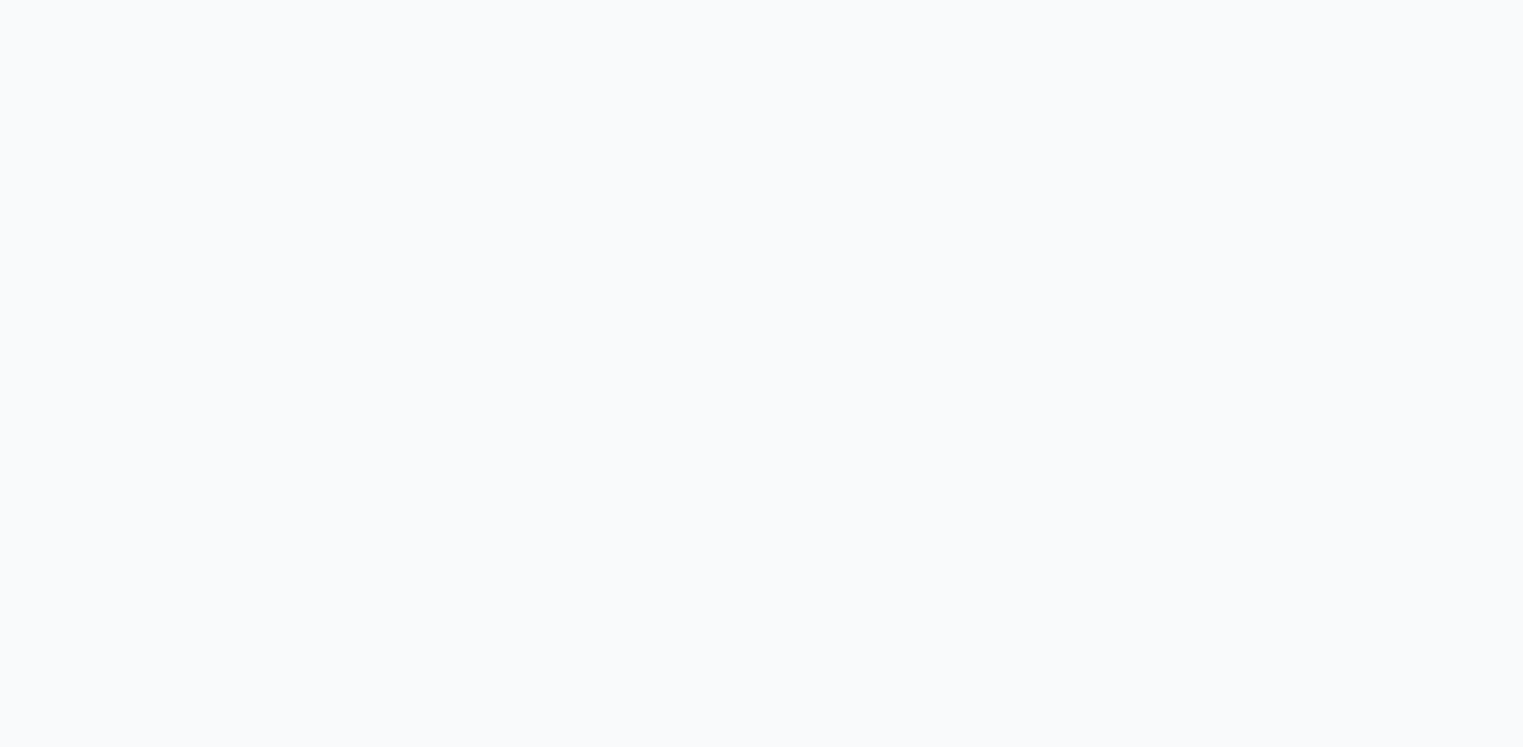
select select "et"
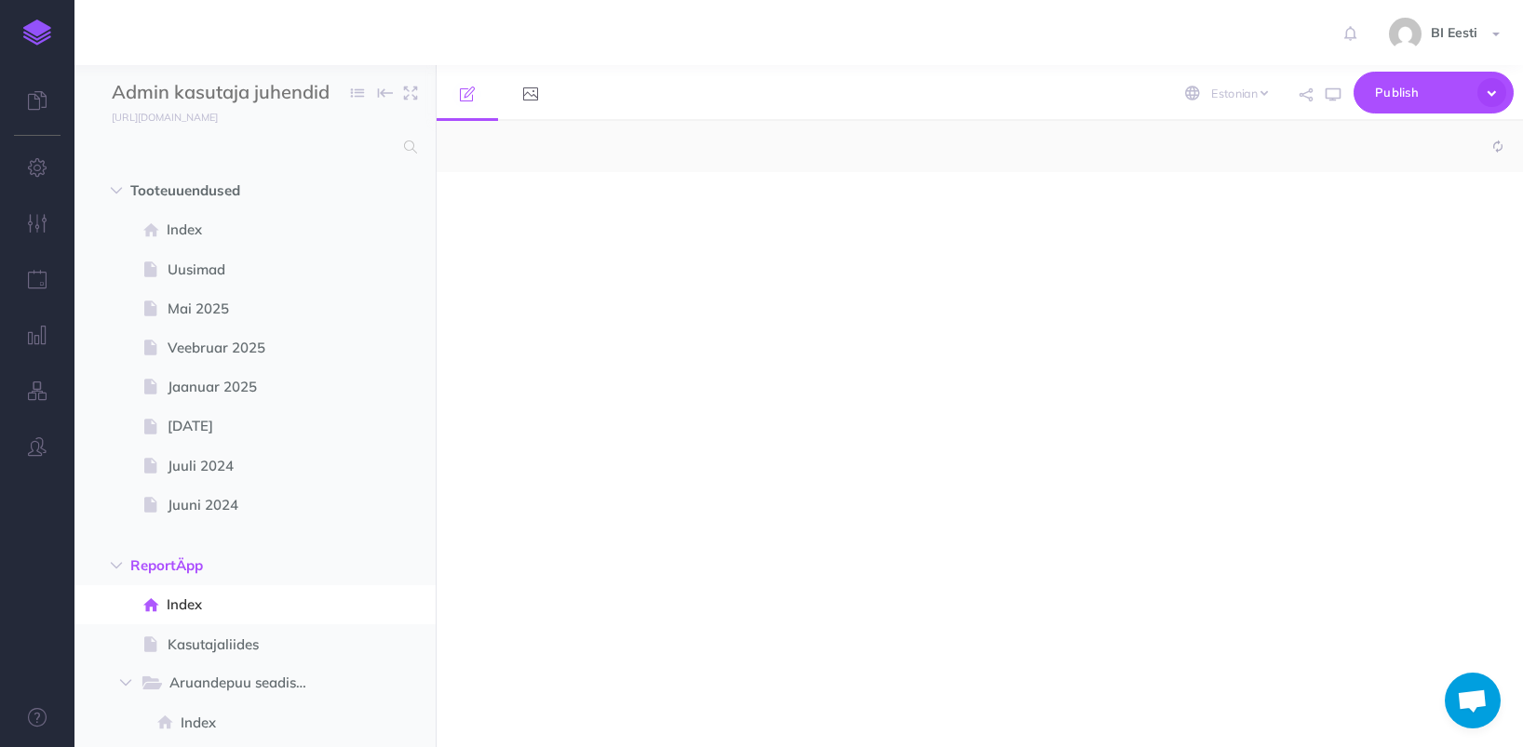
select select "null"
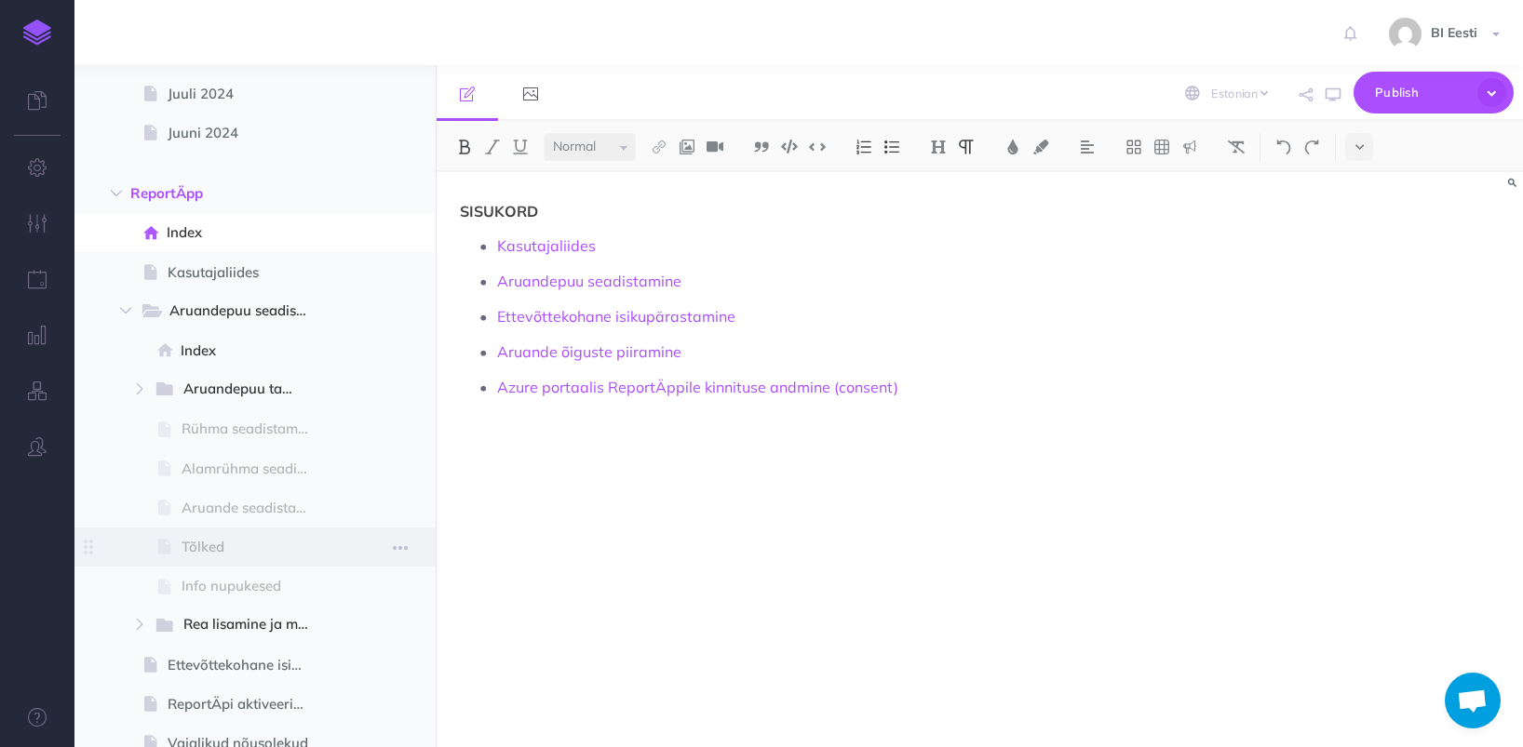
scroll to position [465, 0]
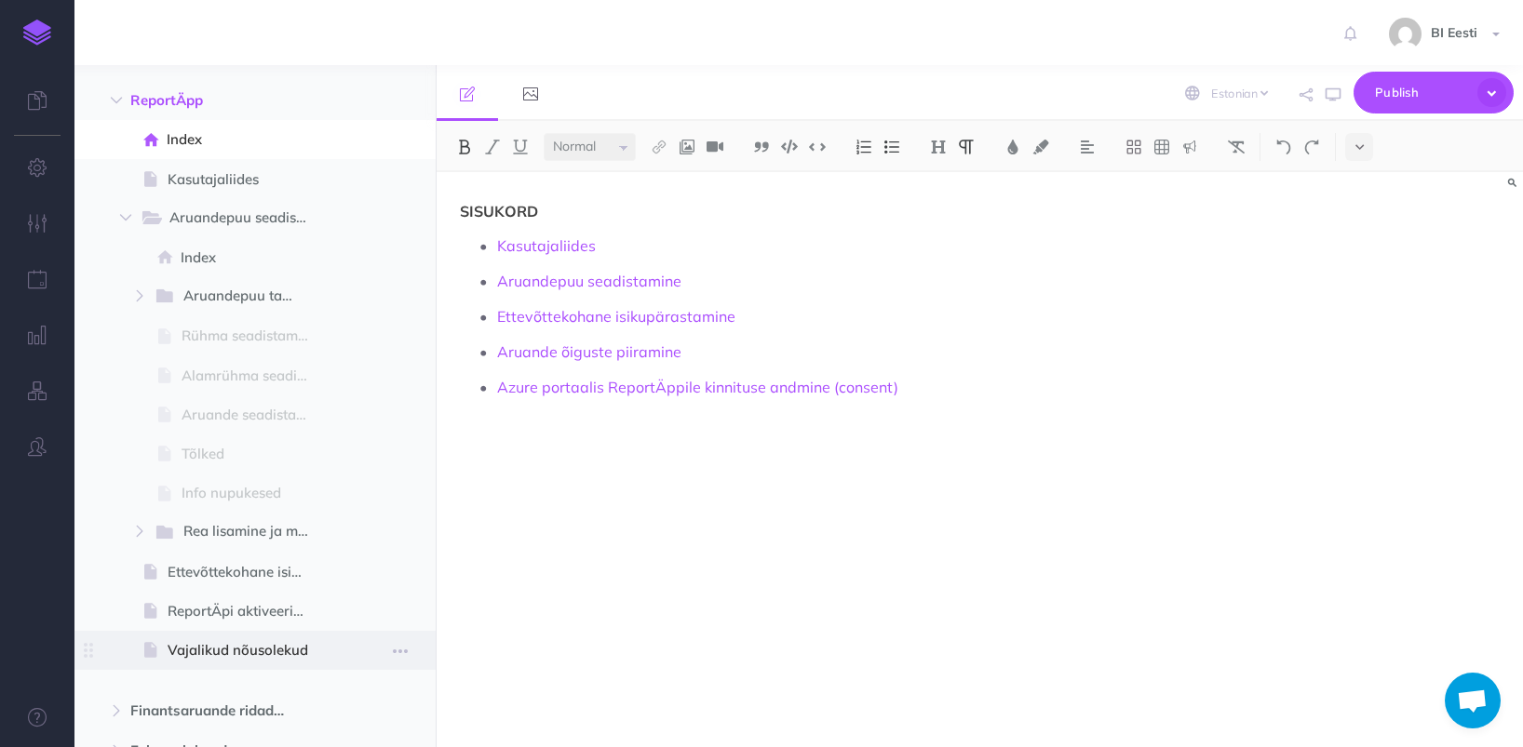
click at [246, 639] on span "Vajalikud nõusolekud" at bounding box center [246, 650] width 156 height 22
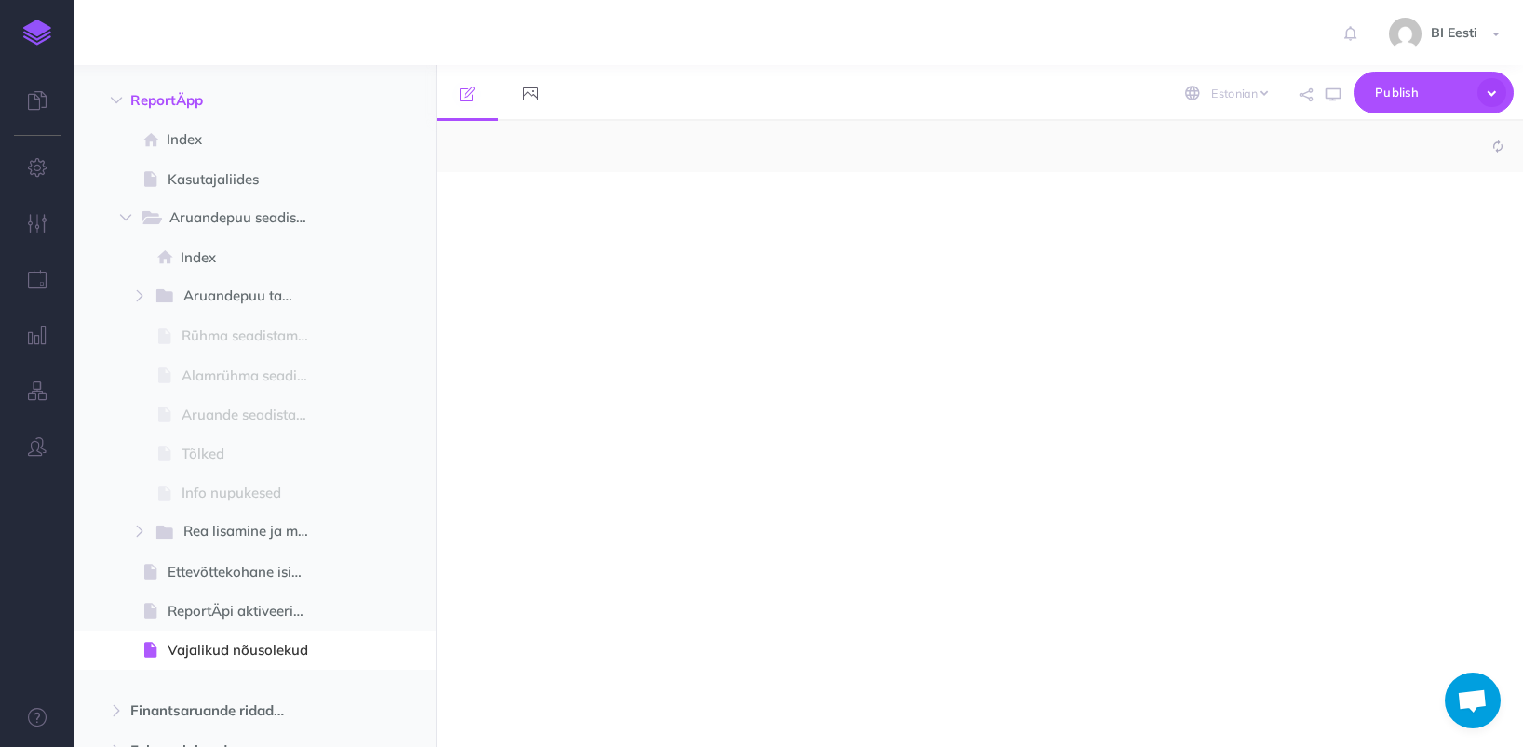
select select "null"
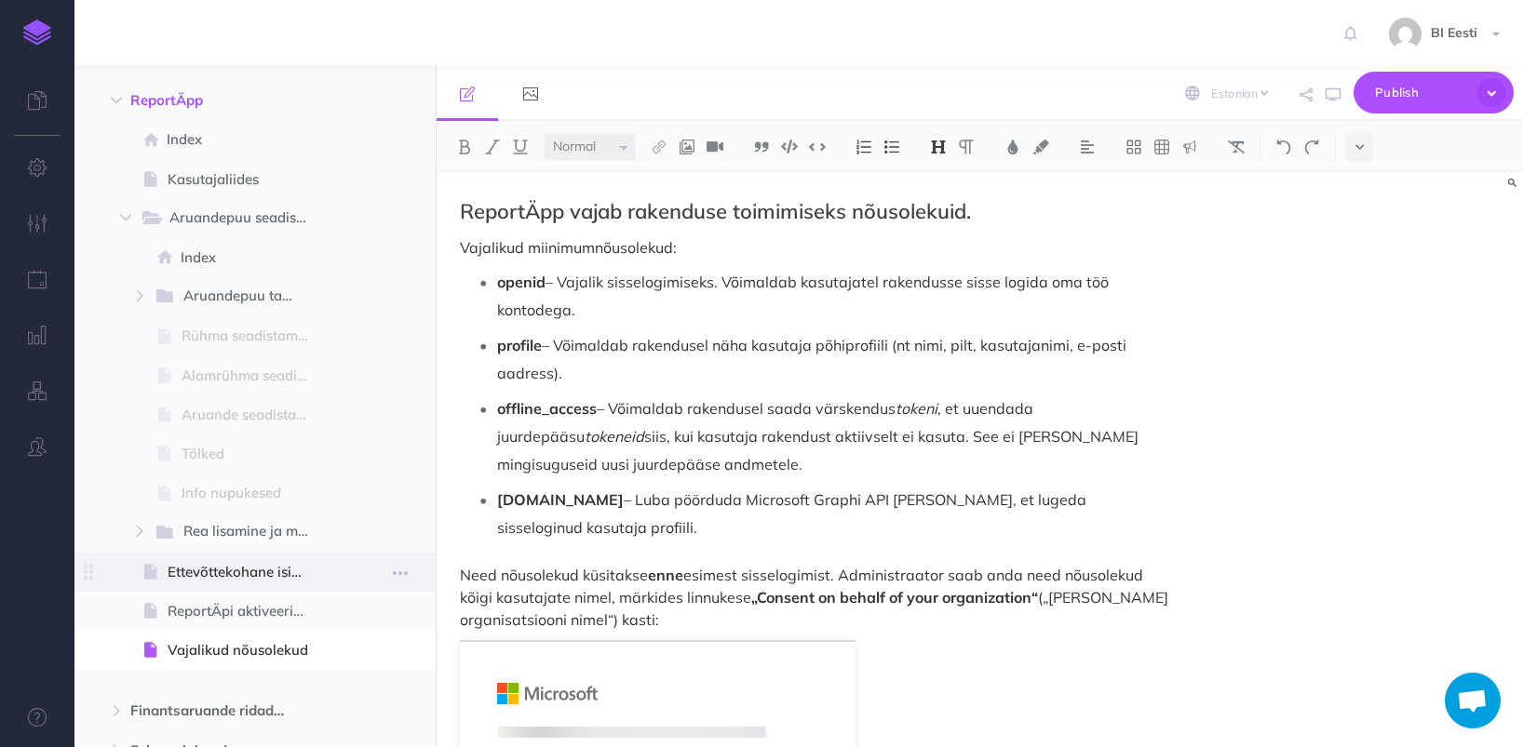
click at [331, 576] on span at bounding box center [254, 572] width 361 height 39
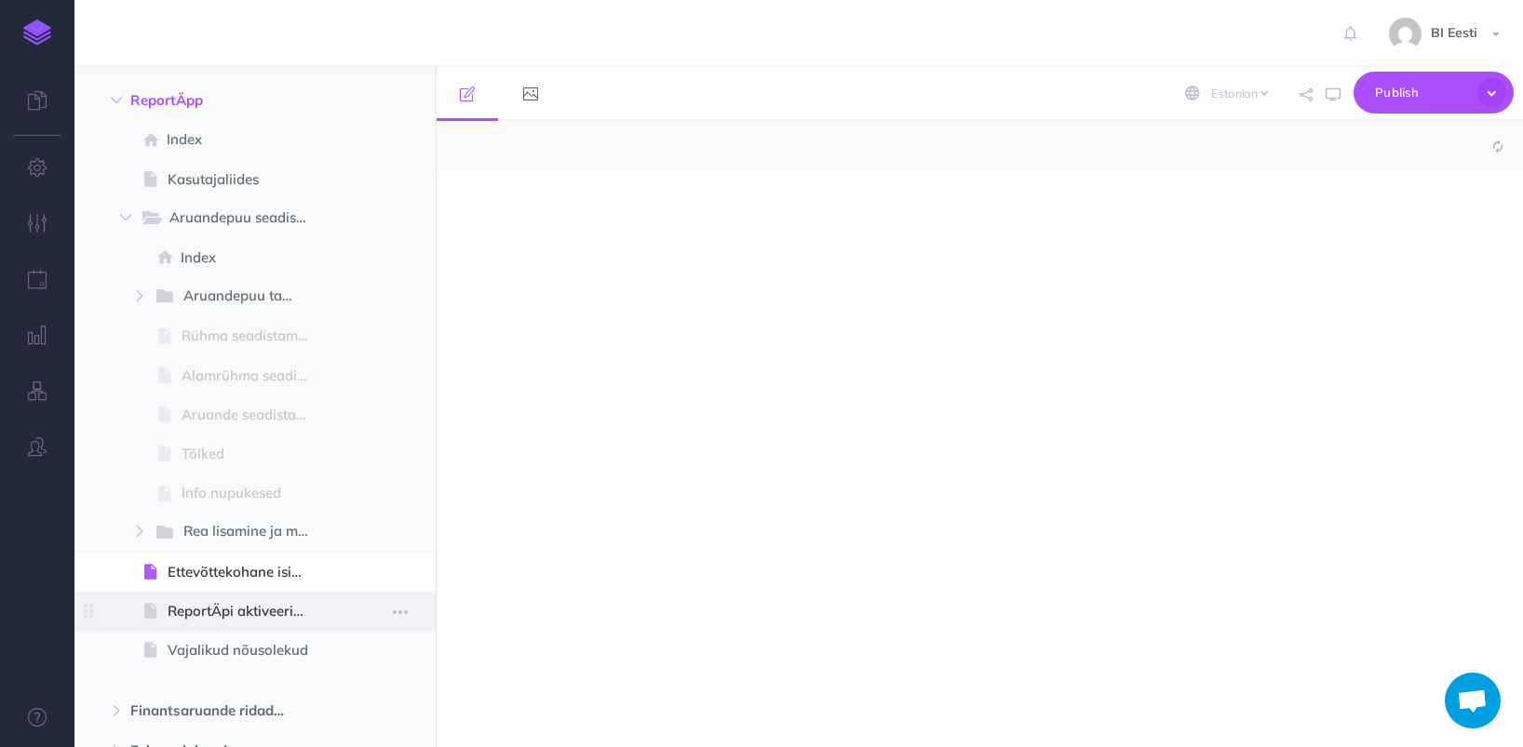
select select "null"
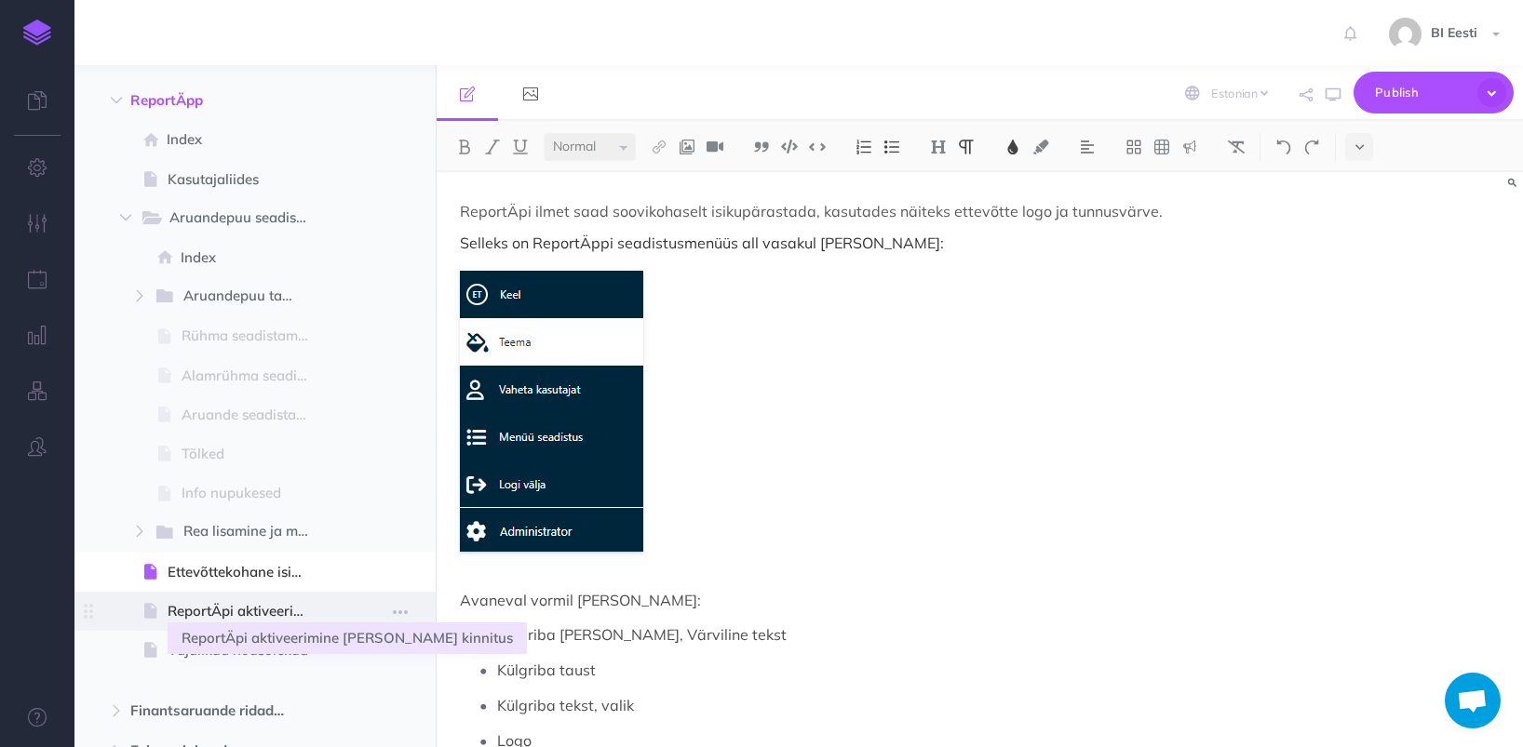
click at [295, 620] on span "ReportÄpi aktiveerimine [PERSON_NAME] kinnitus" at bounding box center [246, 611] width 156 height 22
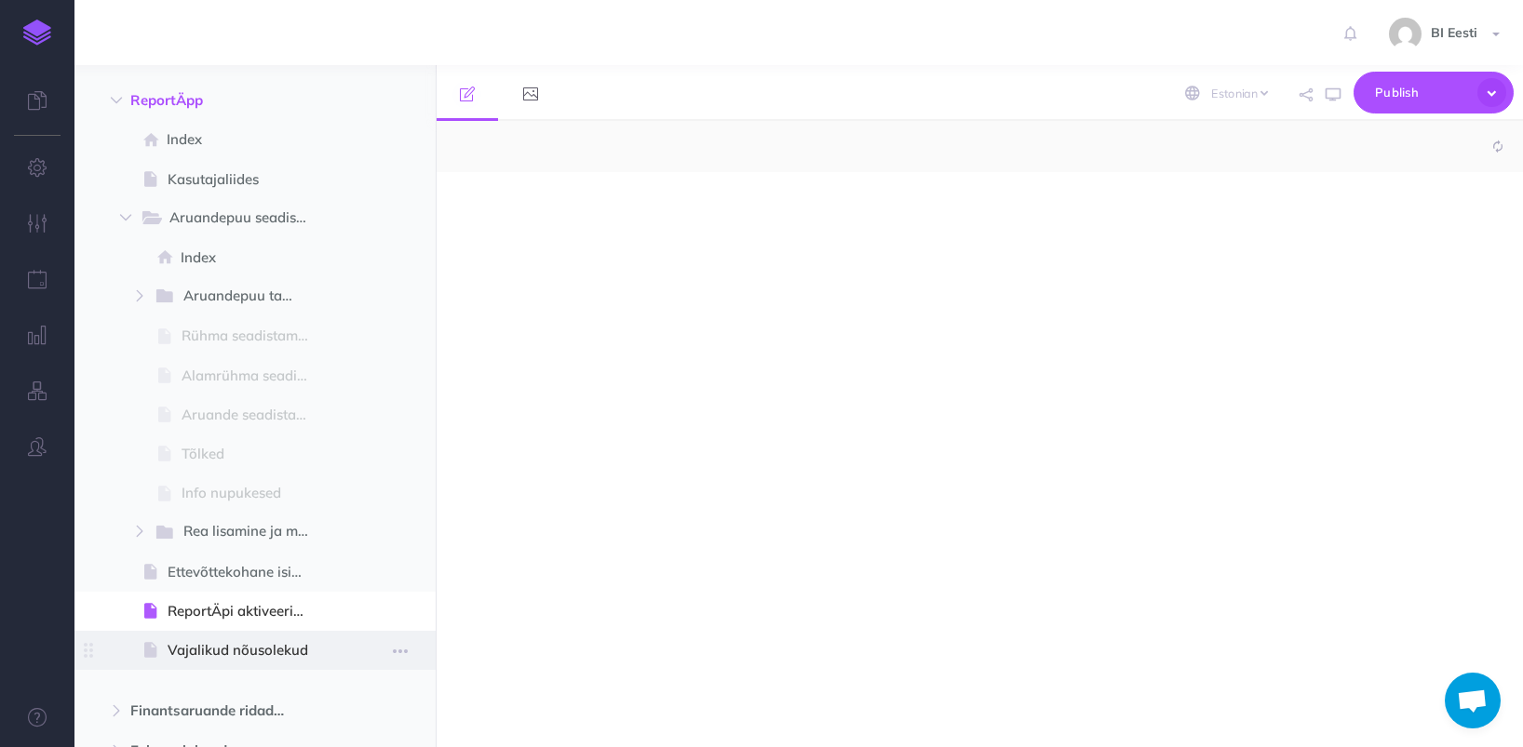
select select "null"
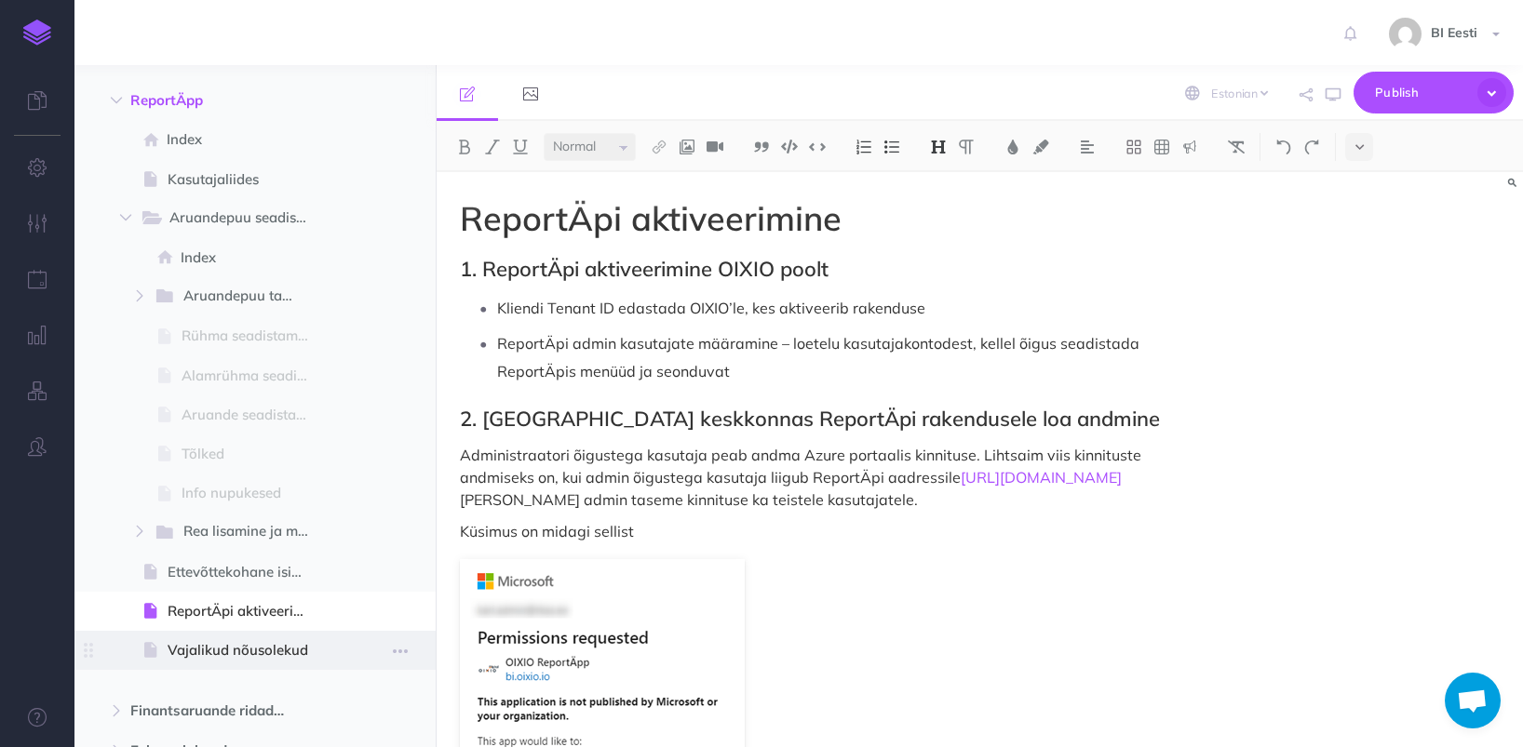
click at [189, 652] on span "Vajalikud nõusolekud" at bounding box center [246, 650] width 156 height 22
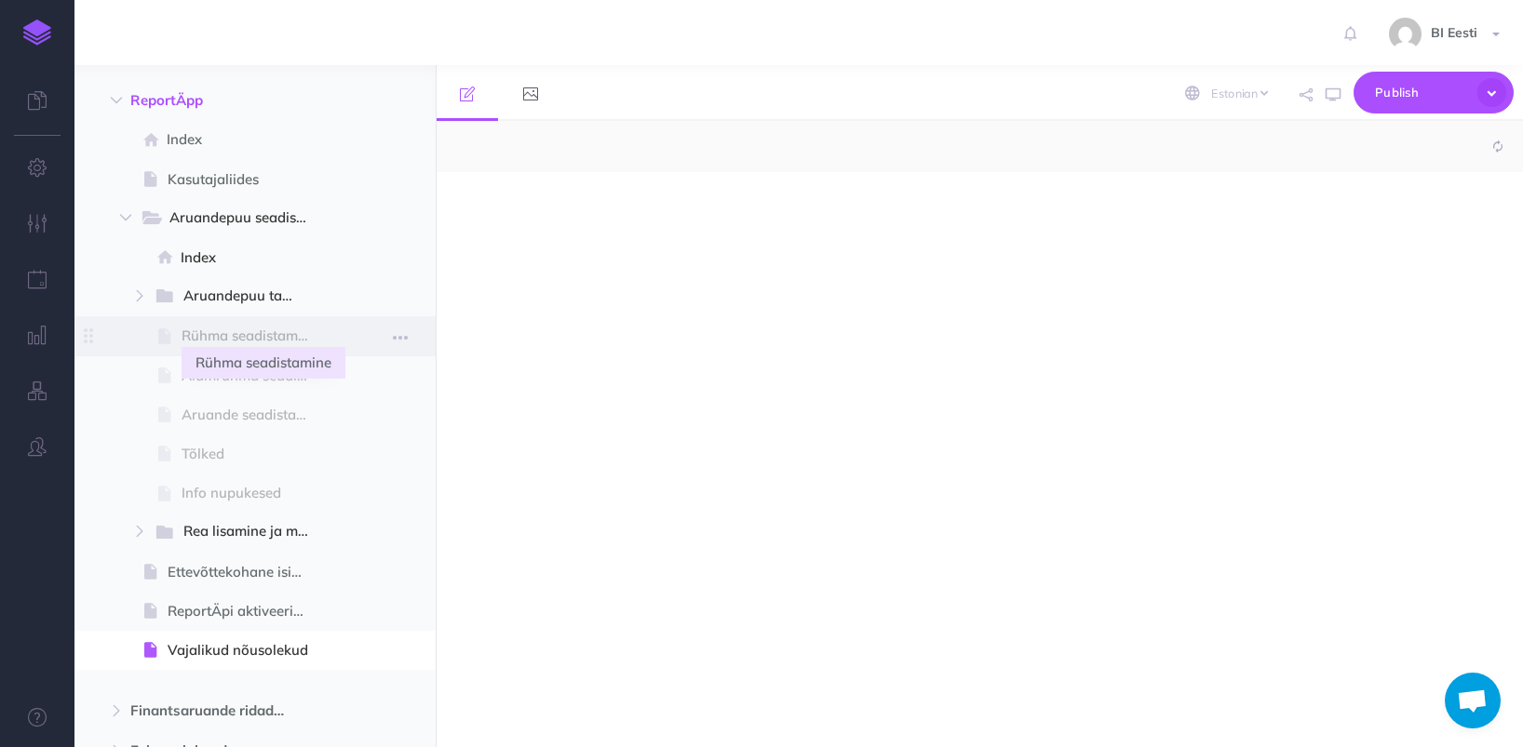
select select "null"
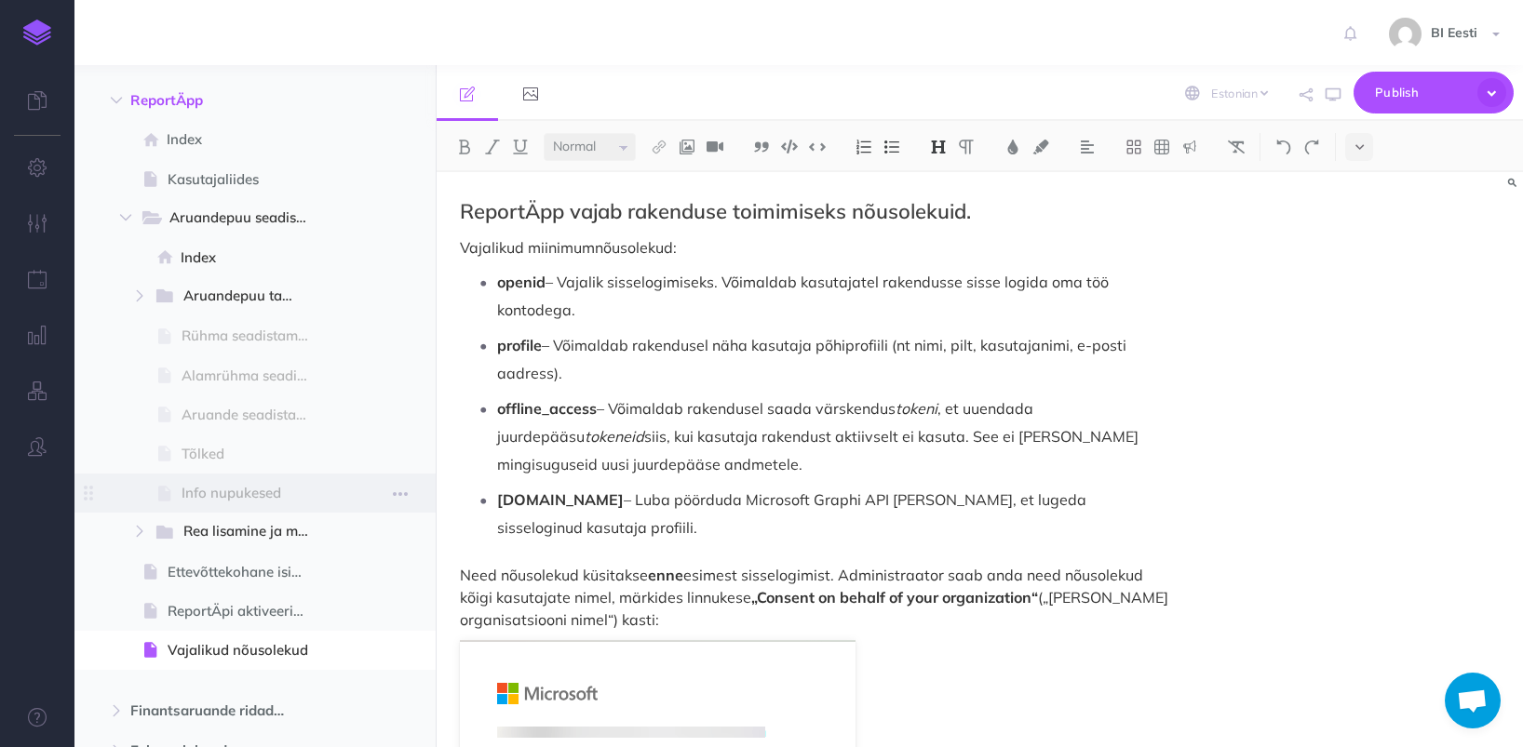
click at [256, 497] on span "Info nupukesed" at bounding box center [252, 493] width 142 height 22
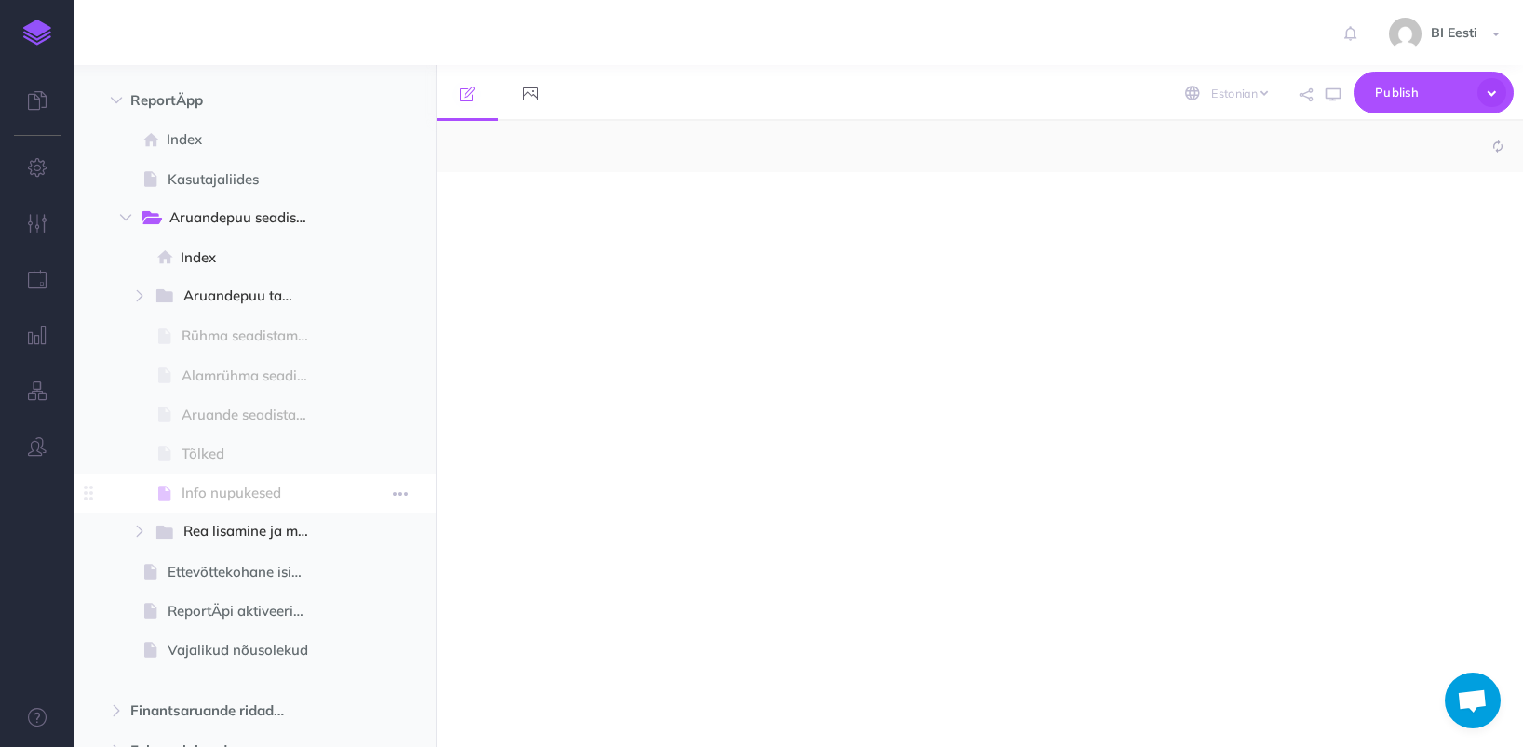
select select "null"
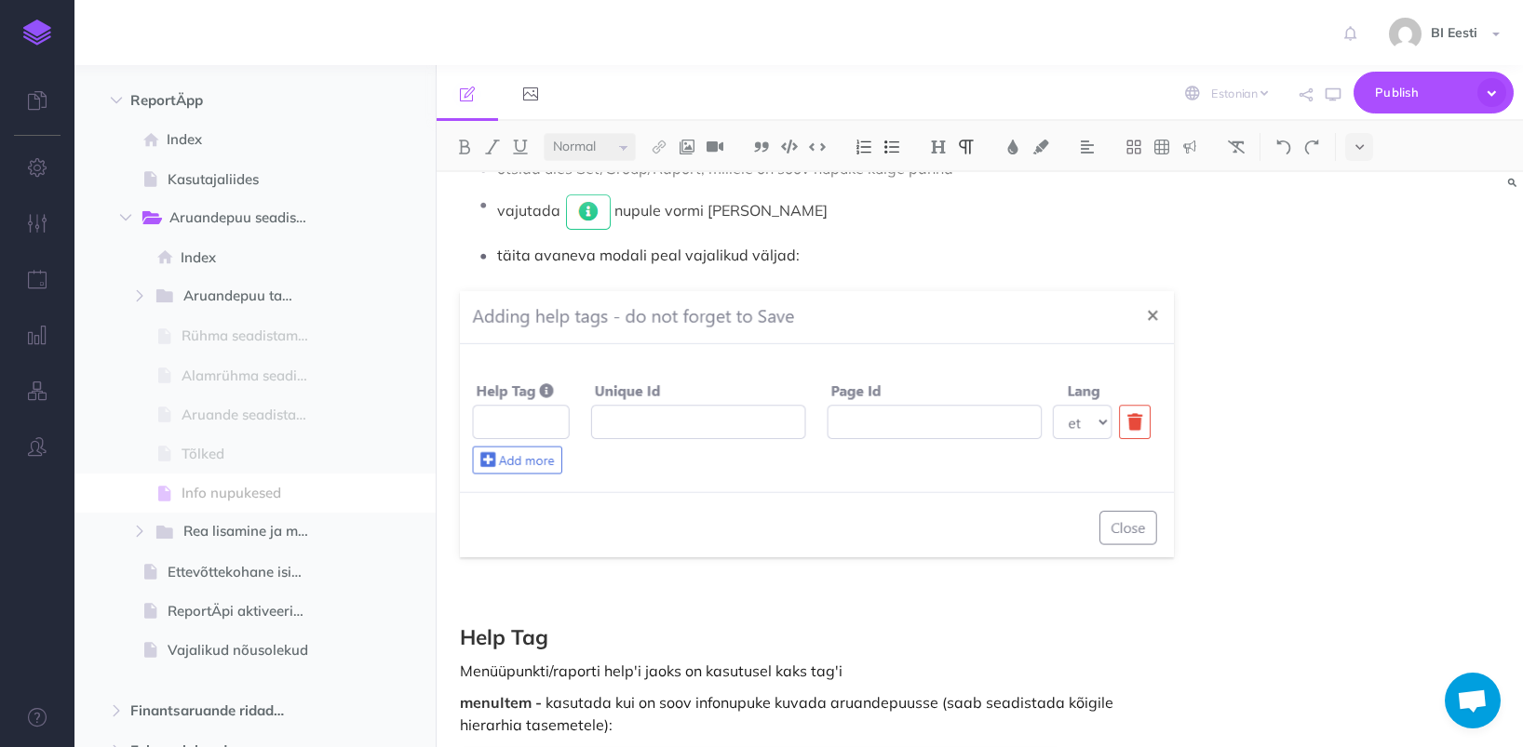
scroll to position [558, 0]
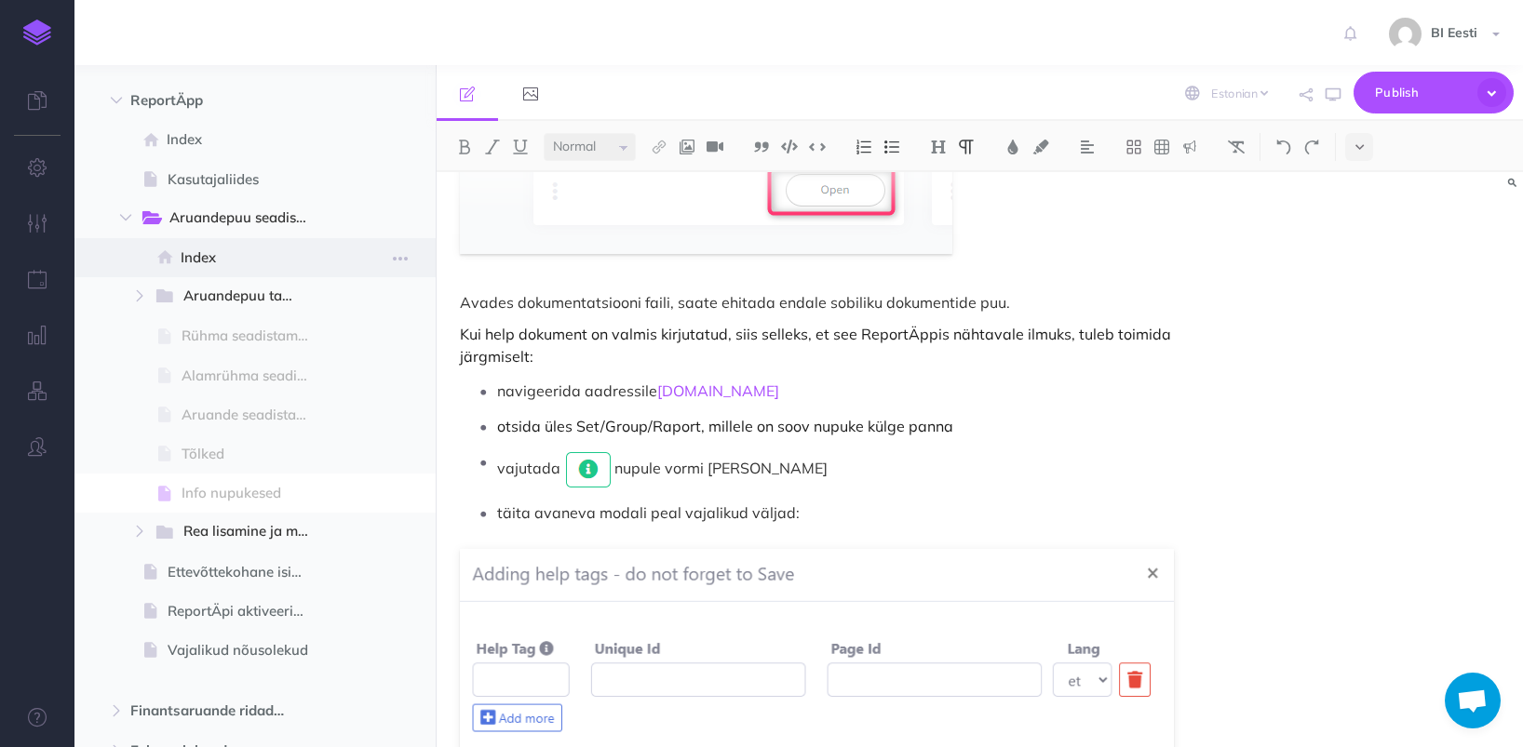
click at [250, 260] on span "Index" at bounding box center [252, 258] width 143 height 22
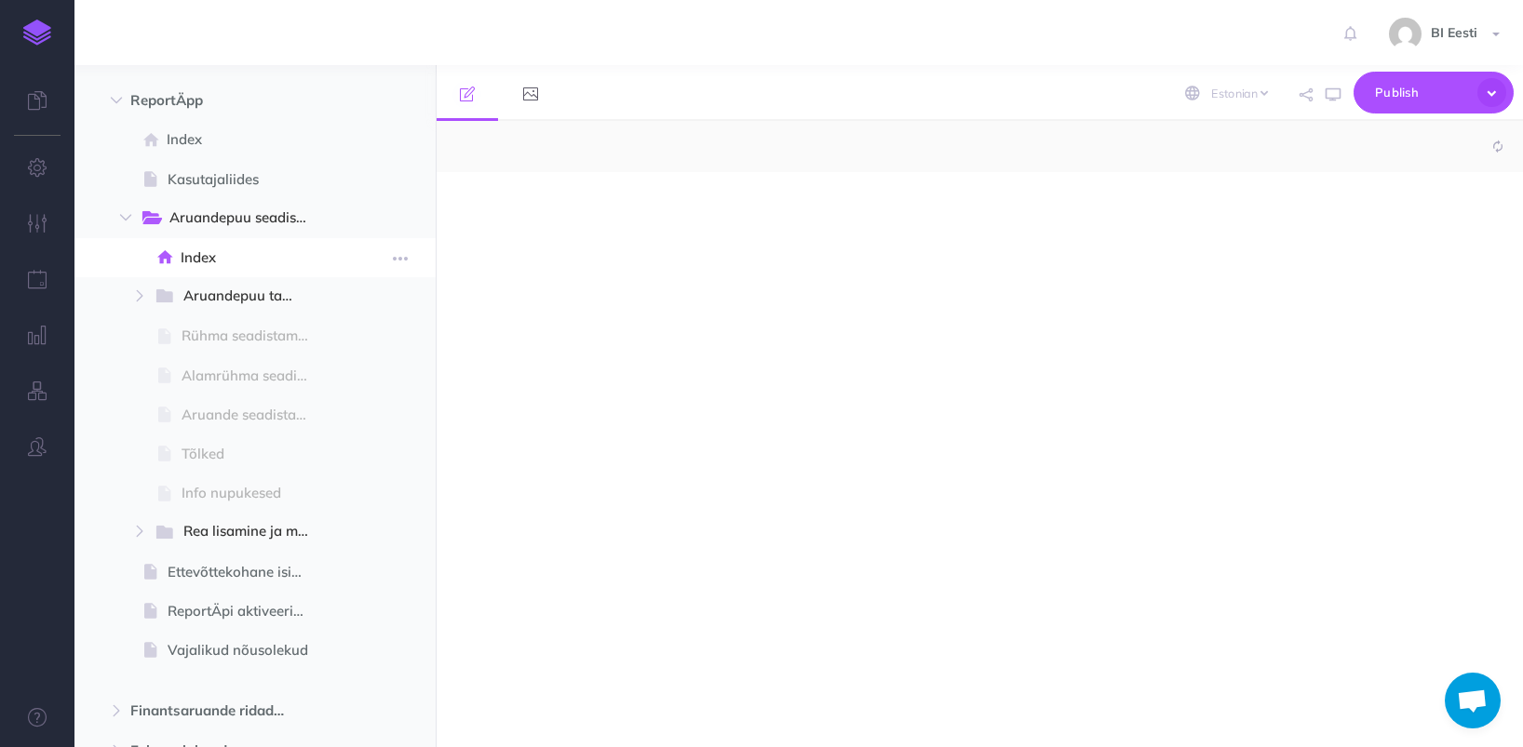
select select "null"
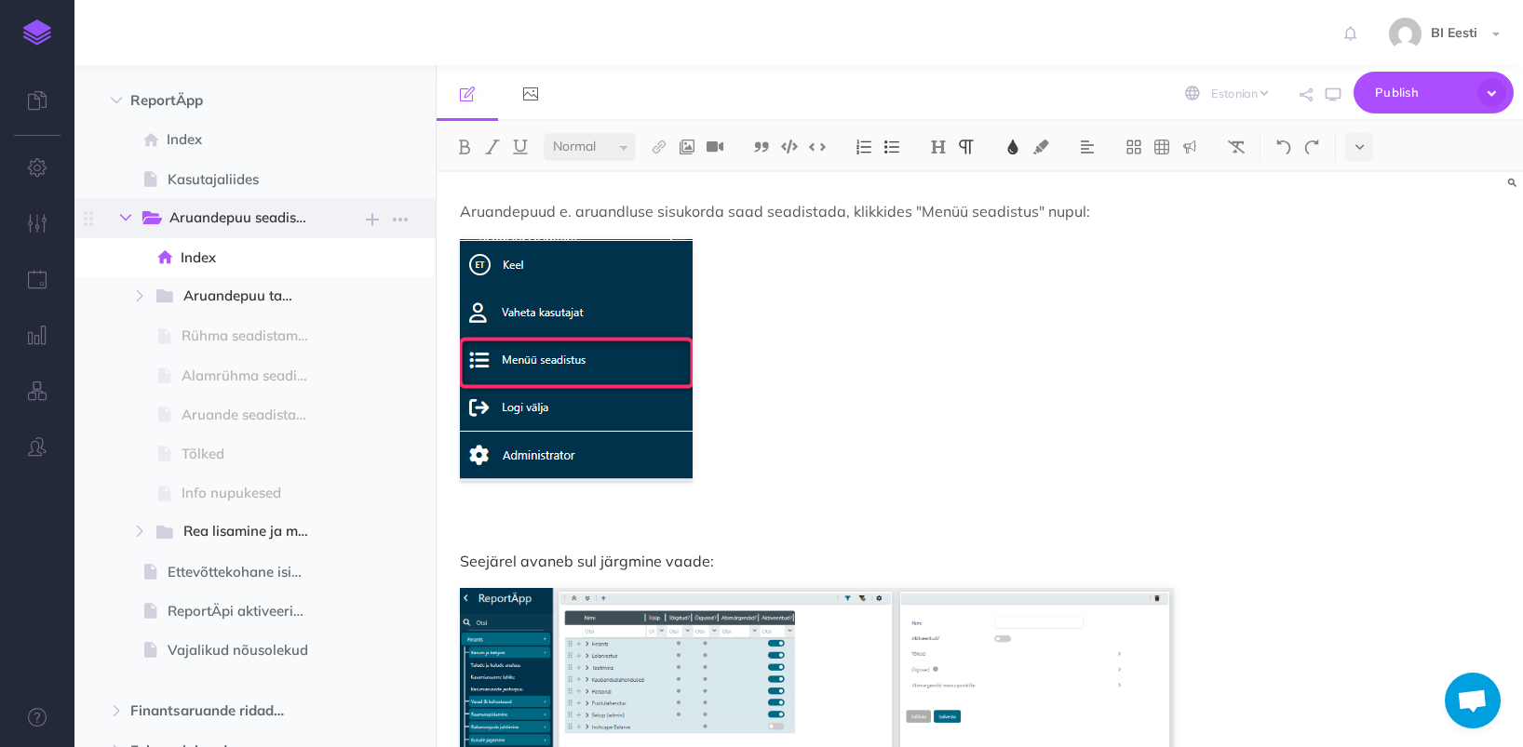
click at [122, 222] on icon "button" at bounding box center [125, 217] width 11 height 11
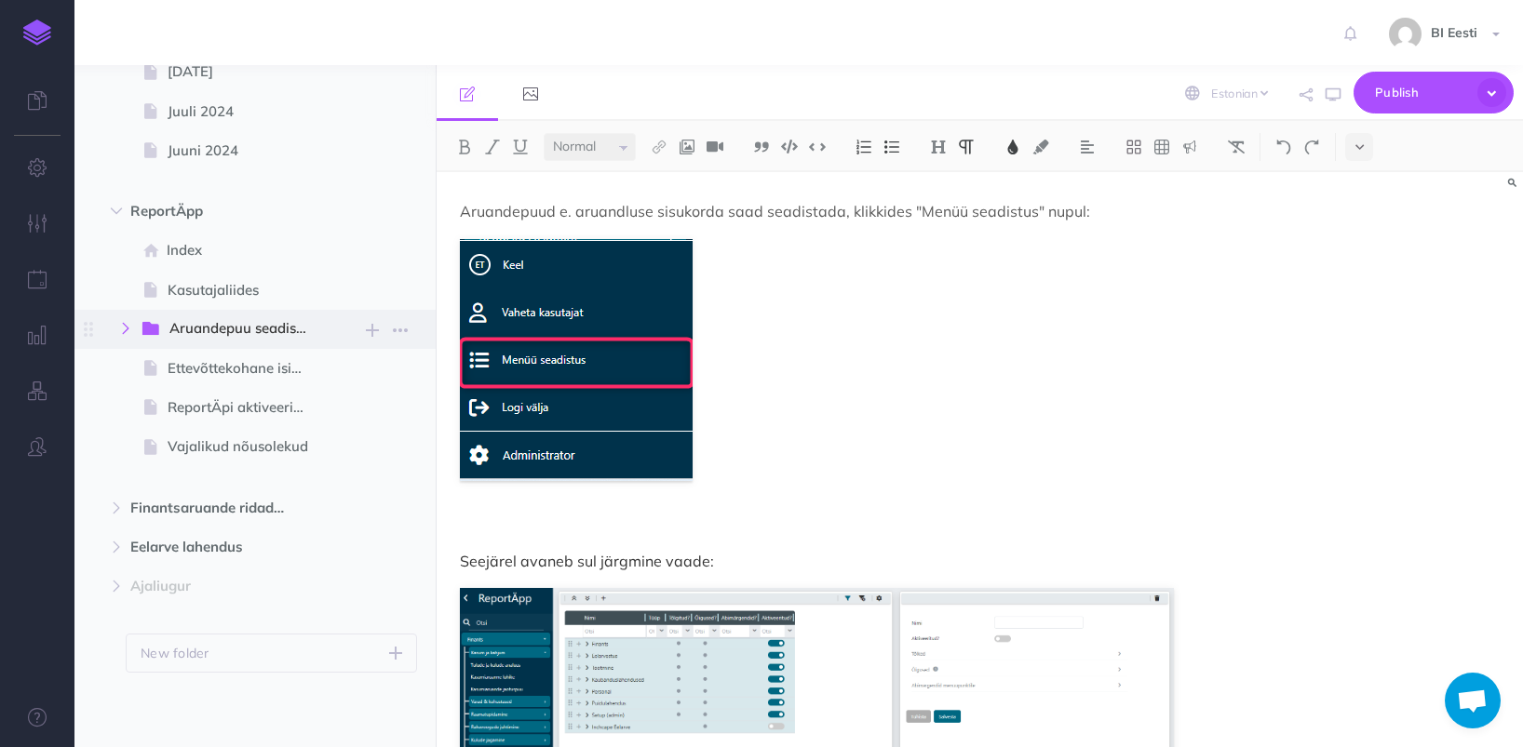
scroll to position [355, 0]
click at [262, 300] on span "Kasutajaliides" at bounding box center [246, 290] width 156 height 22
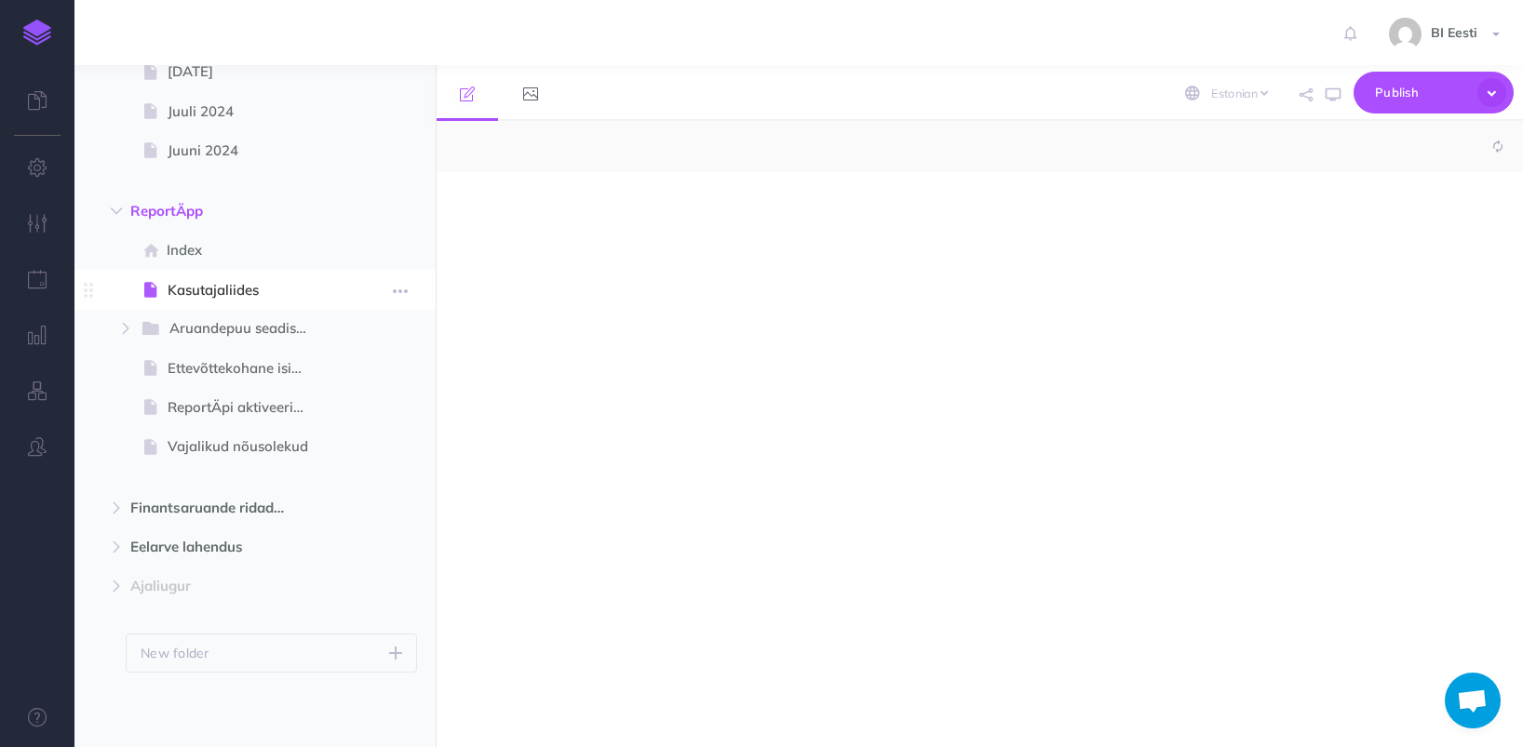
select select "null"
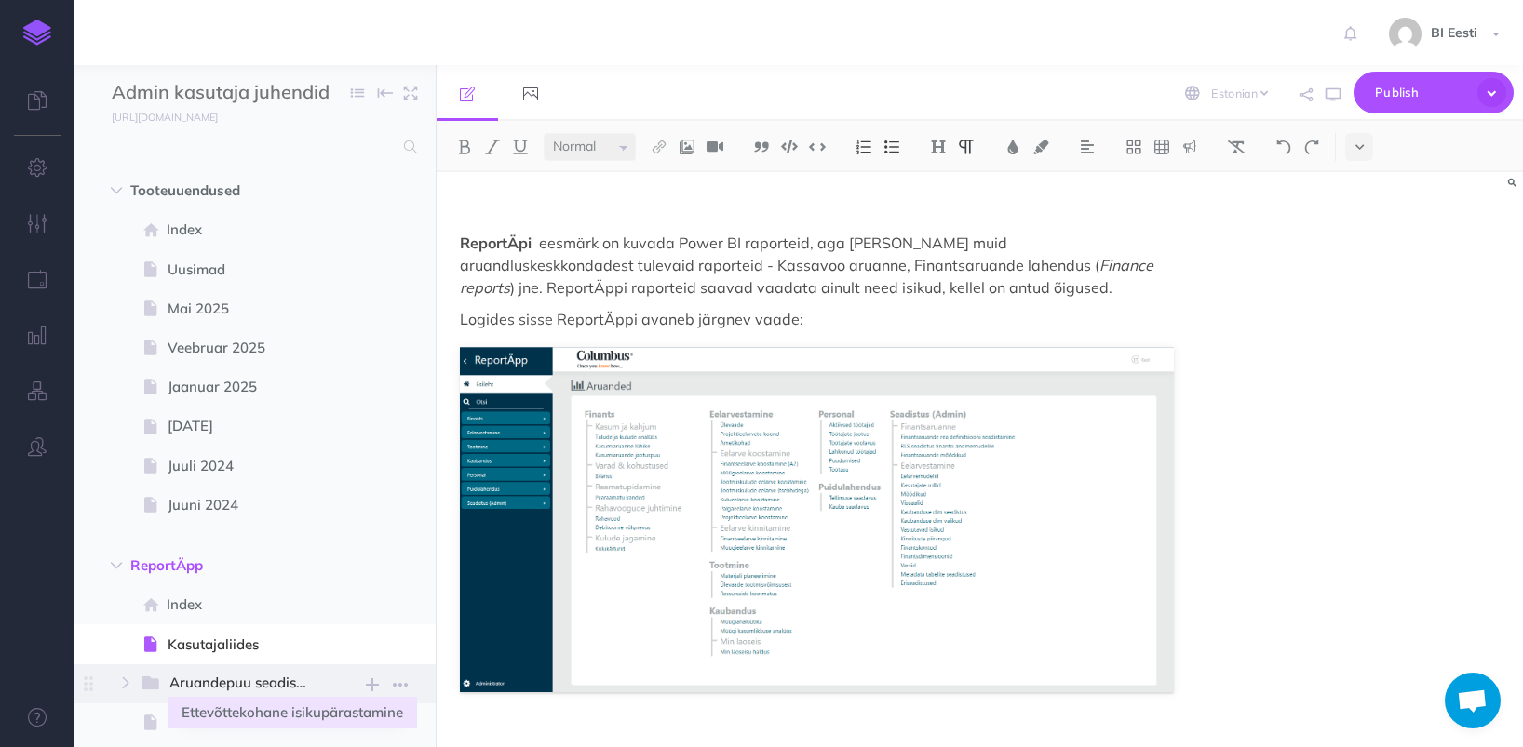
scroll to position [93, 0]
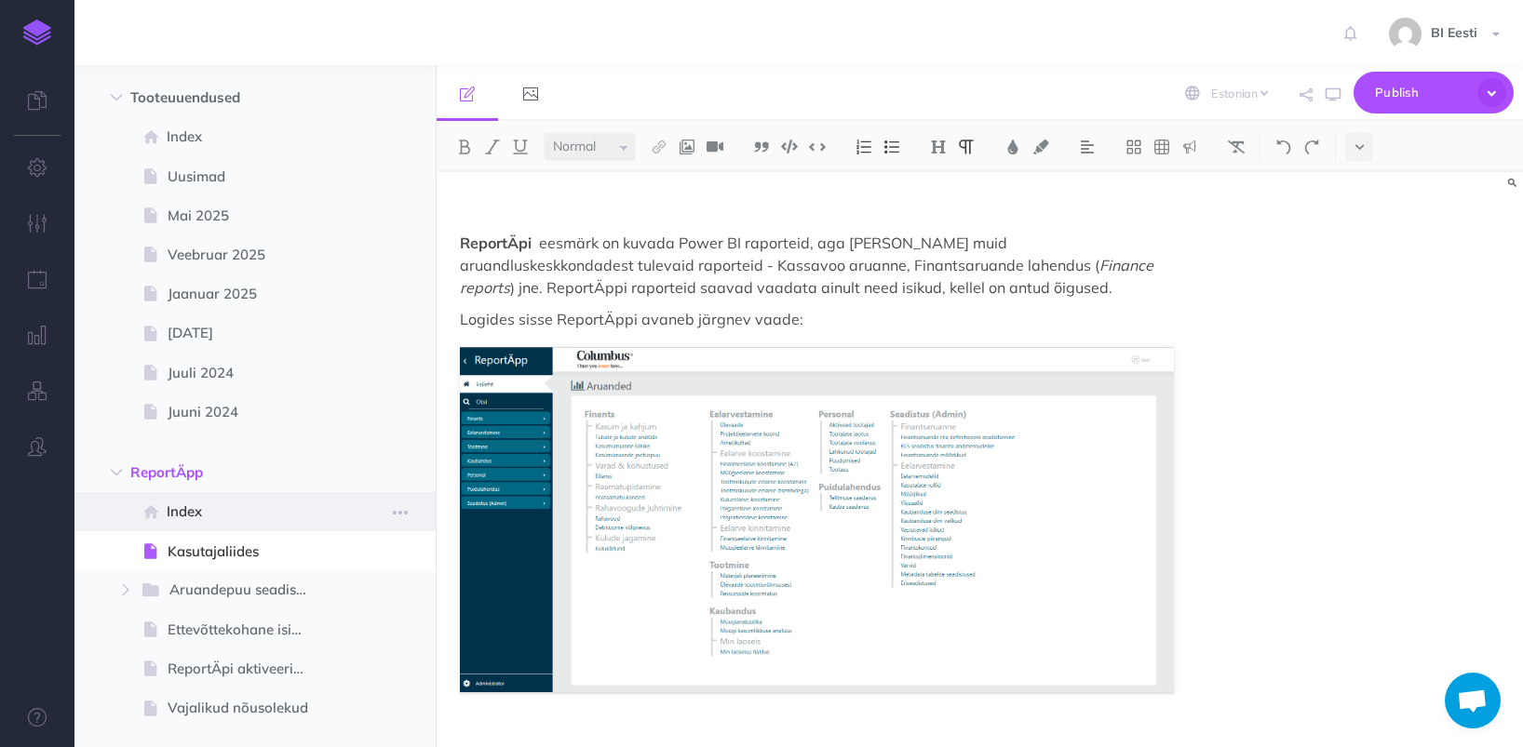
click at [235, 517] on span "Index" at bounding box center [245, 512] width 157 height 22
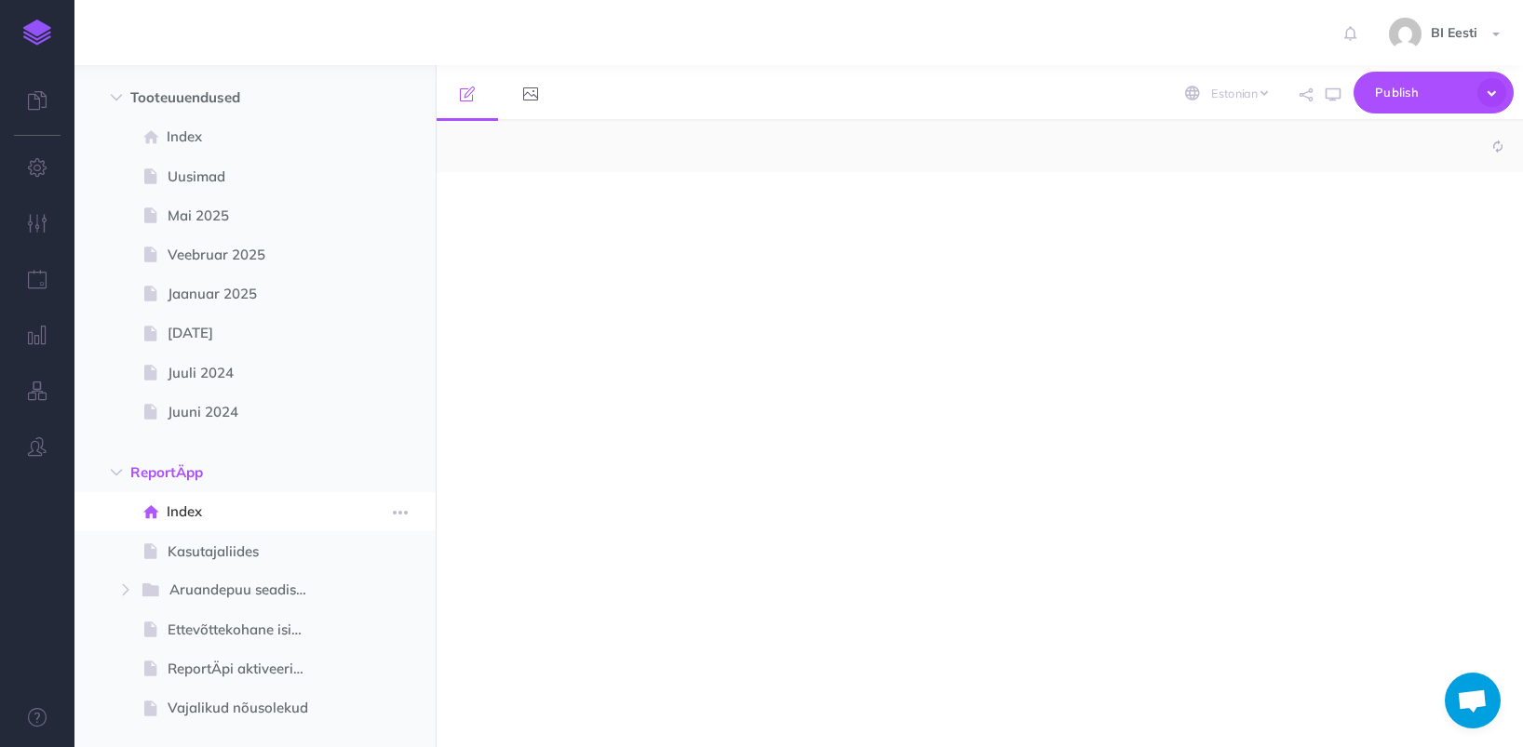
select select "null"
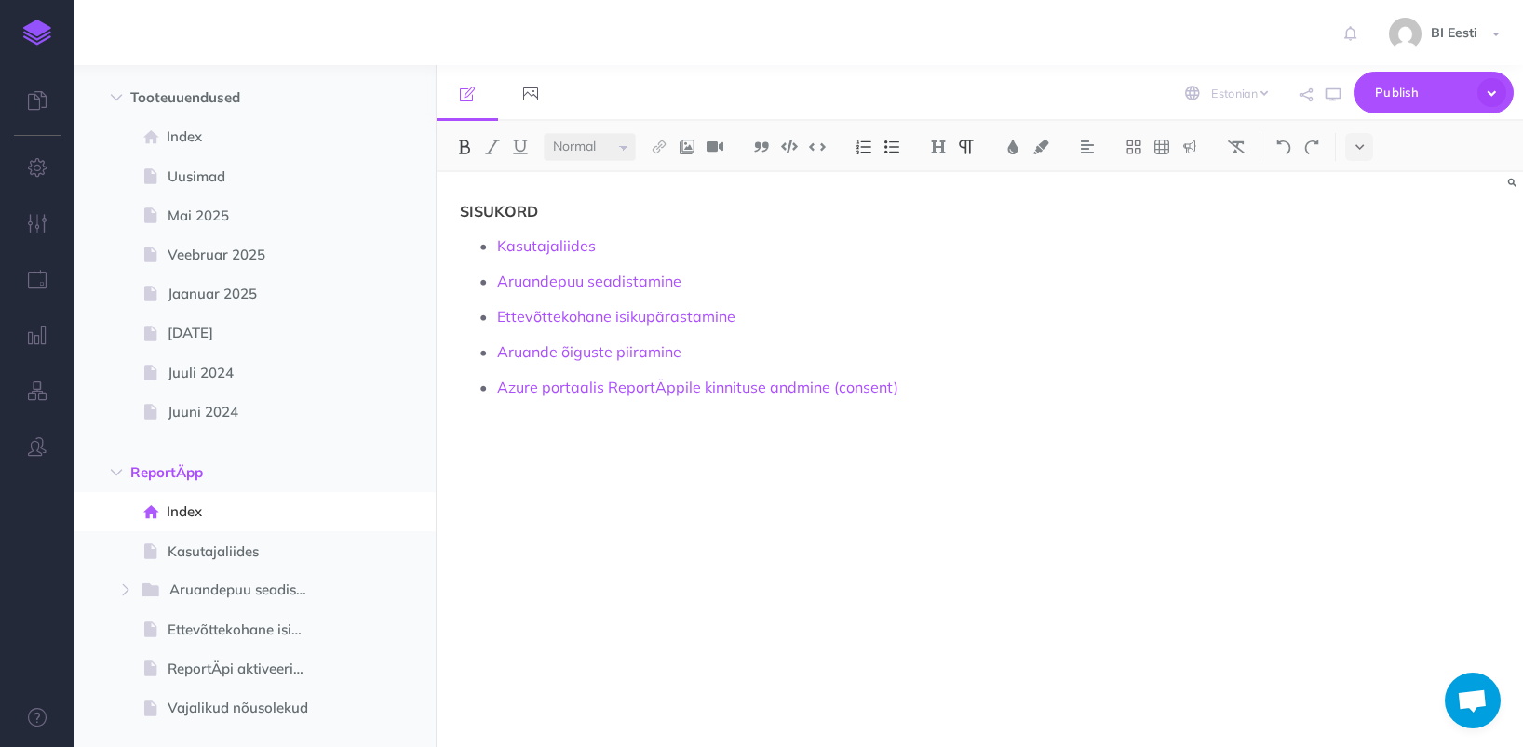
click at [24, 22] on img at bounding box center [37, 33] width 28 height 26
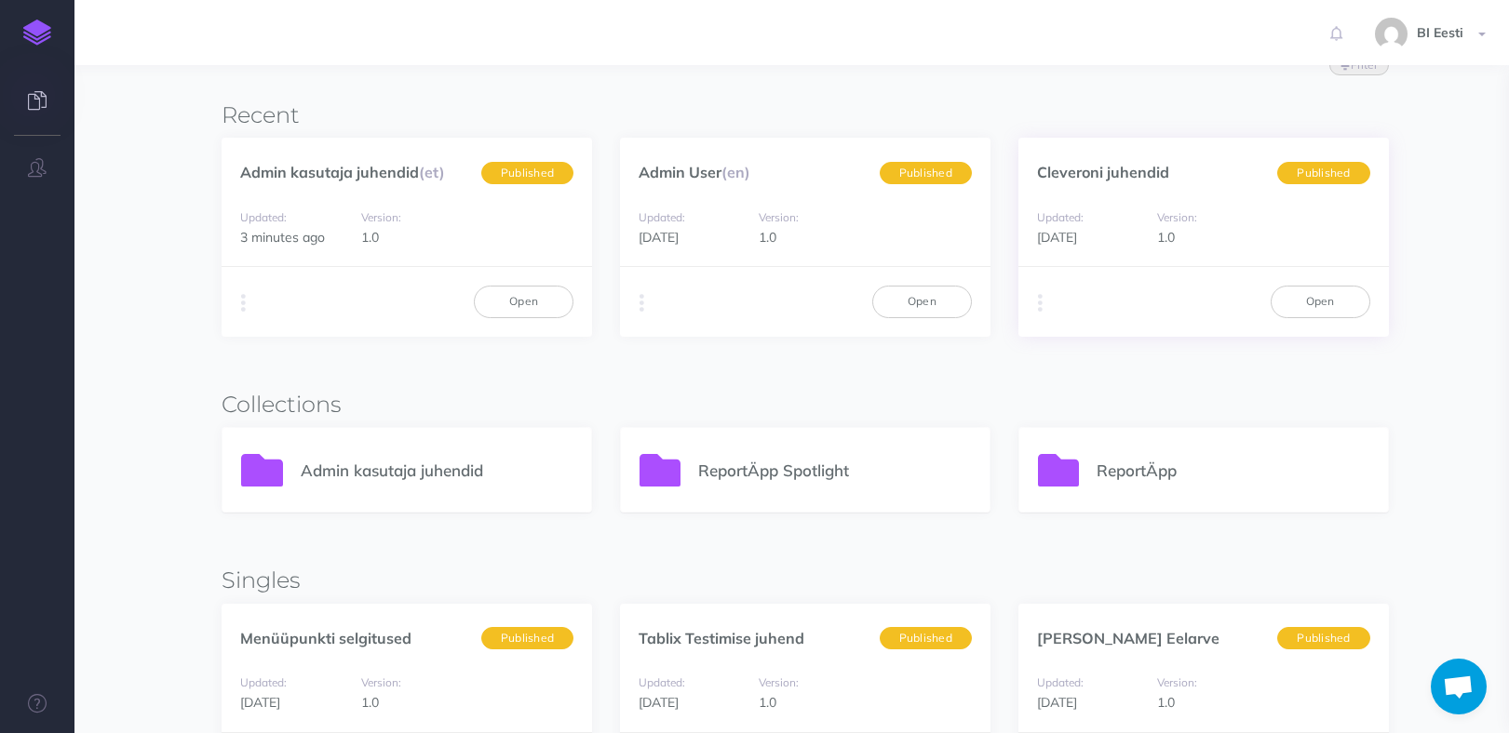
scroll to position [186, 0]
click at [818, 472] on p "ReportÄpp Spotlight" at bounding box center [834, 469] width 273 height 25
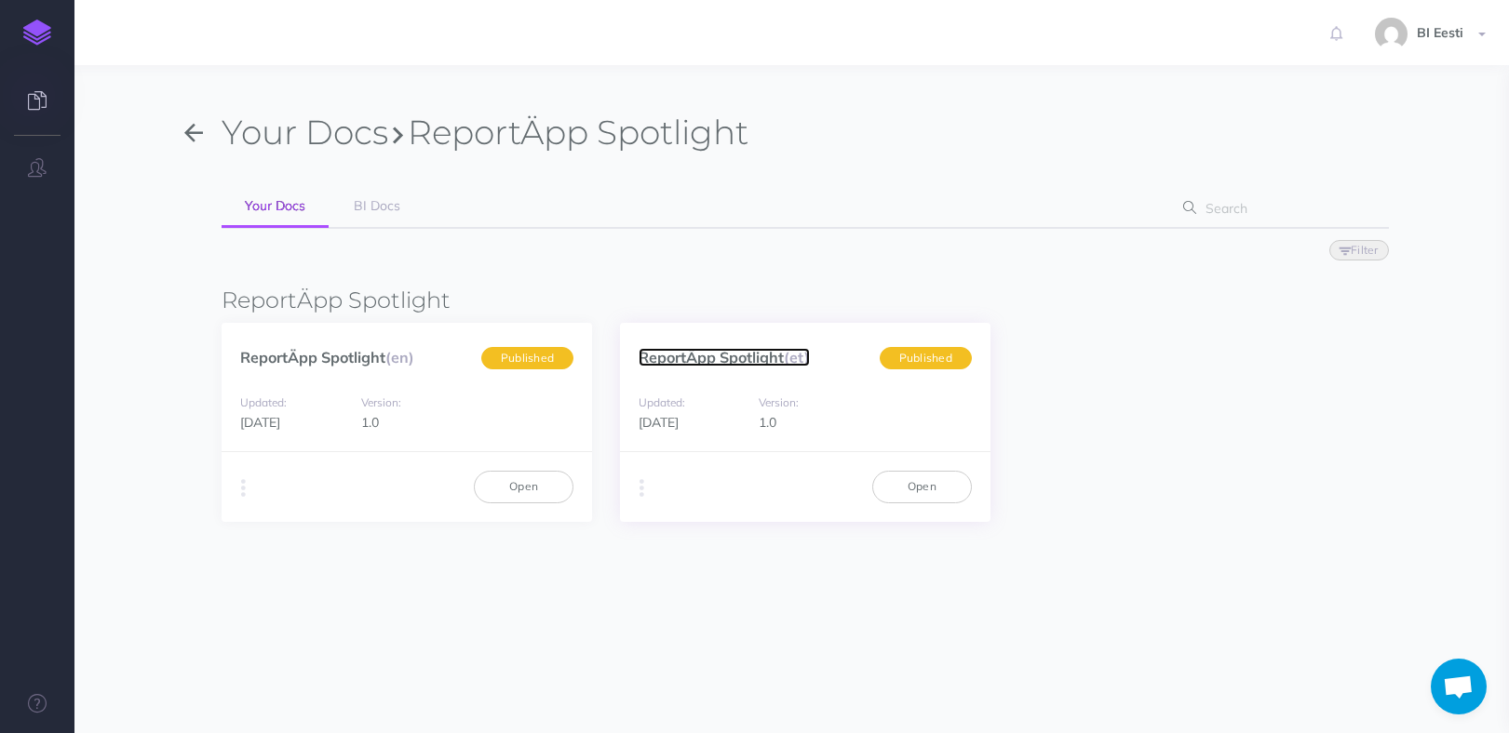
click at [779, 362] on link "ReportÄpp Spotlight (et)" at bounding box center [723, 357] width 171 height 19
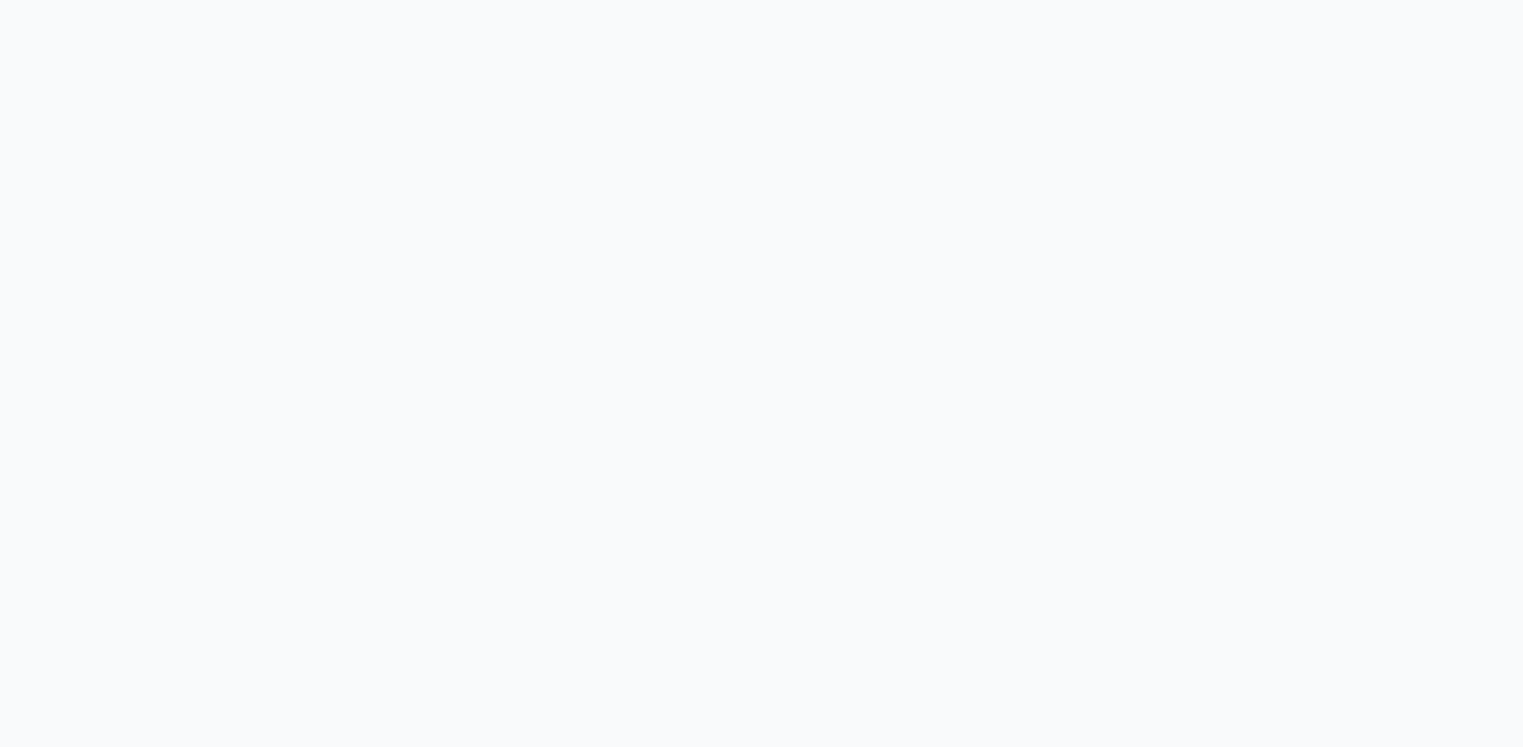
select select "et"
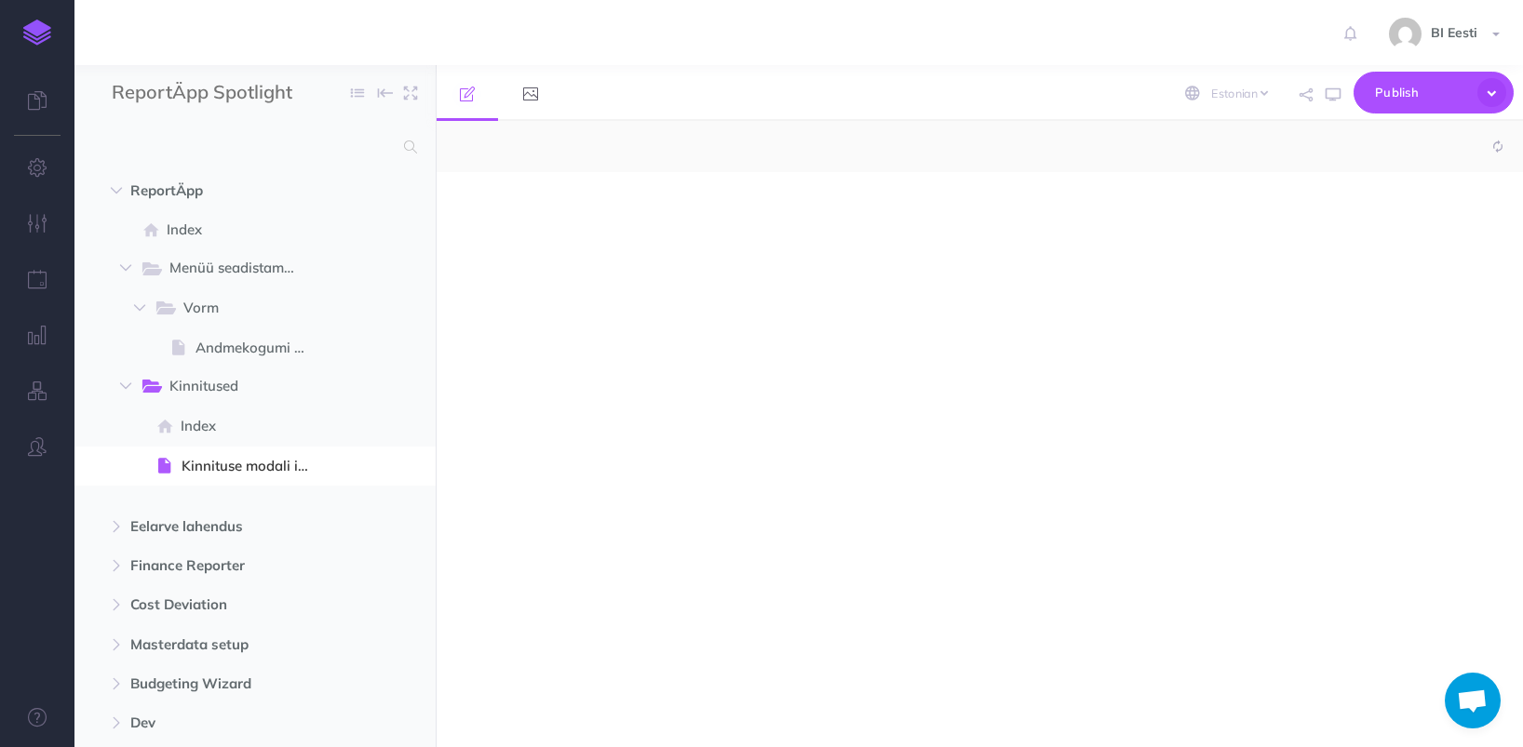
select select "null"
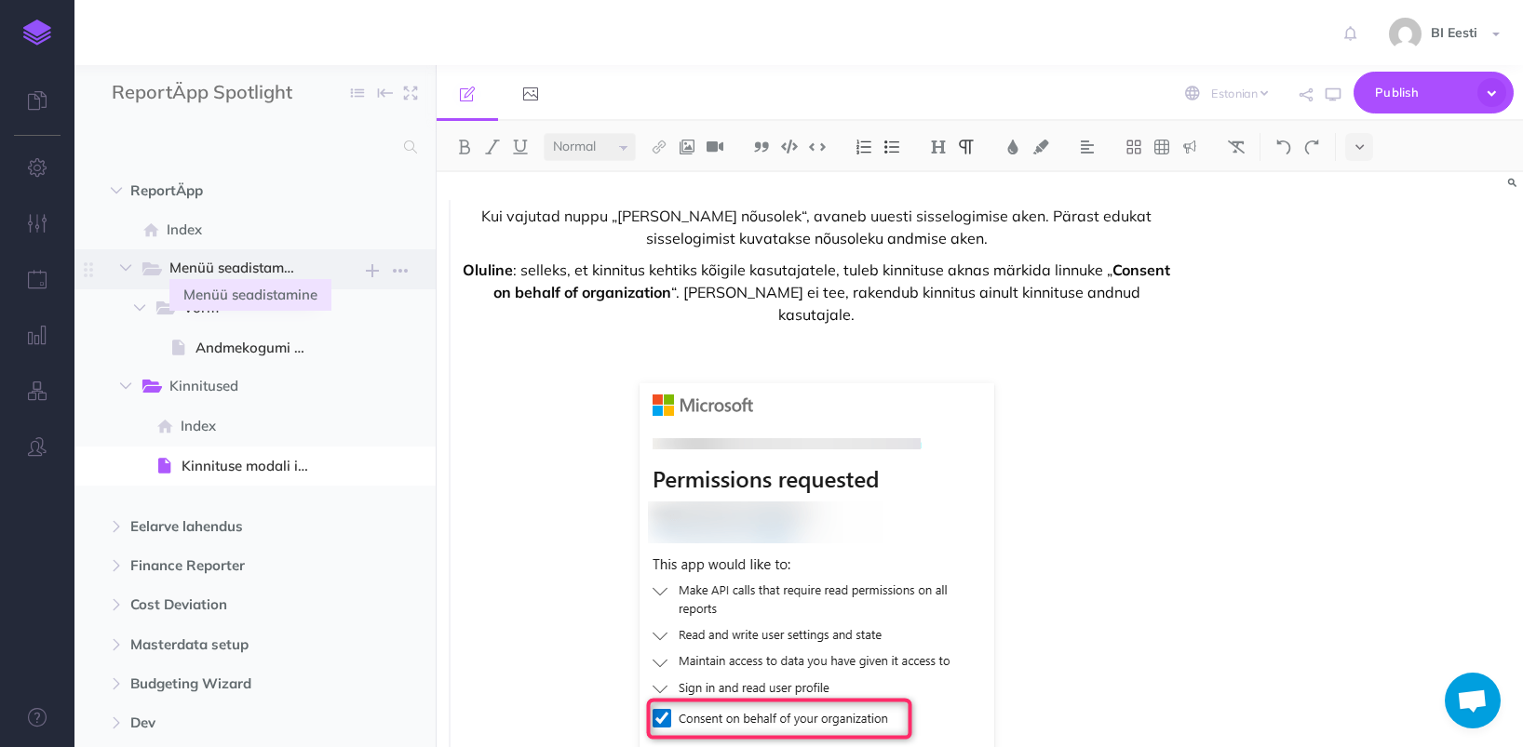
click at [292, 273] on span "Menüü seadistamine" at bounding box center [239, 269] width 141 height 24
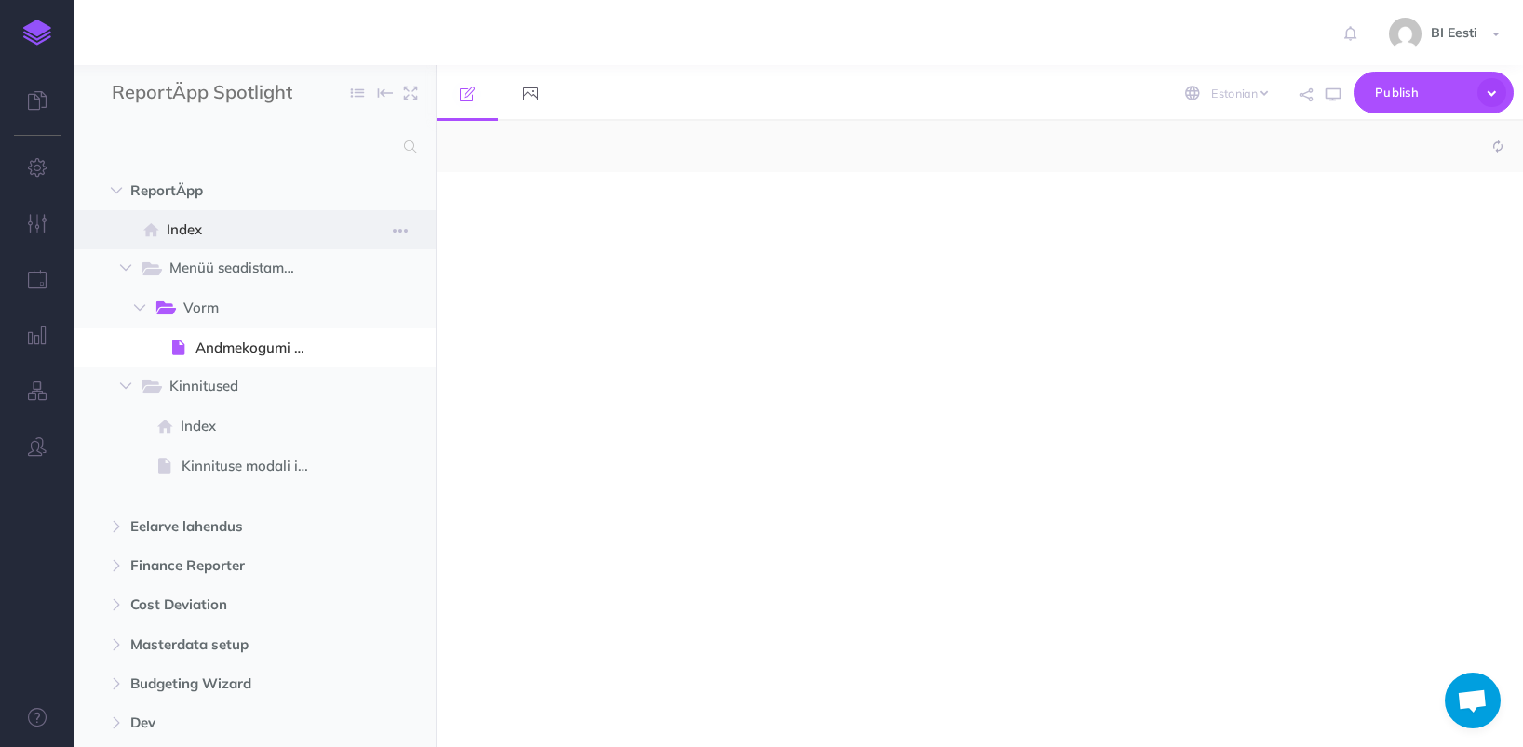
click at [243, 236] on span "Index" at bounding box center [245, 230] width 157 height 22
select select "null"
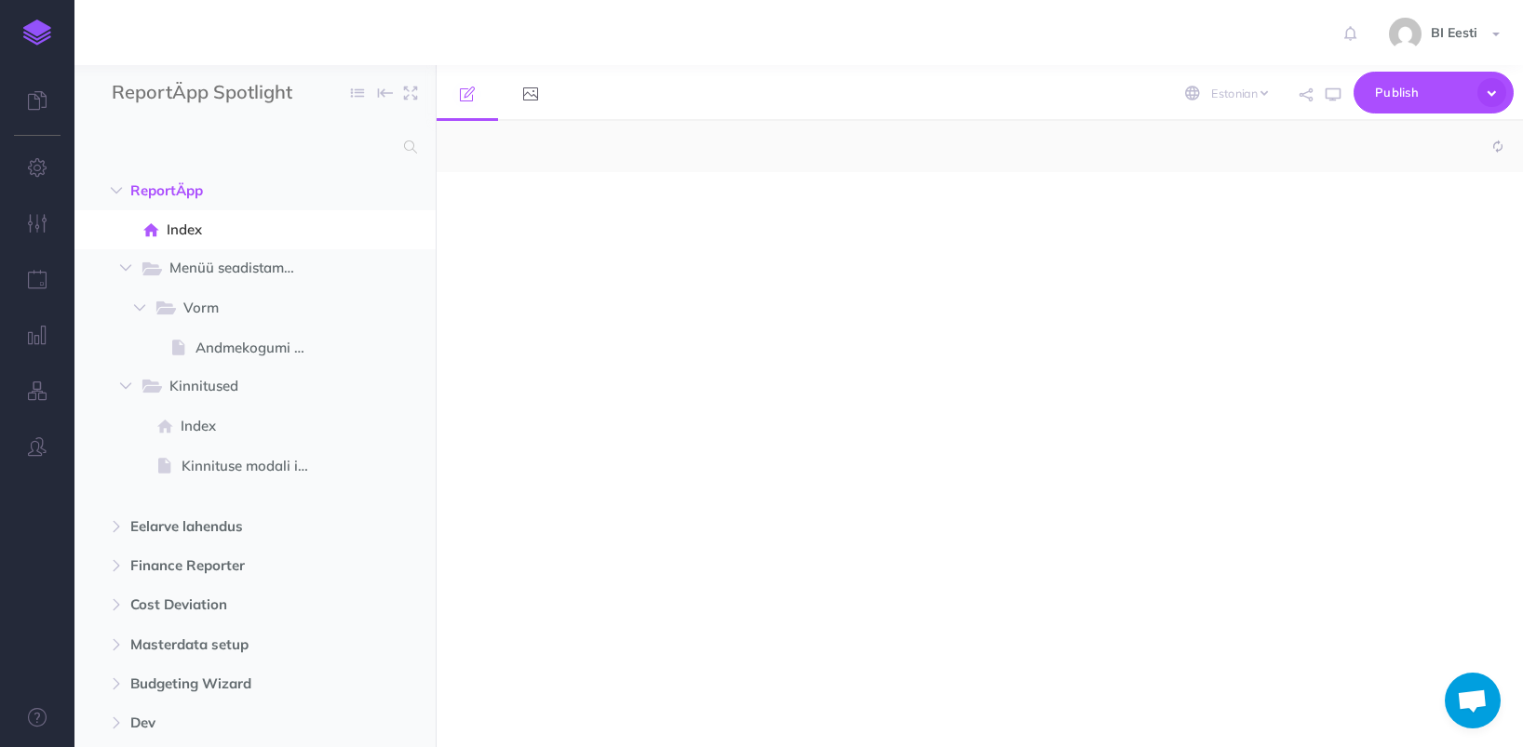
select select "null"
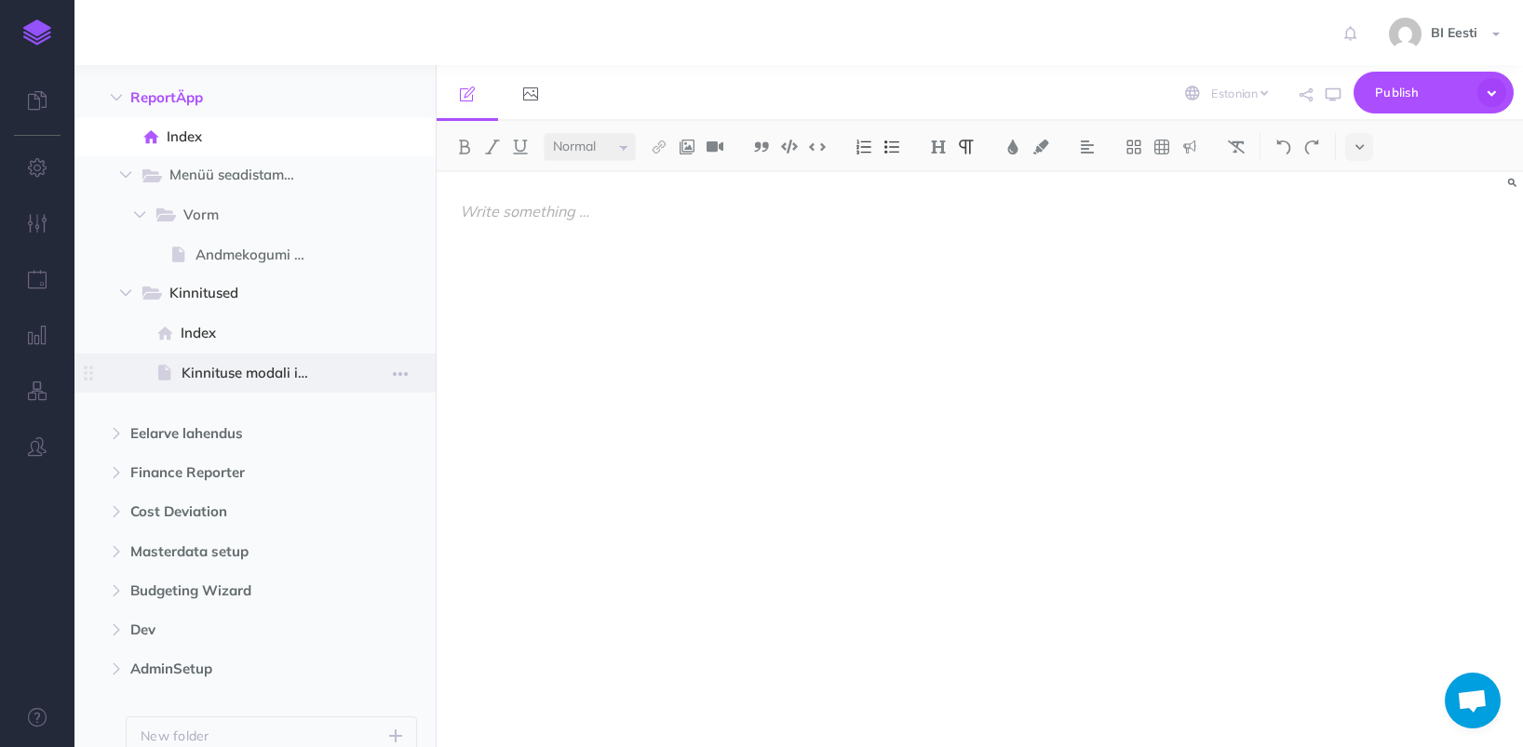
scroll to position [176, 0]
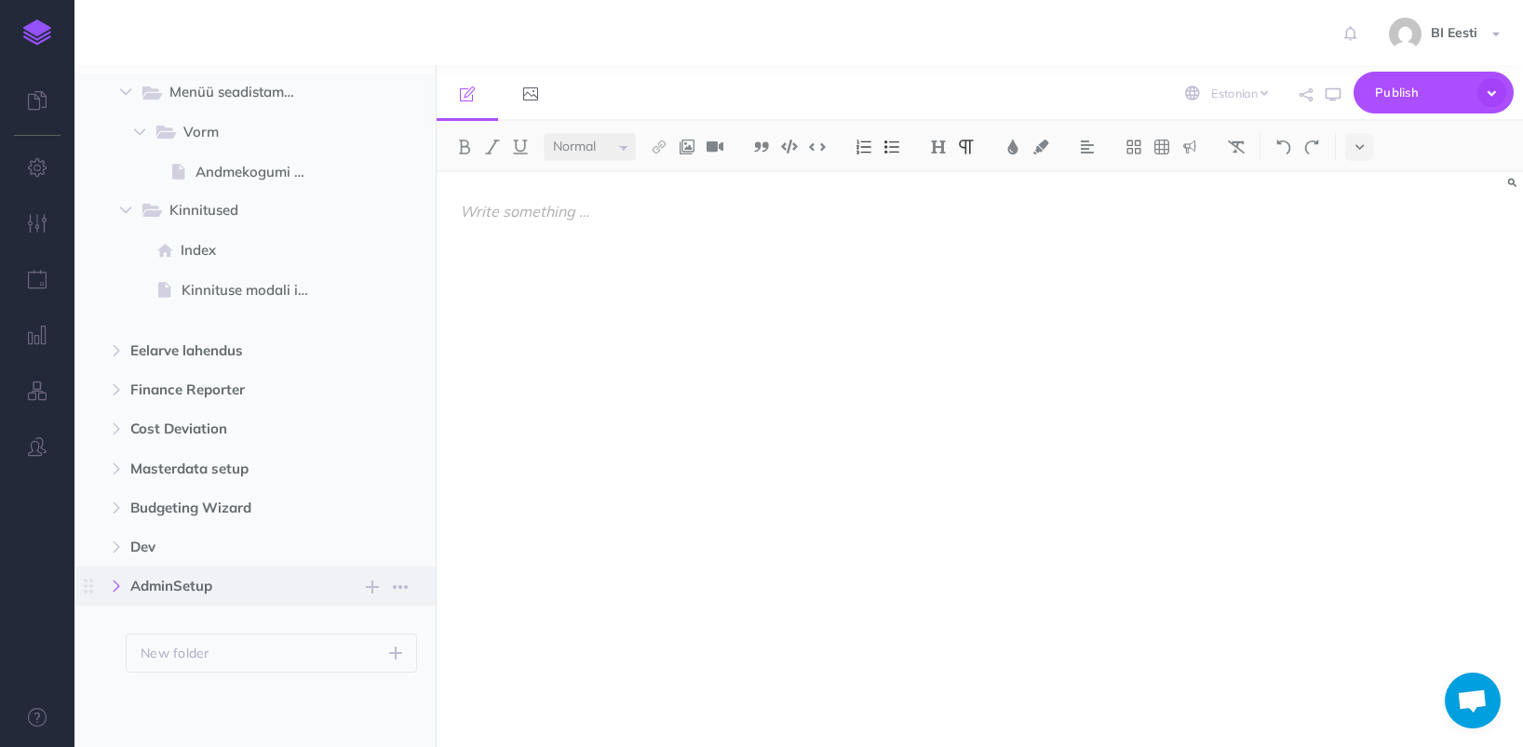
click at [122, 588] on icon "button" at bounding box center [116, 586] width 11 height 11
click at [217, 672] on span "Users" at bounding box center [246, 665] width 156 height 22
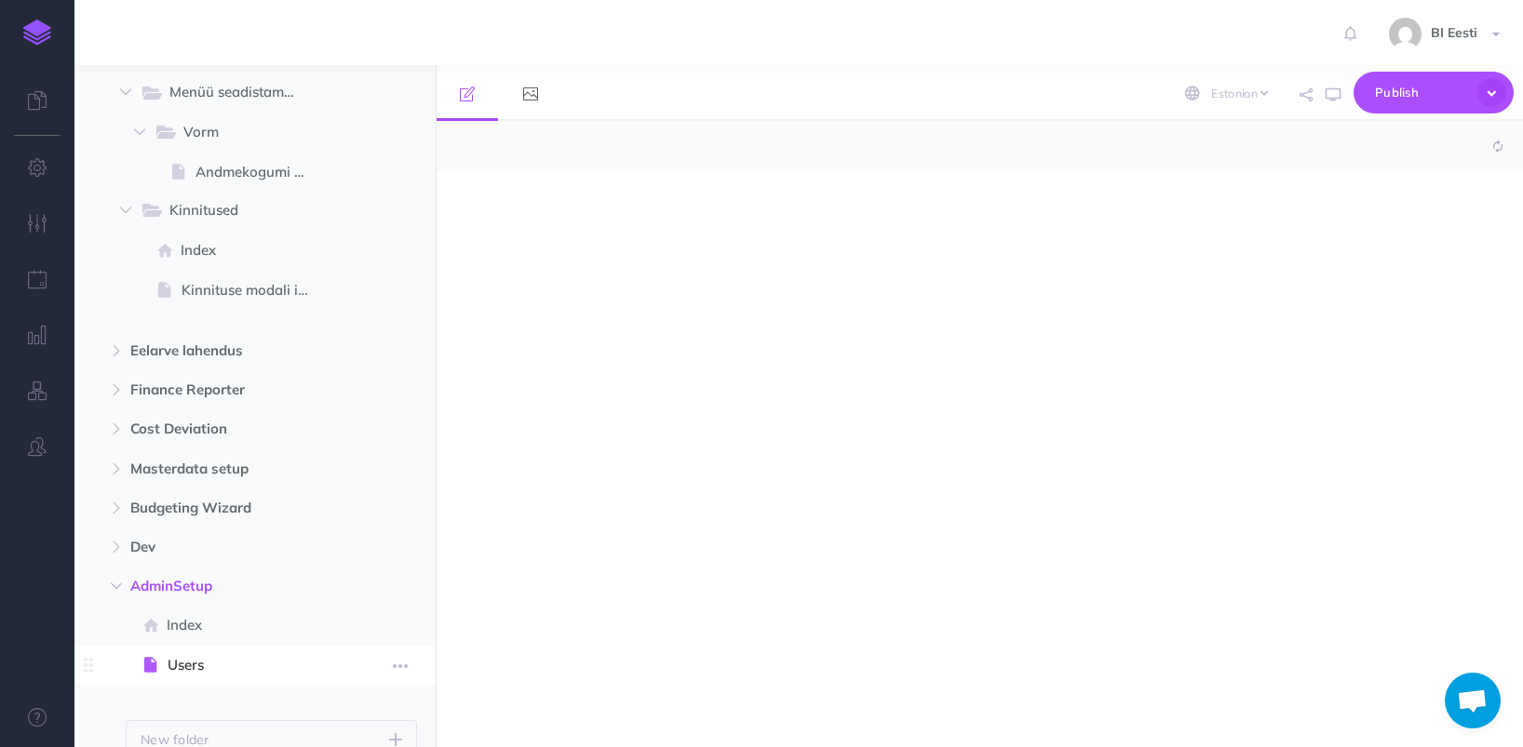
select select "null"
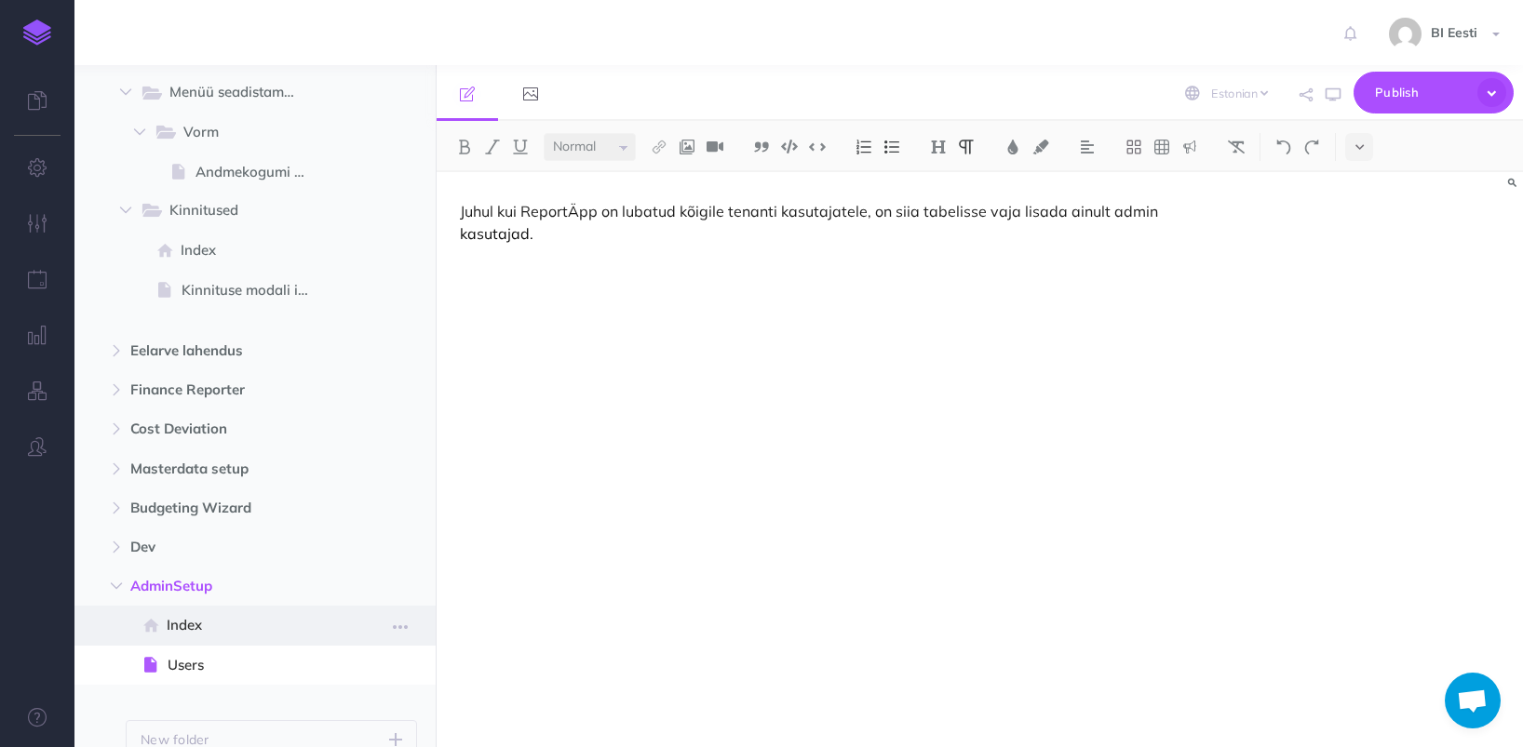
click at [189, 627] on span "Index" at bounding box center [245, 625] width 157 height 22
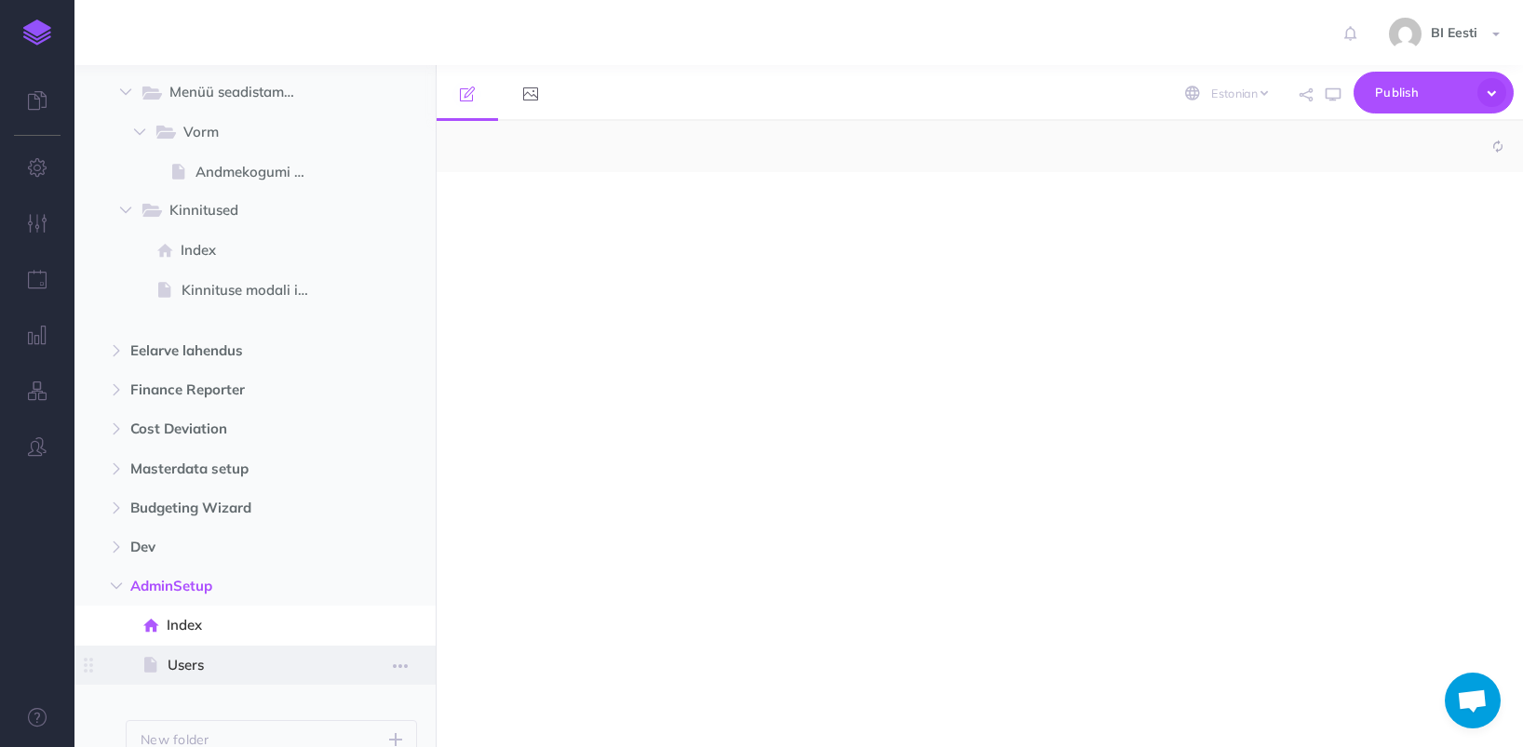
select select "null"
click at [195, 657] on span "Users" at bounding box center [246, 665] width 156 height 22
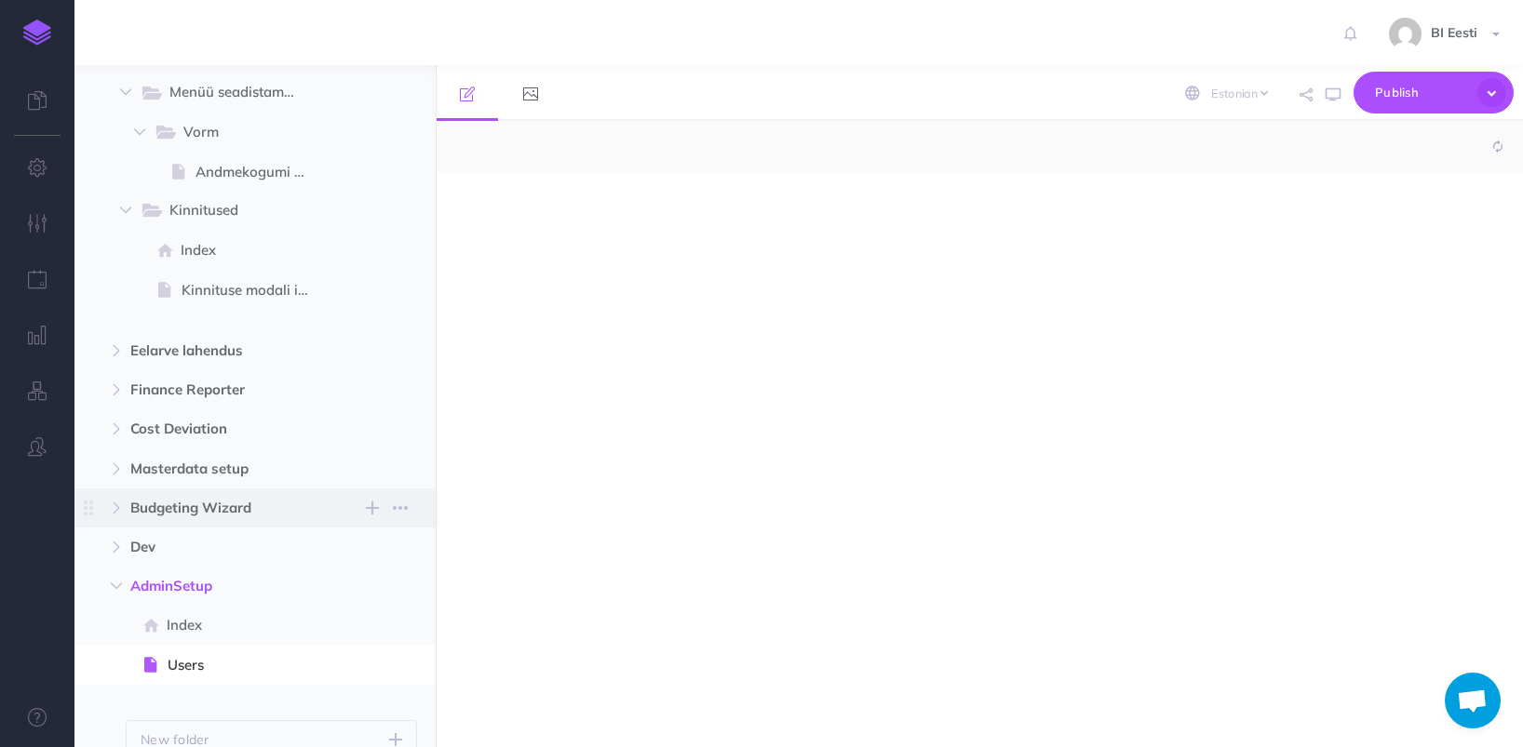
select select "null"
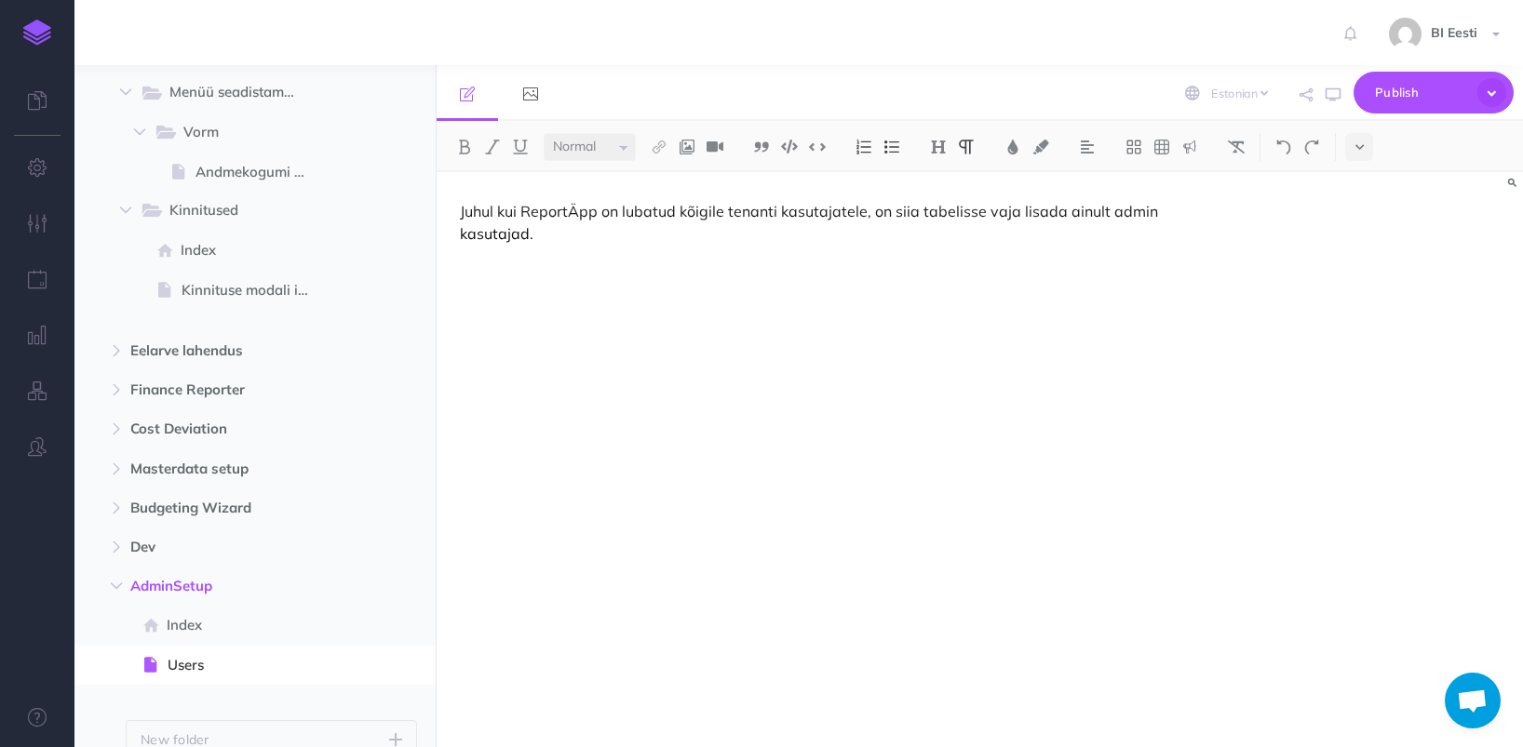
click at [33, 32] on img at bounding box center [37, 33] width 28 height 26
